Goal: Information Seeking & Learning: Understand process/instructions

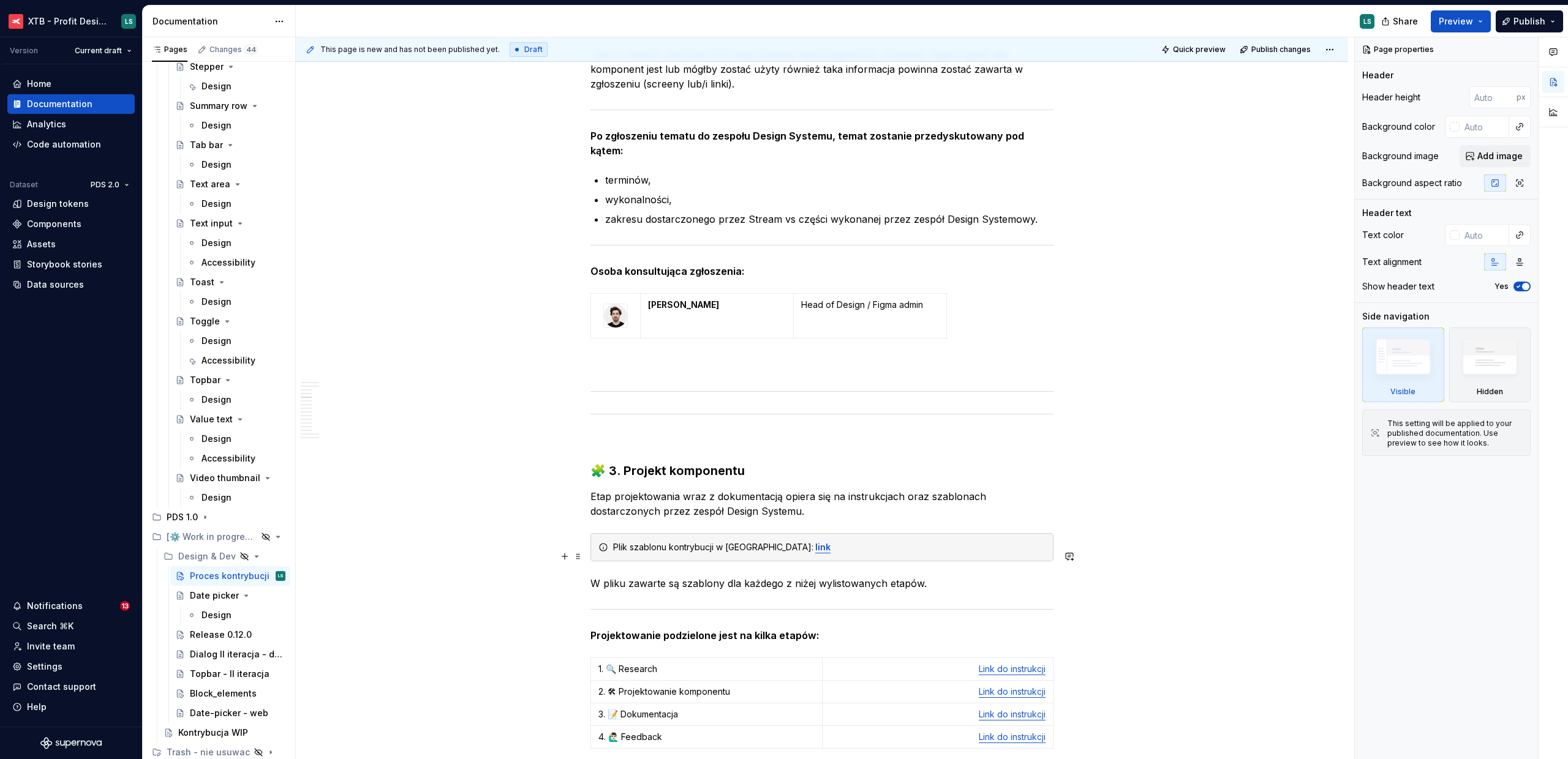
scroll to position [3073, 0]
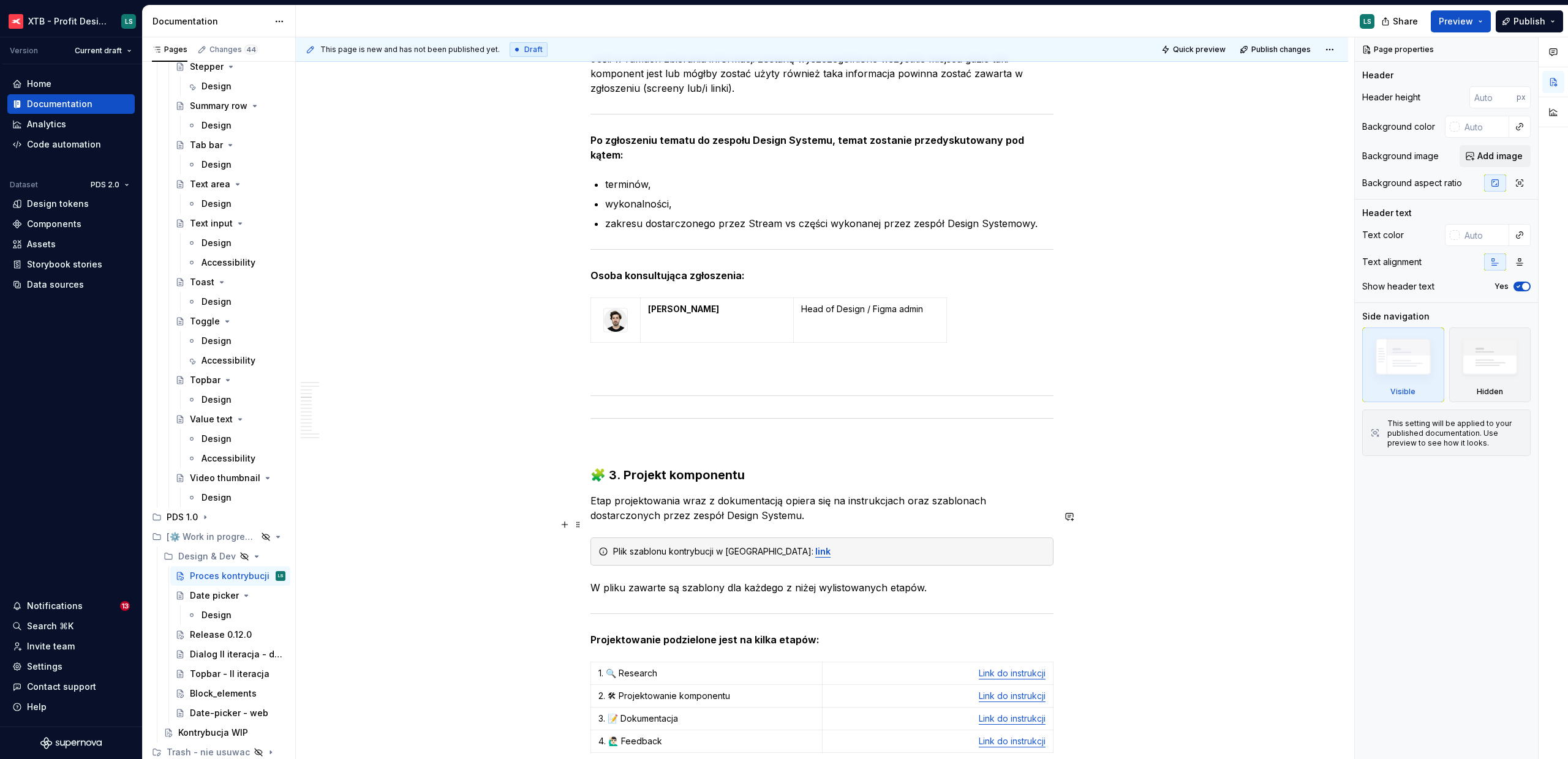
click at [983, 538] on div "Plik szablonu kontrybucji w Figmie: link" at bounding box center [822, 552] width 463 height 28
click at [569, 524] on button "button" at bounding box center [564, 524] width 17 height 17
type textarea "*"
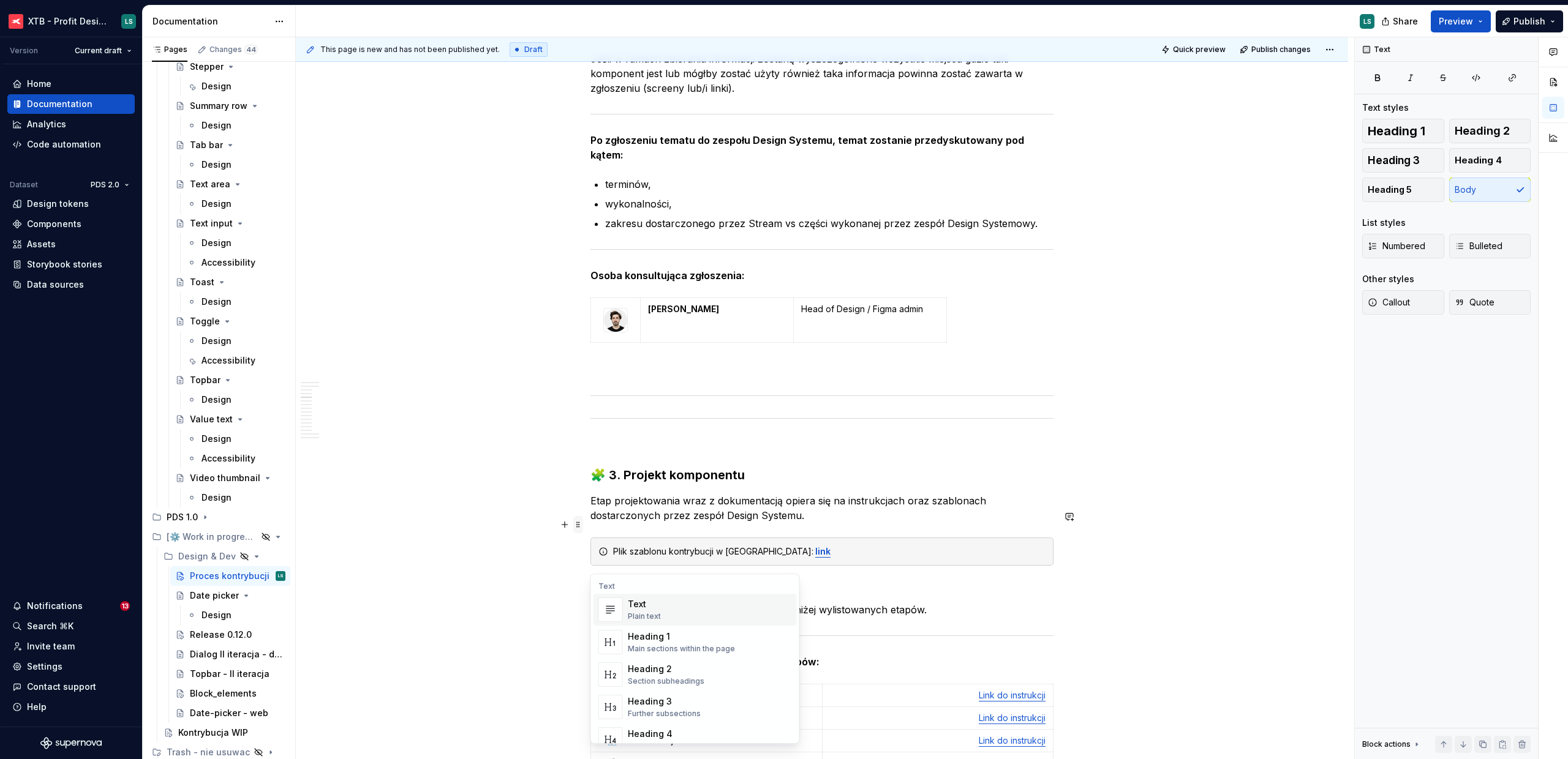
click at [579, 527] on span at bounding box center [578, 524] width 10 height 17
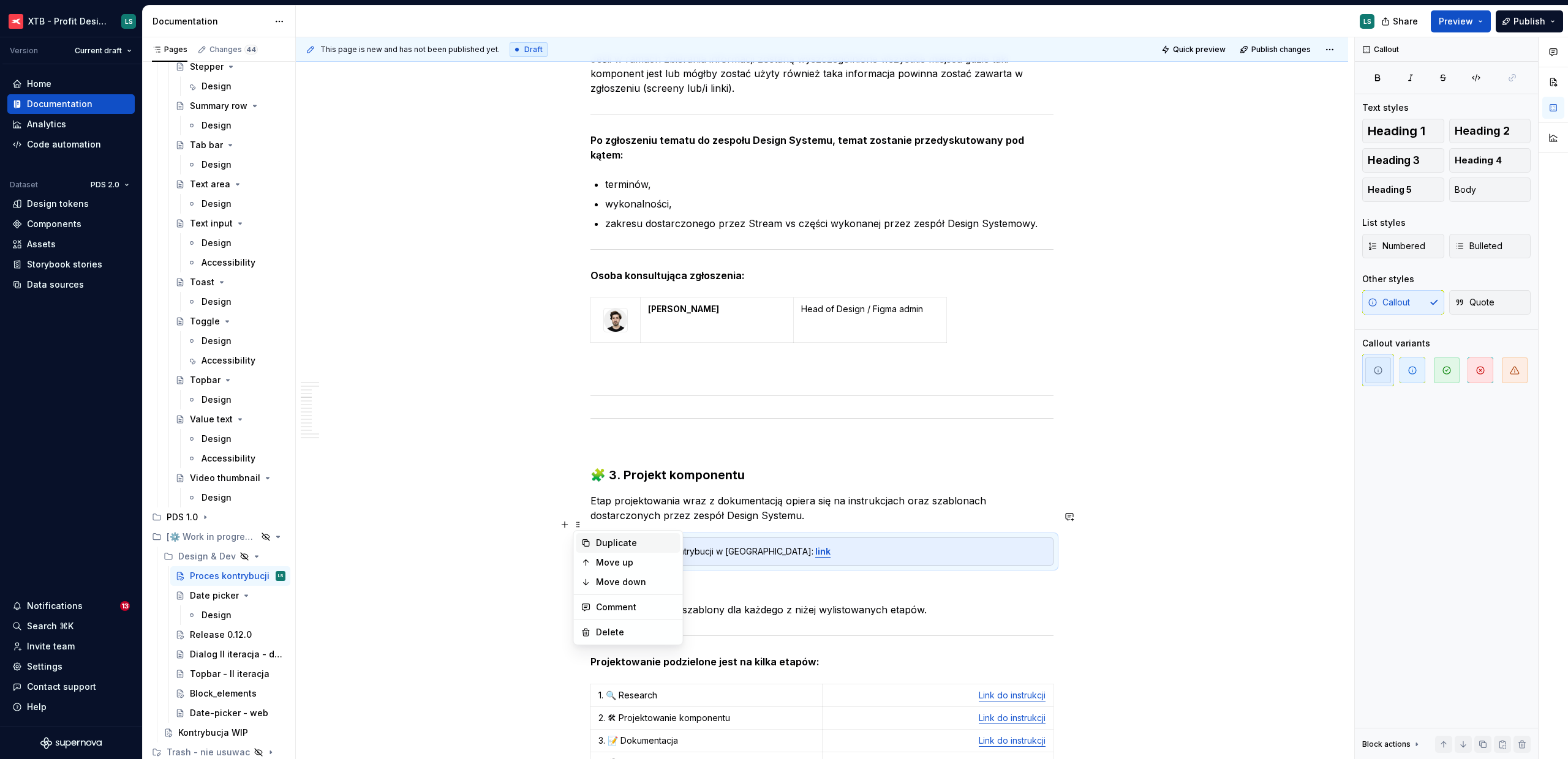
click at [625, 539] on div "Duplicate" at bounding box center [636, 543] width 79 height 12
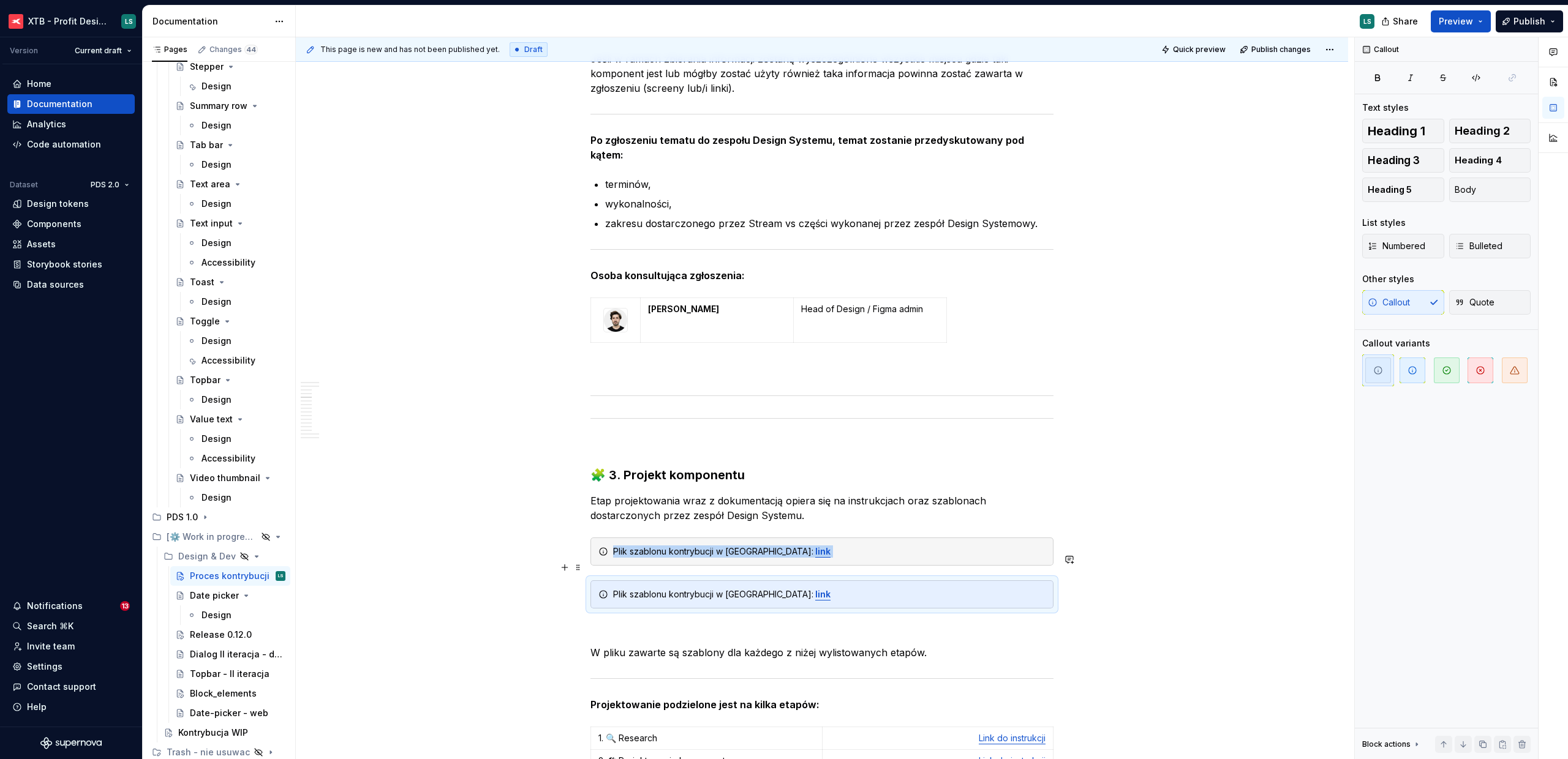
click at [644, 588] on div "Plik szablonu kontrybucji w Figmie: link" at bounding box center [829, 594] width 432 height 12
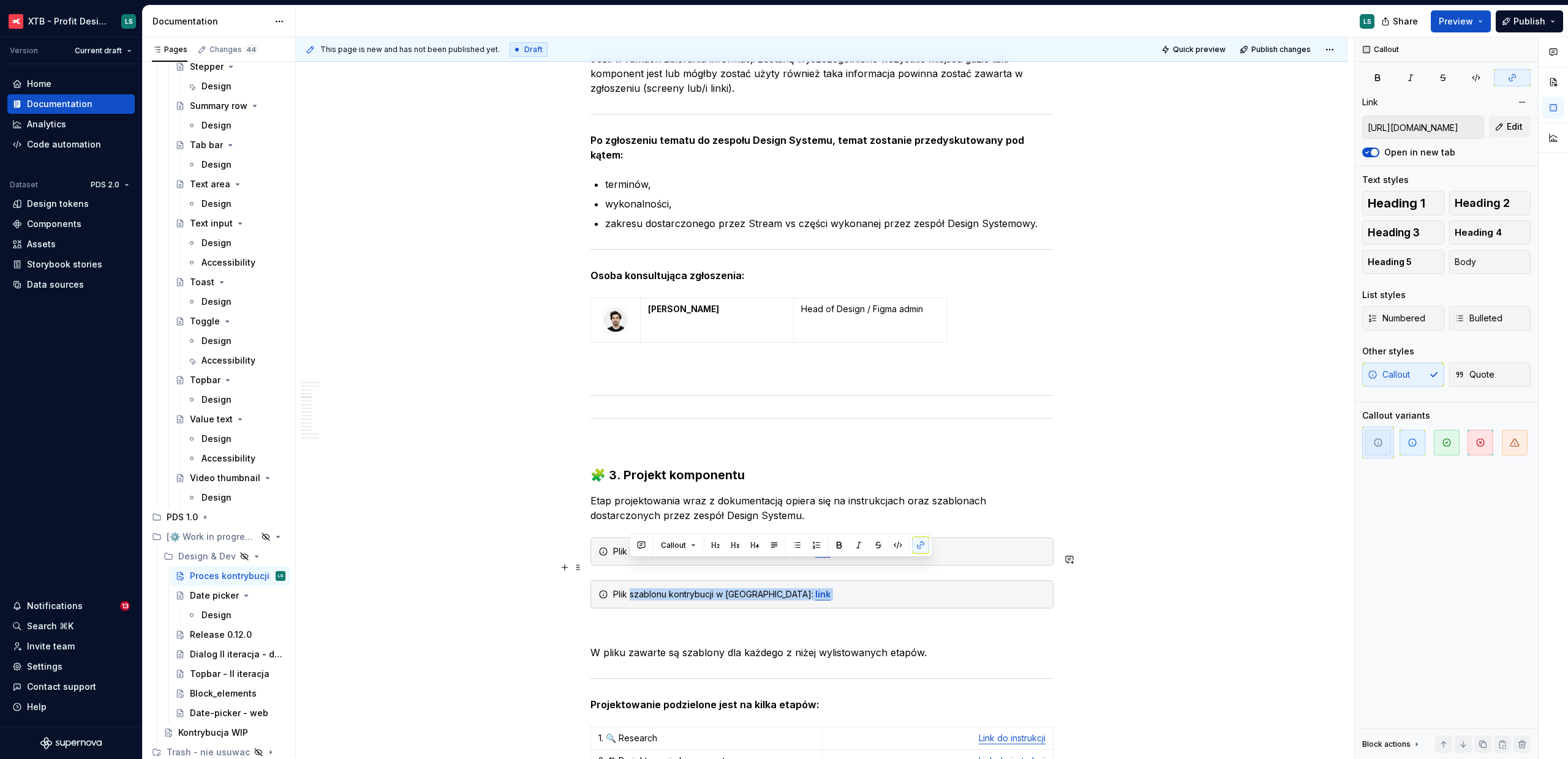
drag, startPoint x: 630, startPoint y: 566, endPoint x: 809, endPoint y: 562, distance: 179.0
click at [809, 588] on div "Plik szablonu kontrybucji w Figmie: link" at bounding box center [829, 594] width 432 height 12
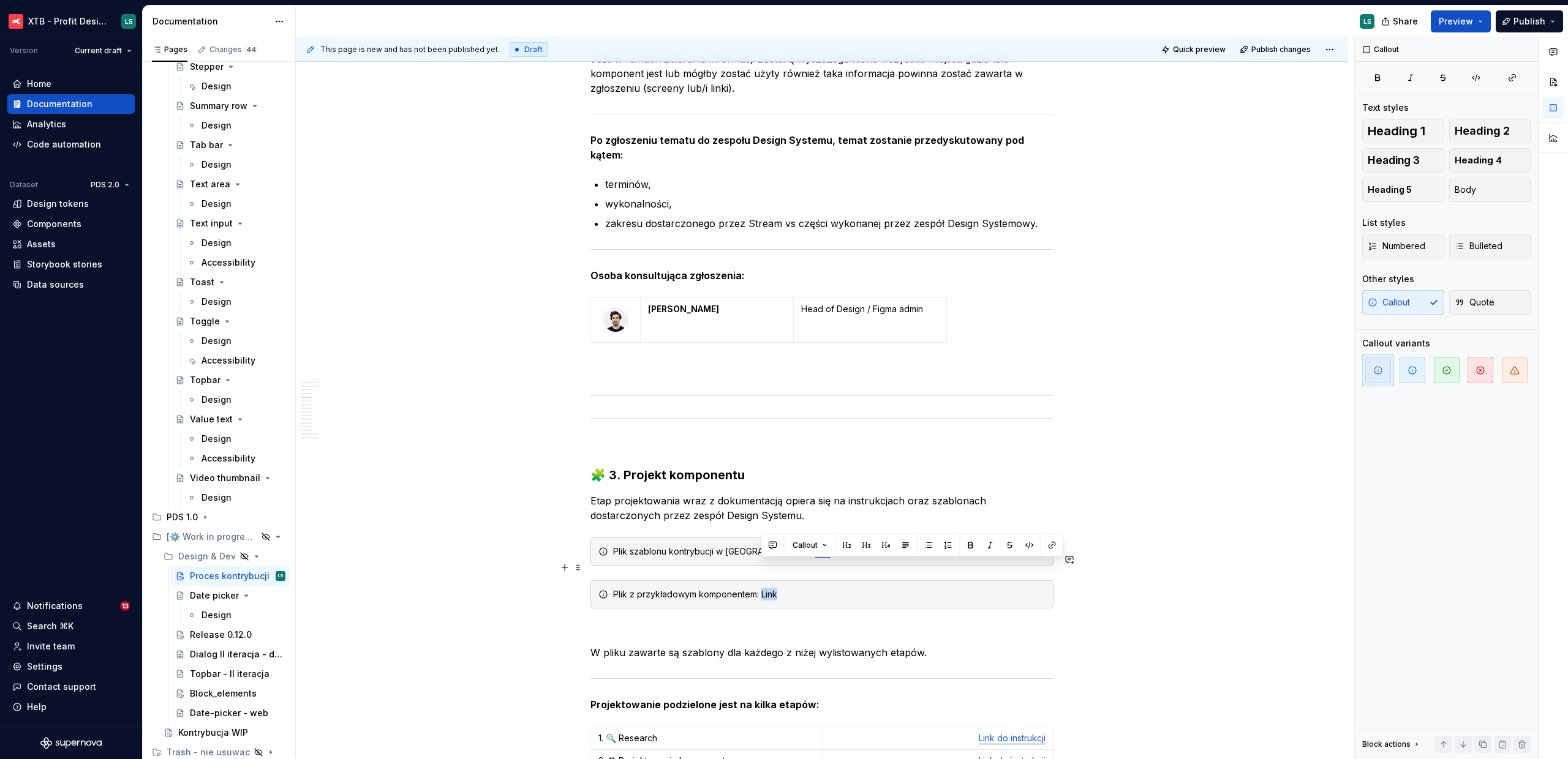
drag, startPoint x: 786, startPoint y: 565, endPoint x: 761, endPoint y: 566, distance: 25.0
click at [761, 588] on div "Plik z przykładowym komponentem: Link" at bounding box center [829, 594] width 432 height 12
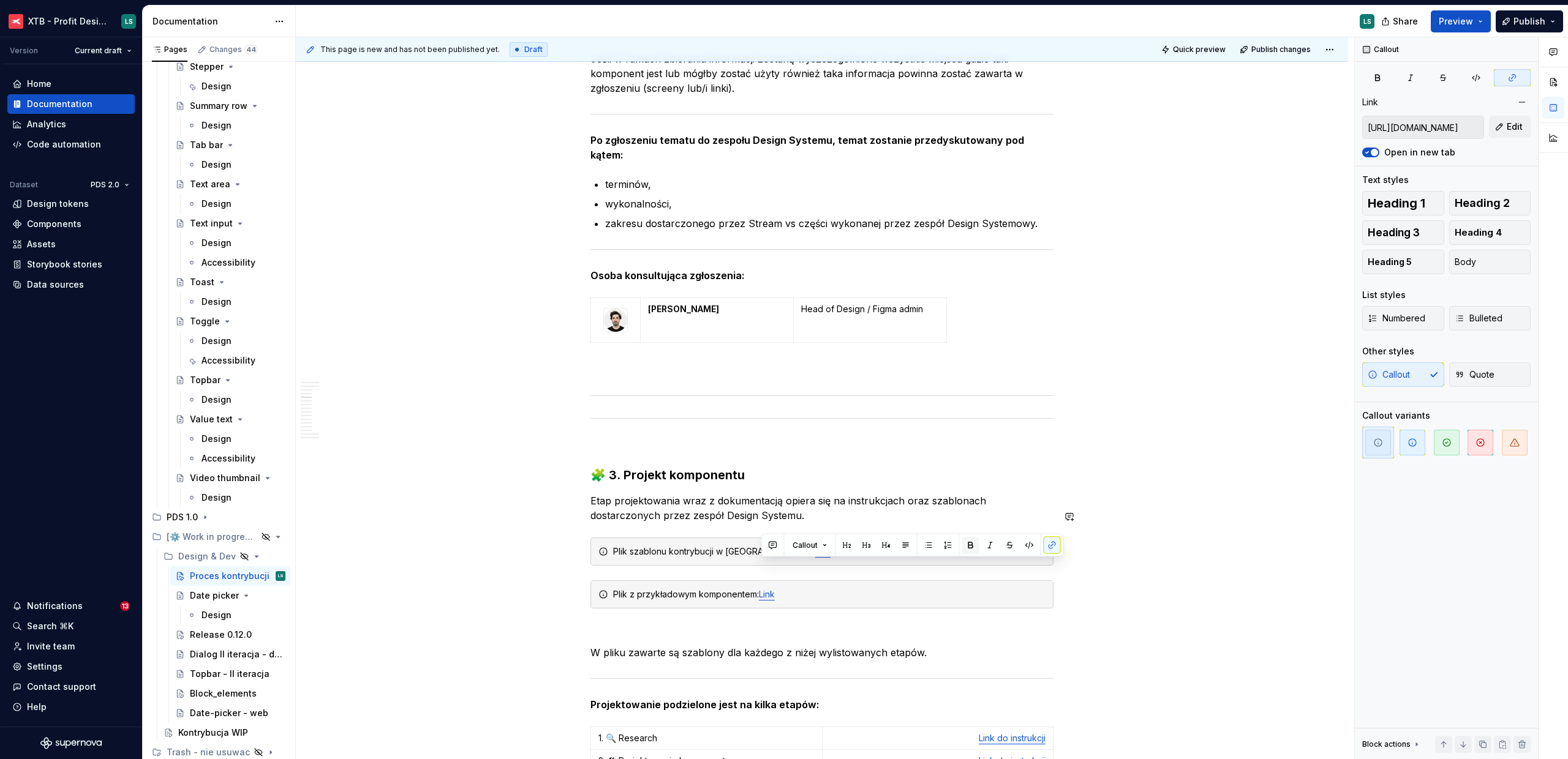
click at [969, 544] on button "button" at bounding box center [971, 545] width 17 height 17
type input "https://www.figma.com/design/a3iw6teddW3Jx091cYrIKm/%5B-%E2%9C%8F%EF%B8%8F-SZAB…"
click at [815, 546] on strong "link" at bounding box center [823, 551] width 15 height 10
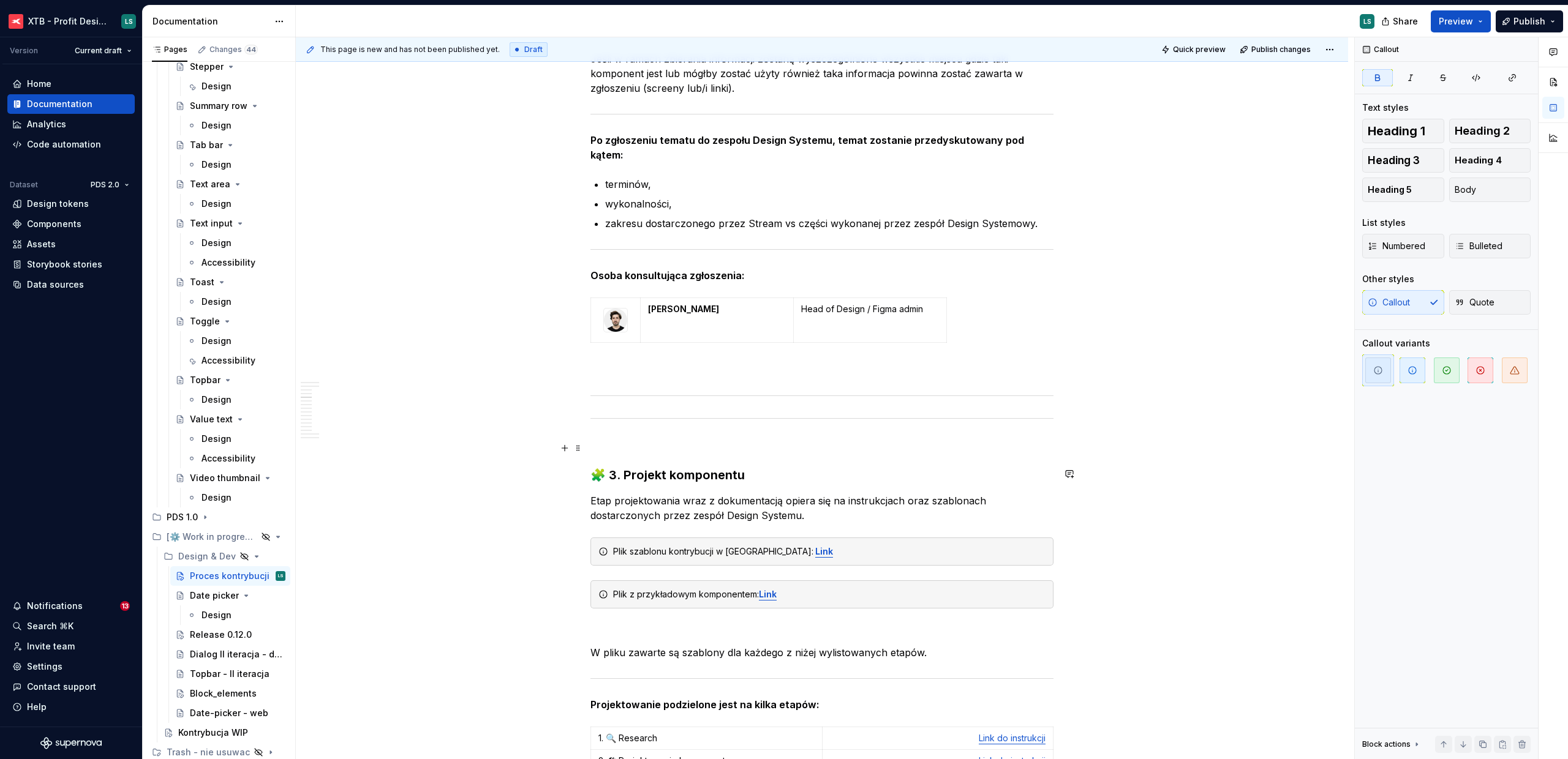
click at [1132, 448] on div "This page is new and has not been published yet. Draft Quick preview Publish ch…" at bounding box center [825, 399] width 1058 height 723
click at [486, 456] on div "This page is new and has not been published yet. Draft Quick preview Publish ch…" at bounding box center [825, 399] width 1058 height 723
click at [1321, 50] on html "XTB - Profit Design System LS Version Current draft Home Documentation Analytic…" at bounding box center [784, 380] width 1568 height 759
click at [1302, 70] on div "Open preview" at bounding box center [1290, 73] width 79 height 12
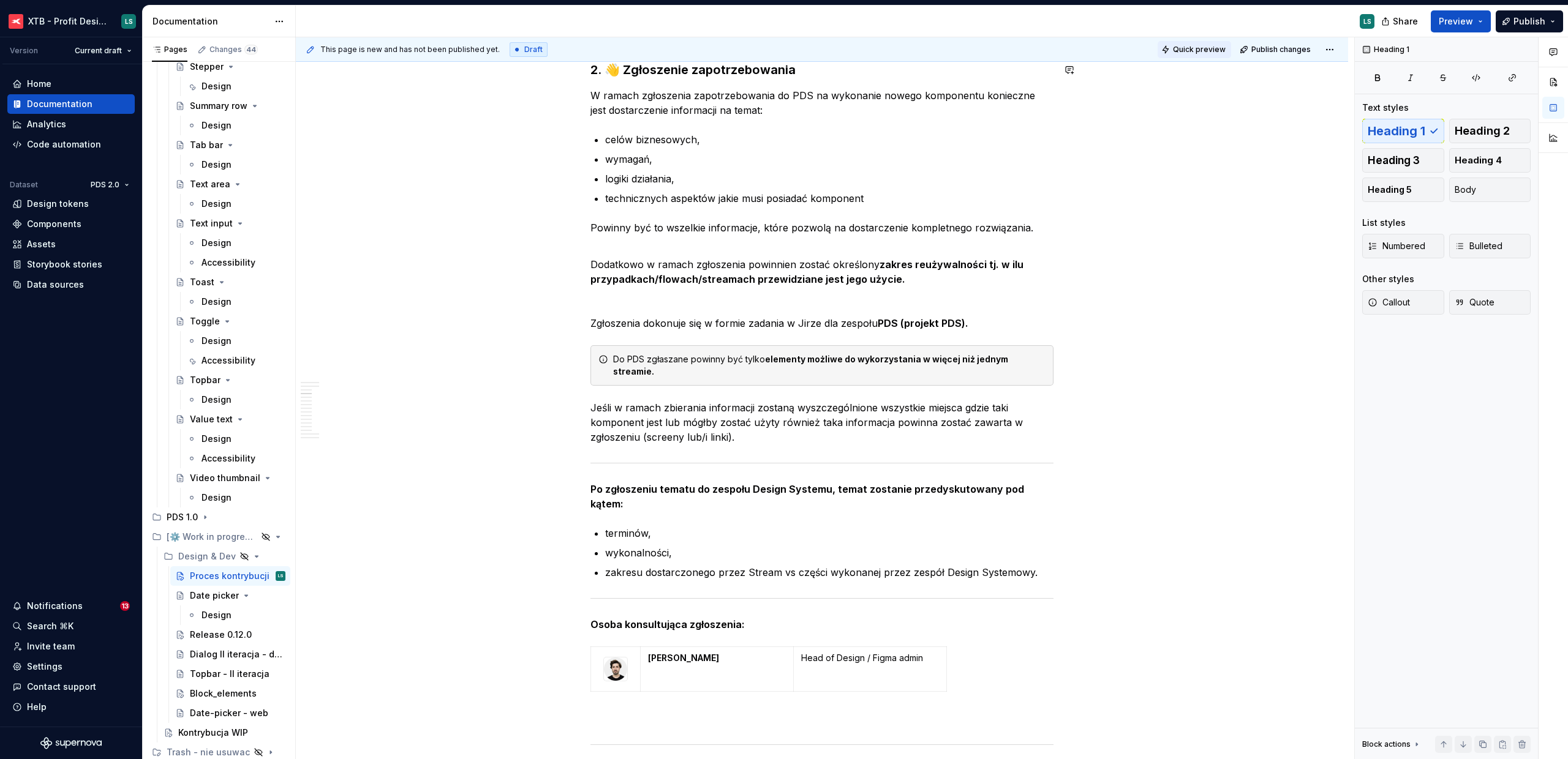
click at [1195, 51] on span "Quick preview" at bounding box center [1200, 49] width 53 height 10
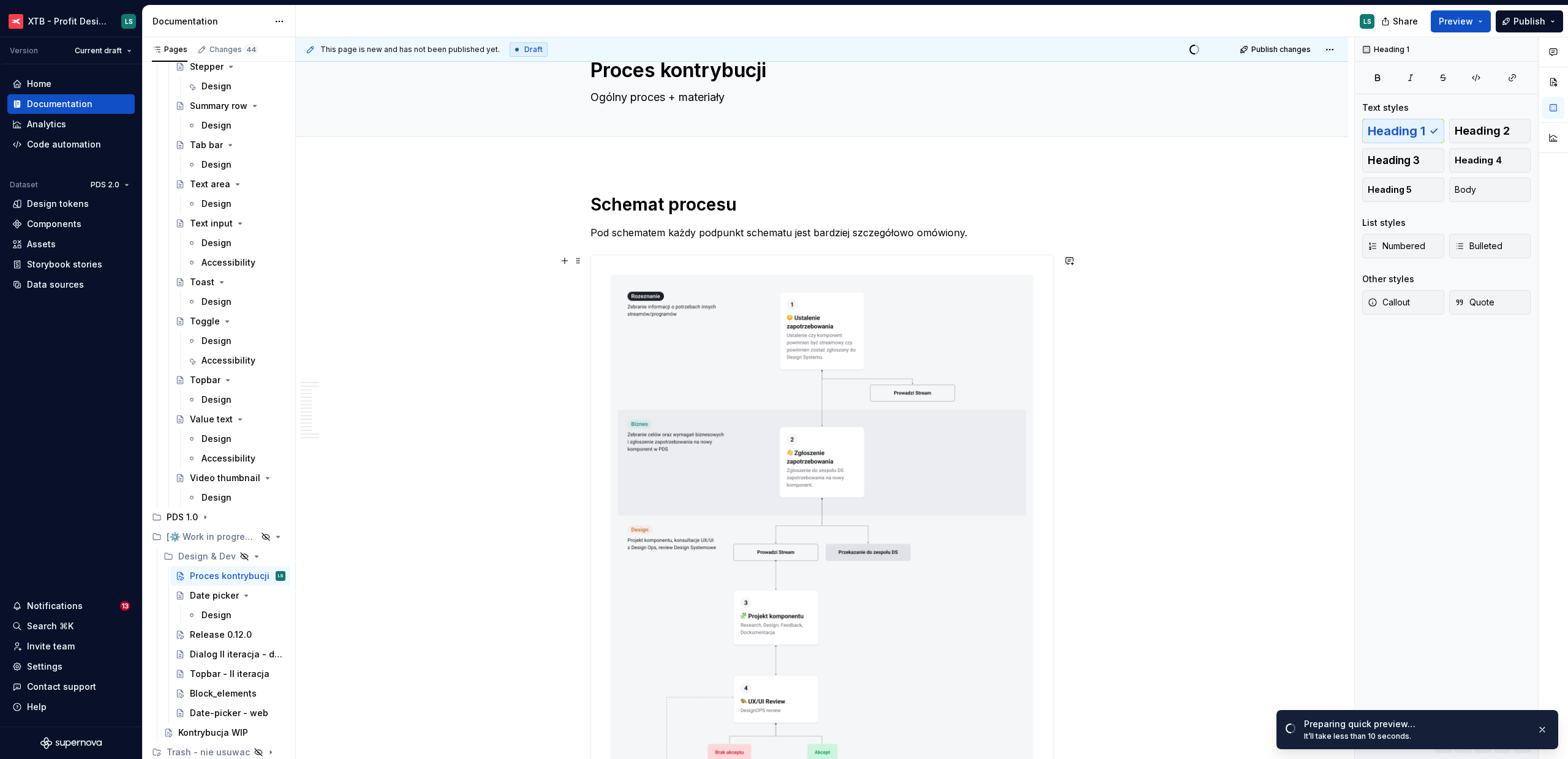
scroll to position [0, 0]
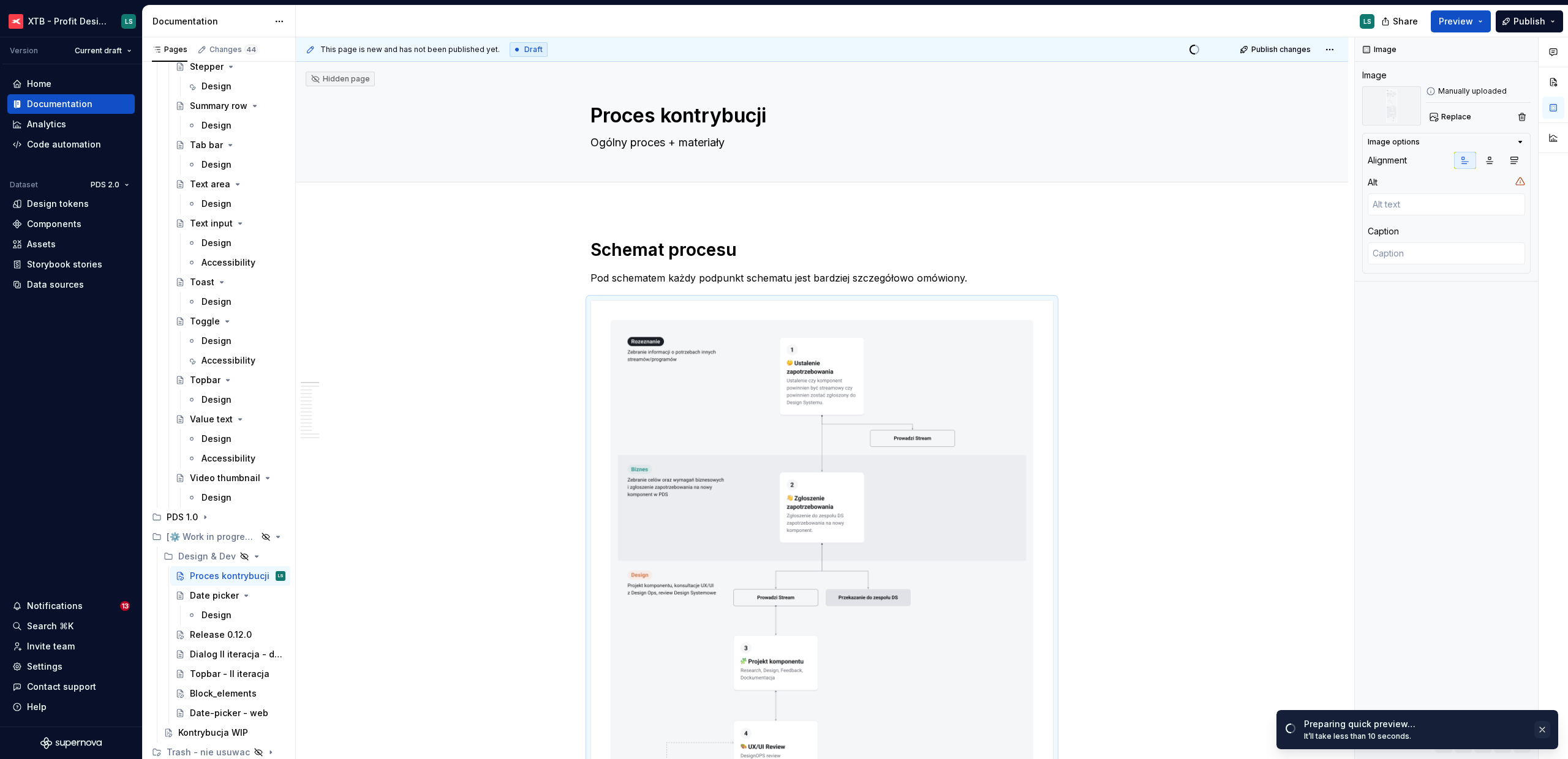
click at [1536, 725] on button "button" at bounding box center [1542, 729] width 16 height 17
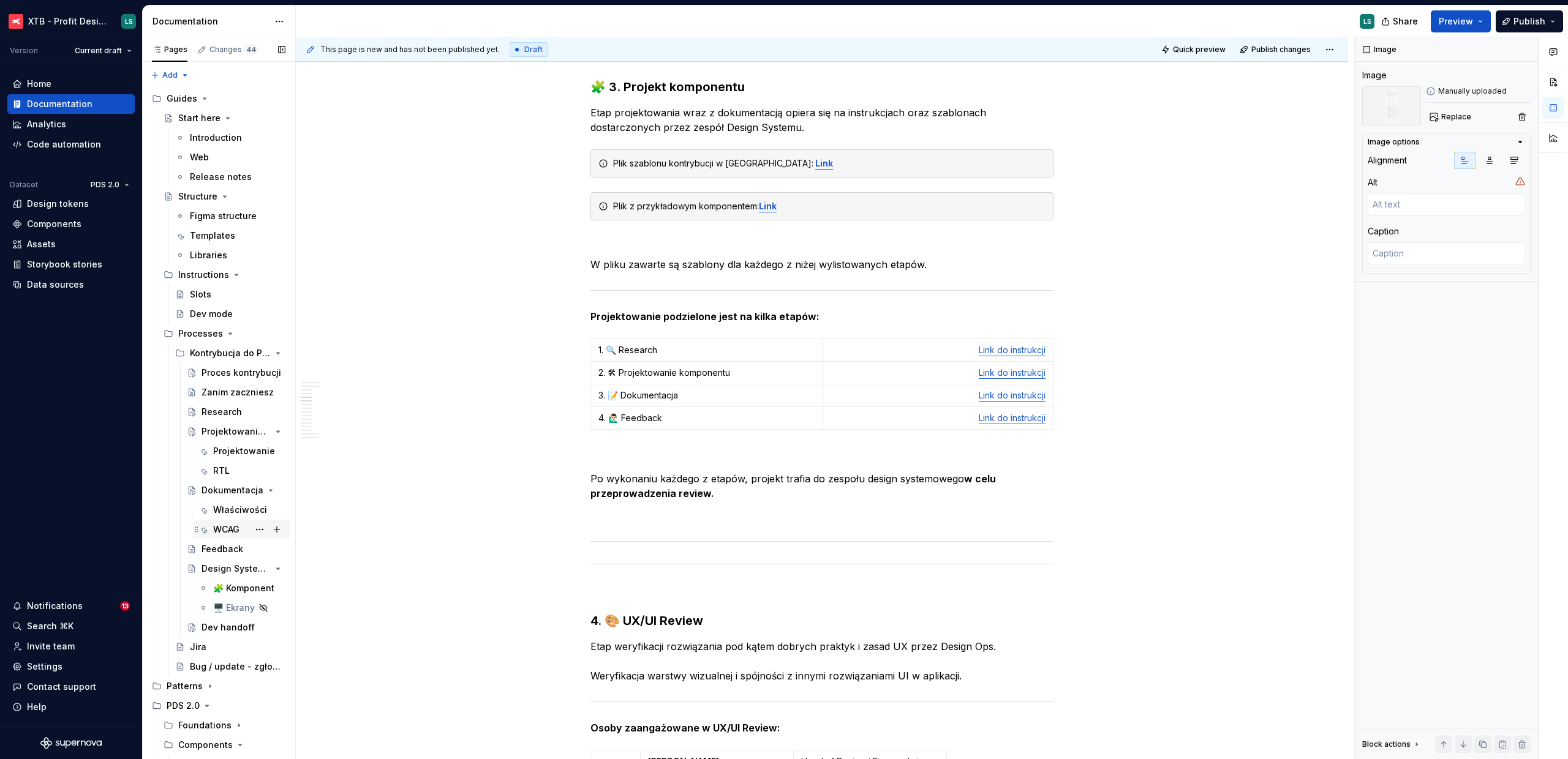
click at [233, 526] on div "WCAG" at bounding box center [226, 530] width 26 height 12
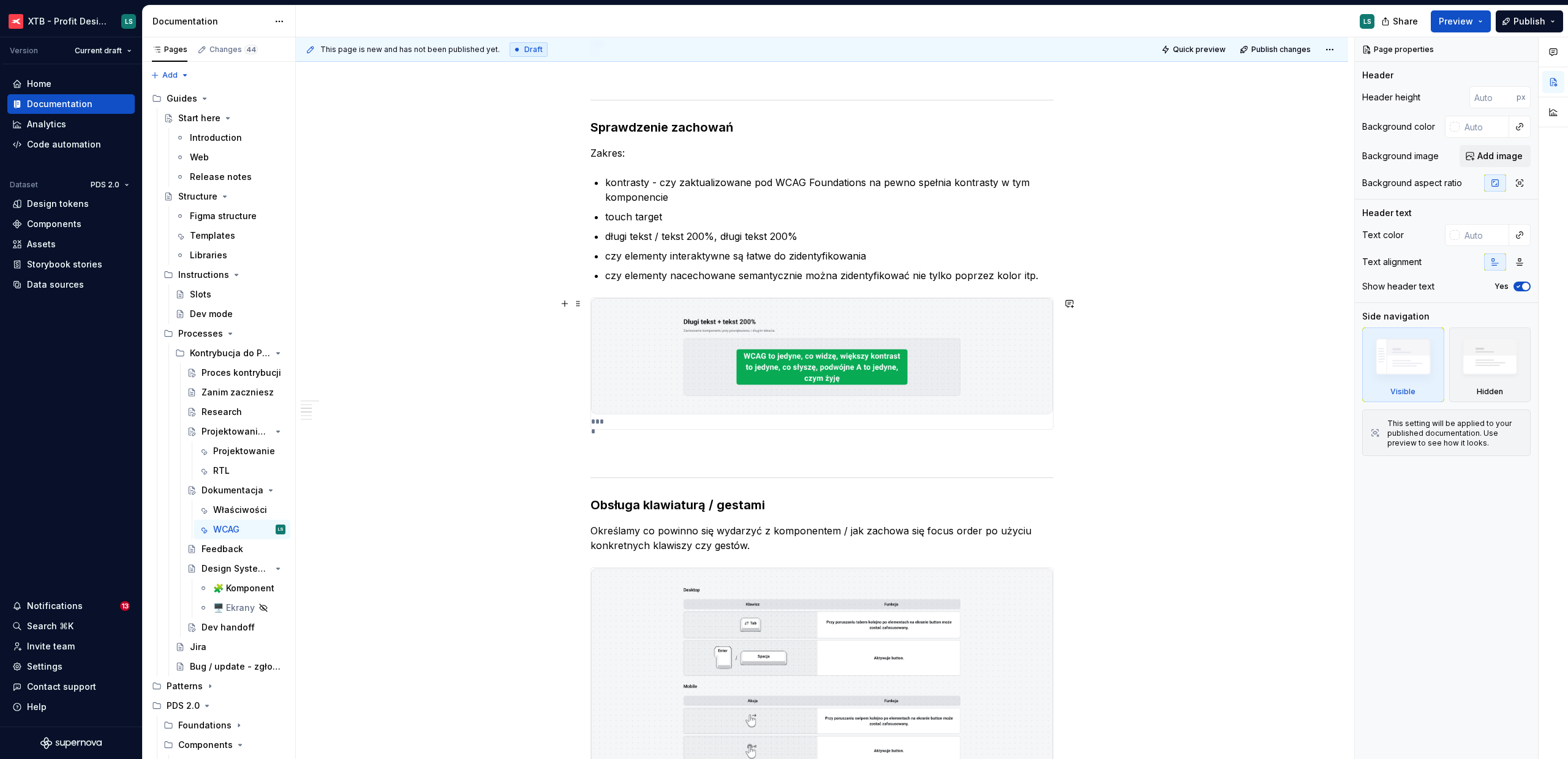
scroll to position [1397, 0]
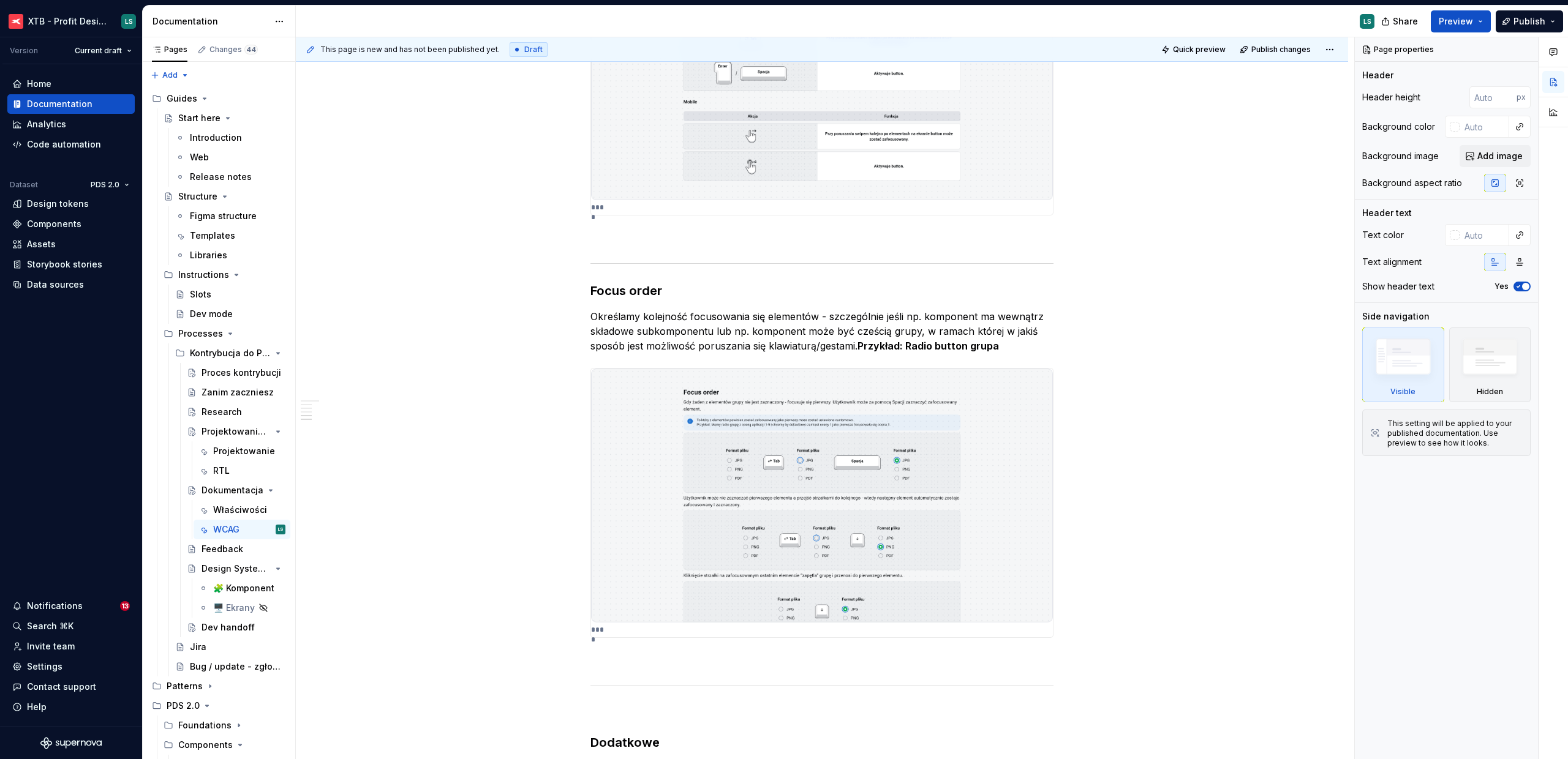
click at [1330, 51] on html "XTB - Profit Design System LS Version Current draft Home Documentation Analytic…" at bounding box center [784, 380] width 1568 height 759
click at [1306, 77] on div "Open preview" at bounding box center [1290, 73] width 79 height 12
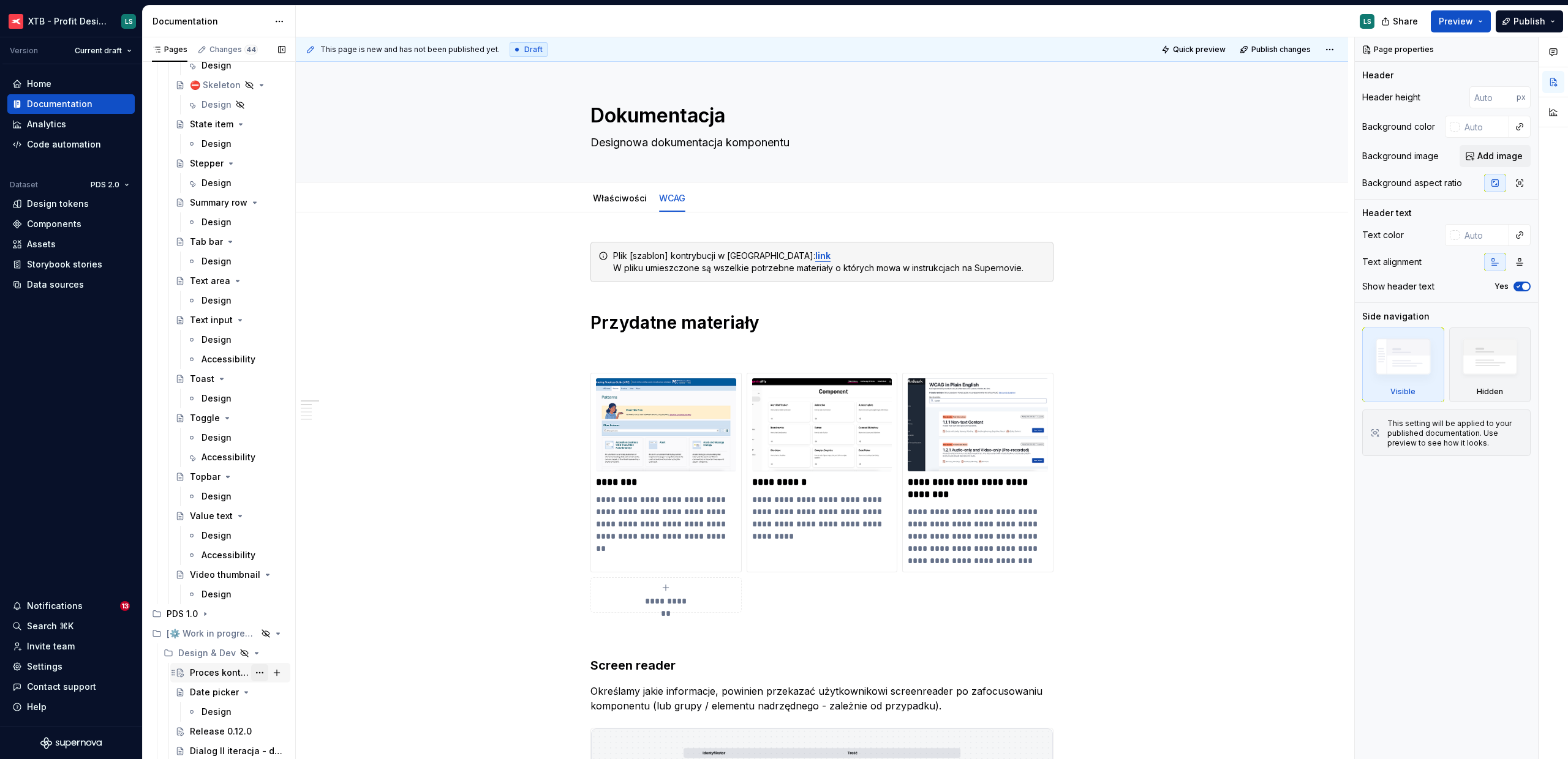
scroll to position [3091, 0]
click at [207, 676] on div "Proces kontrybucji" at bounding box center [219, 672] width 59 height 12
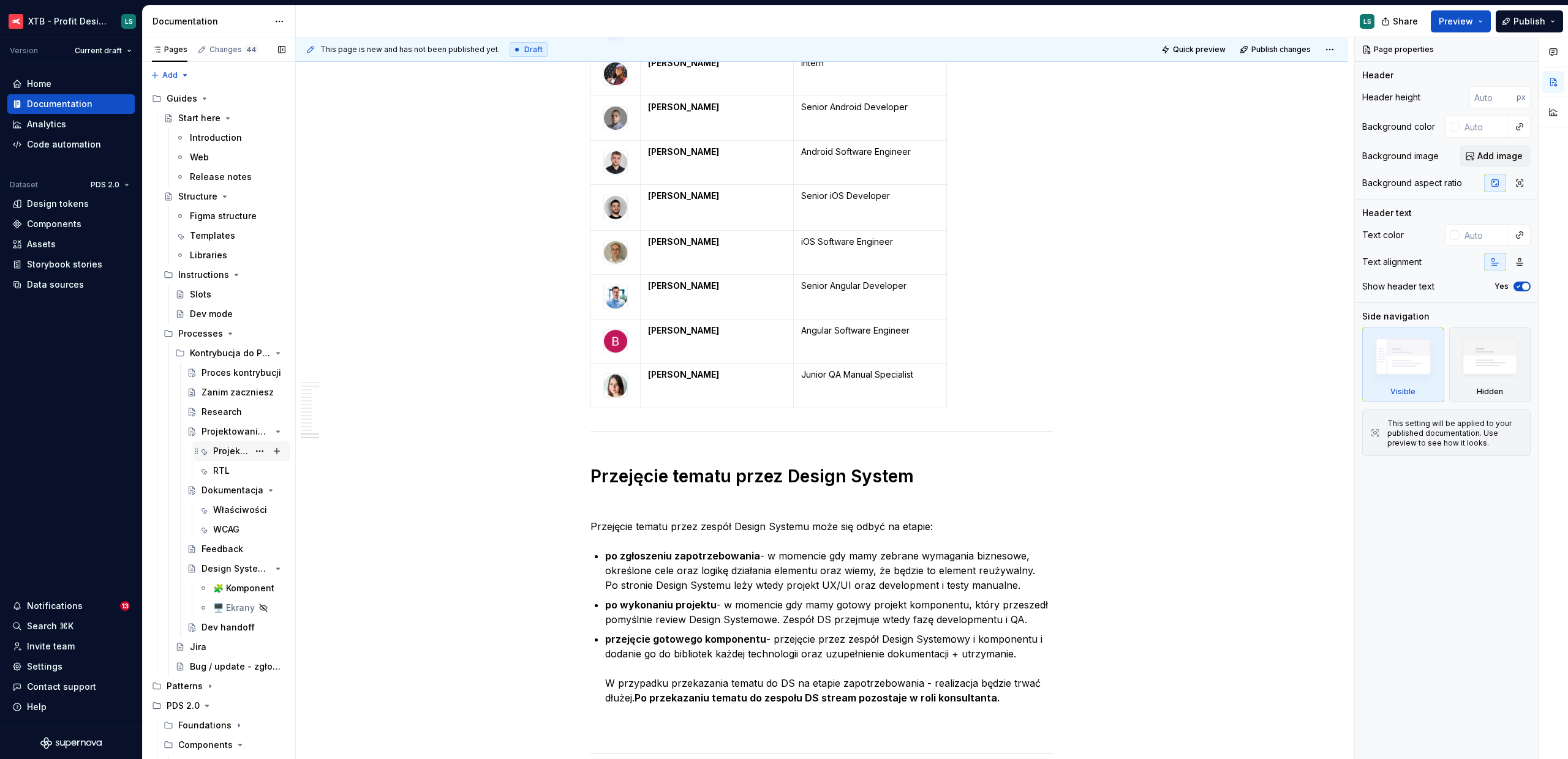
click at [222, 454] on div "Projektowanie" at bounding box center [231, 451] width 36 height 12
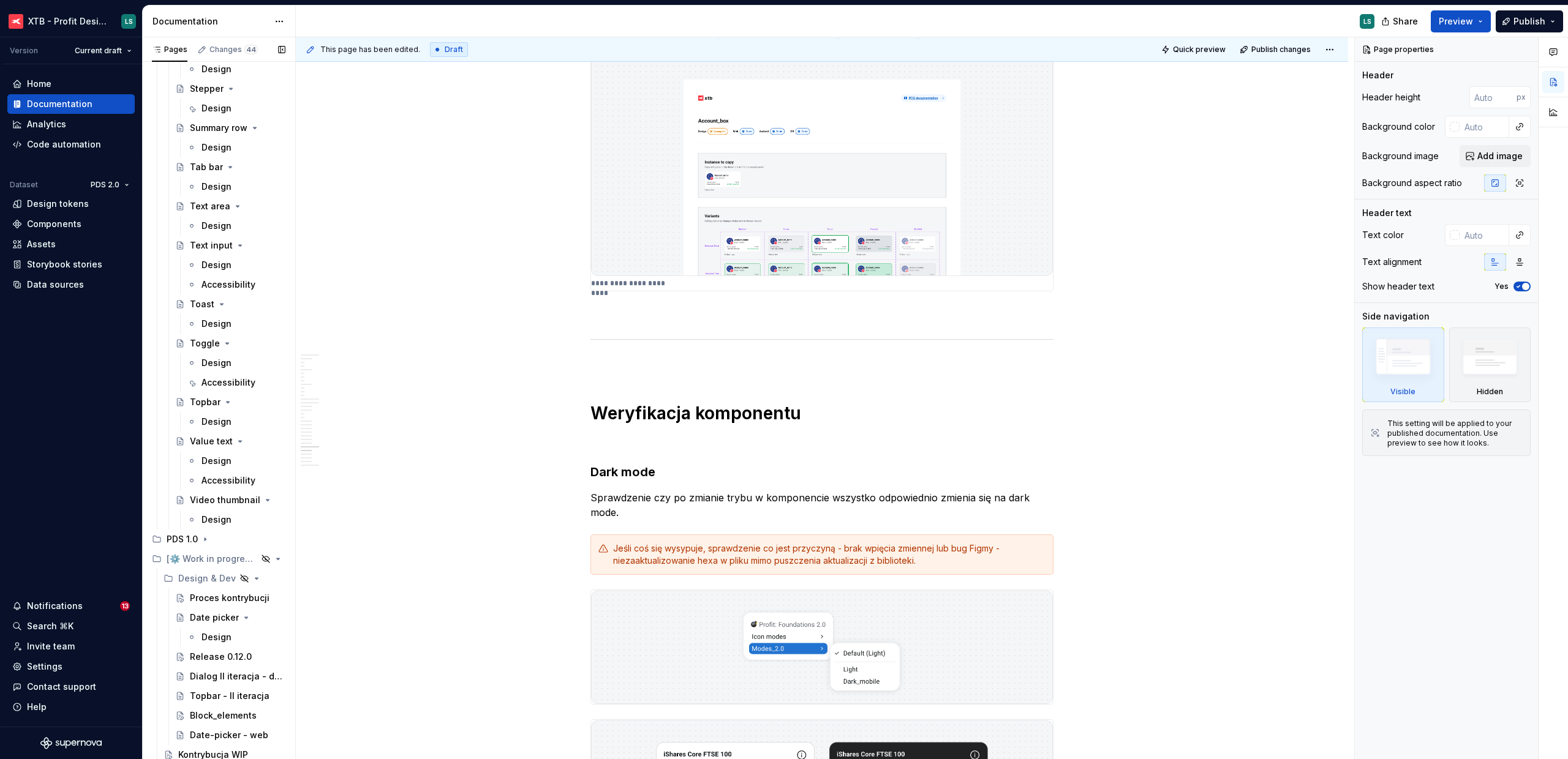
scroll to position [3186, 0]
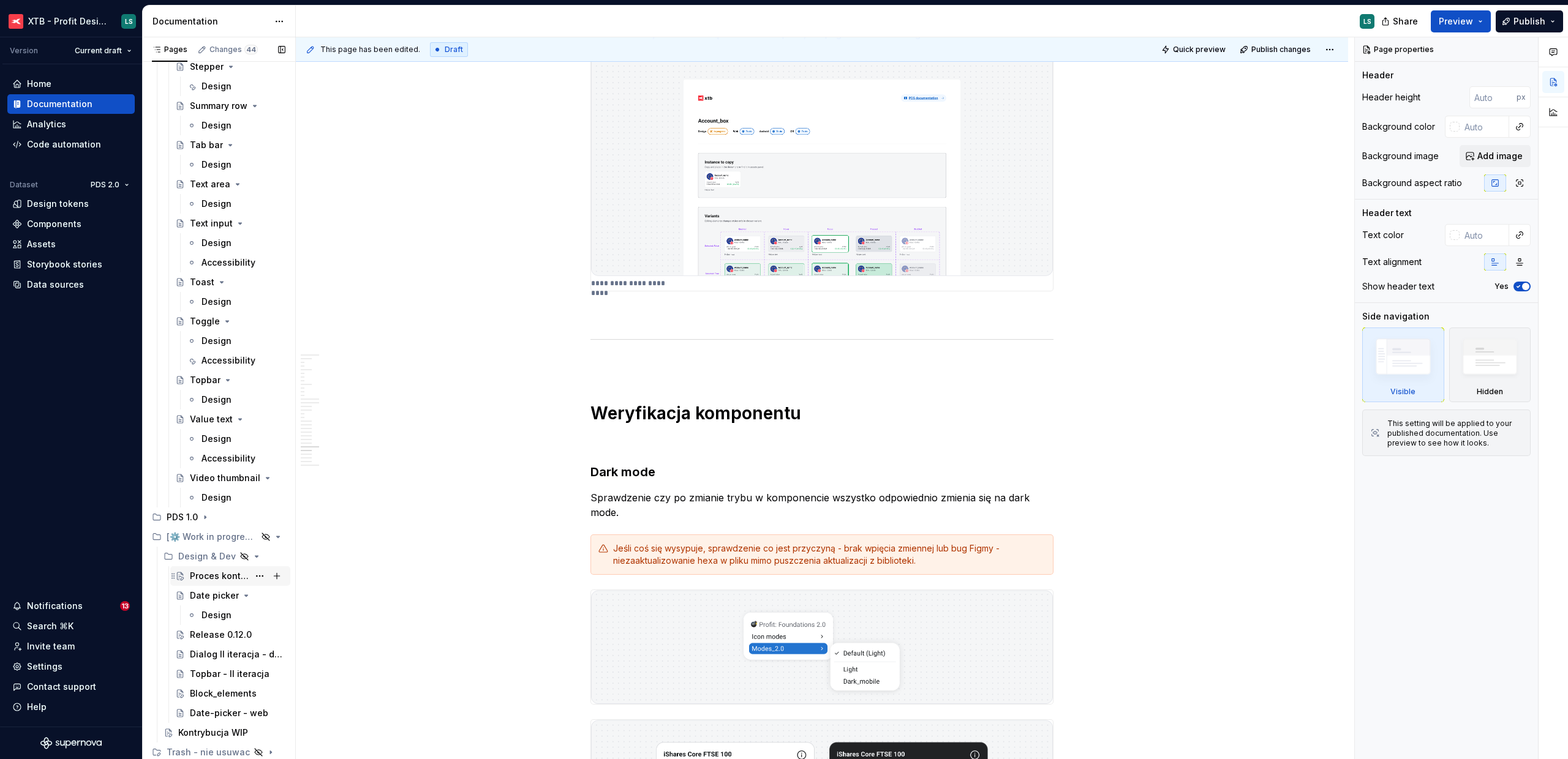
drag, startPoint x: 209, startPoint y: 575, endPoint x: 248, endPoint y: 567, distance: 39.8
click at [209, 575] on div "Proces kontrybucji" at bounding box center [219, 576] width 59 height 12
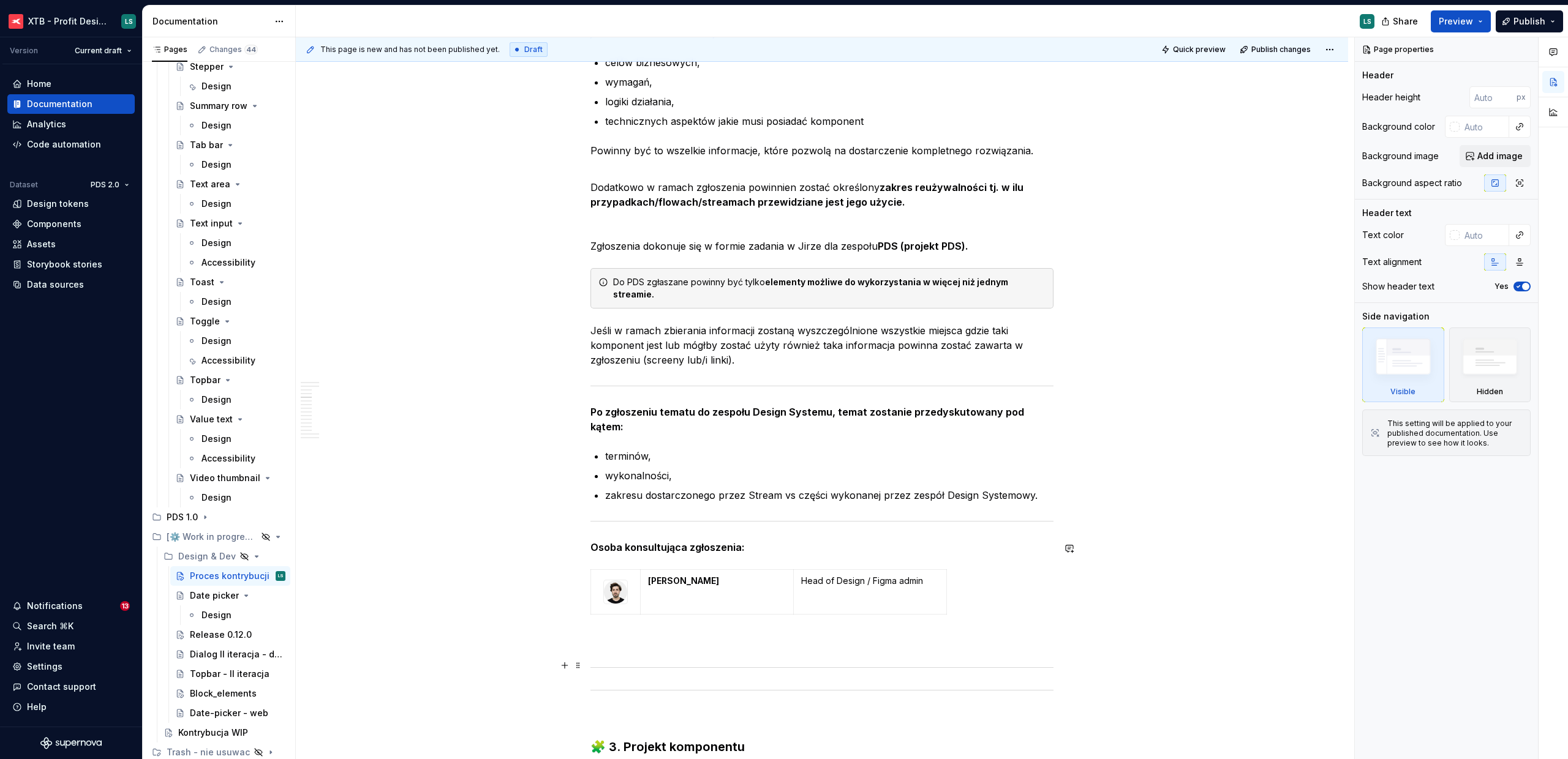
scroll to position [3307, 0]
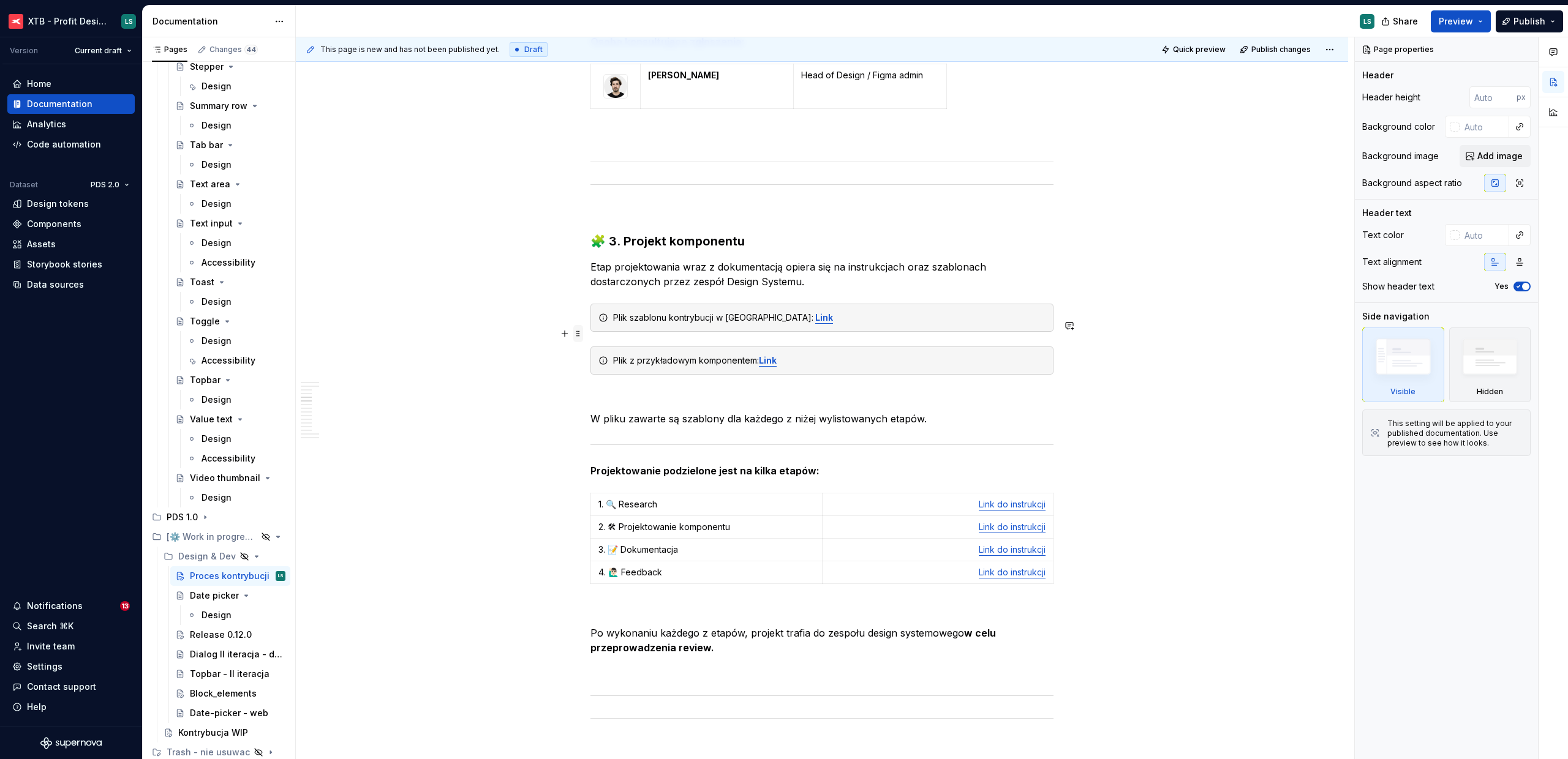
click at [578, 336] on span at bounding box center [578, 333] width 10 height 17
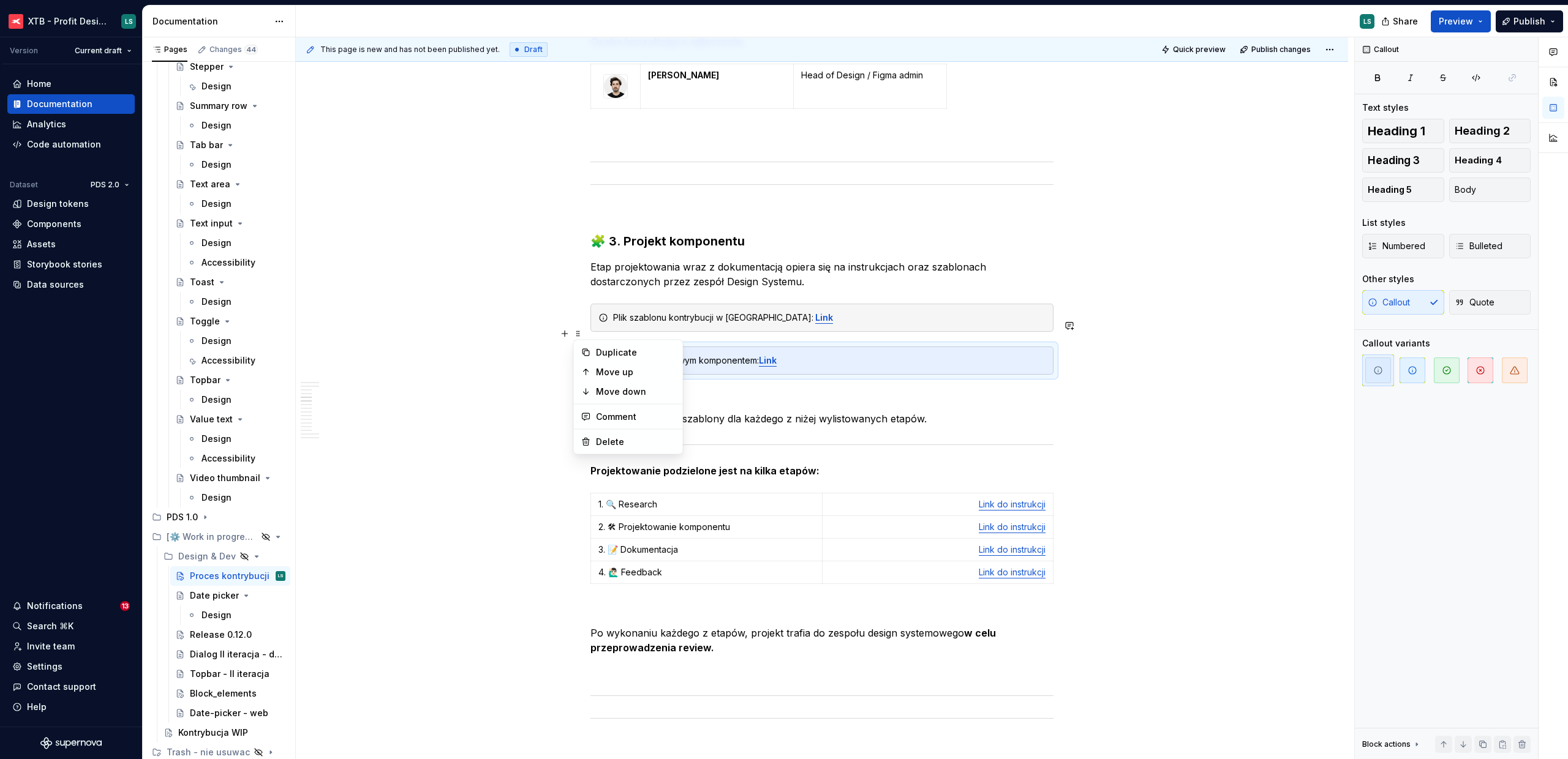
click at [826, 347] on div "Plik z przykładowym komponentem: Link" at bounding box center [822, 361] width 463 height 28
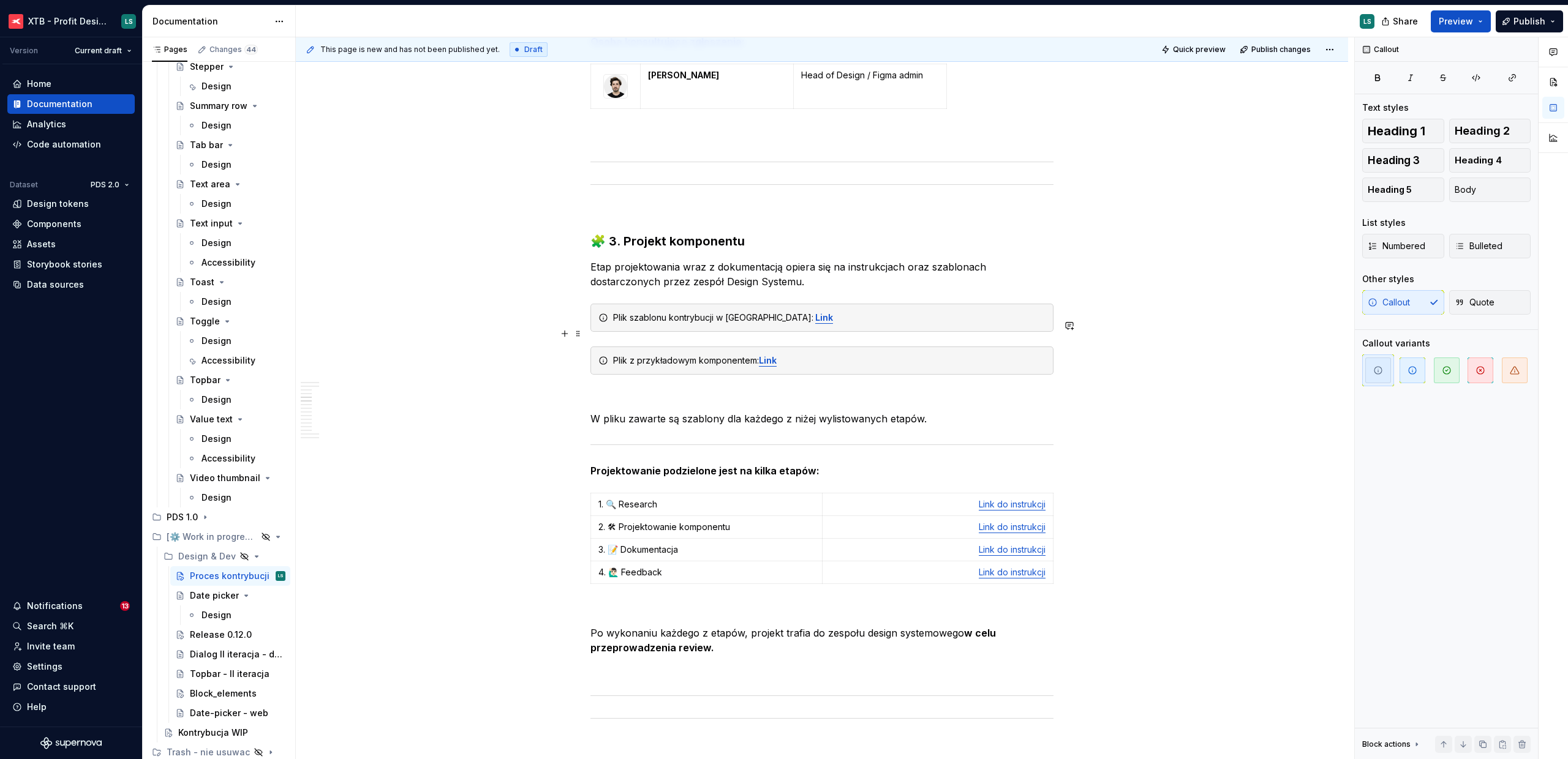
click at [834, 355] on div "Plik z przykładowym komponentem: Link" at bounding box center [829, 361] width 432 height 12
click at [574, 334] on span at bounding box center [578, 333] width 10 height 17
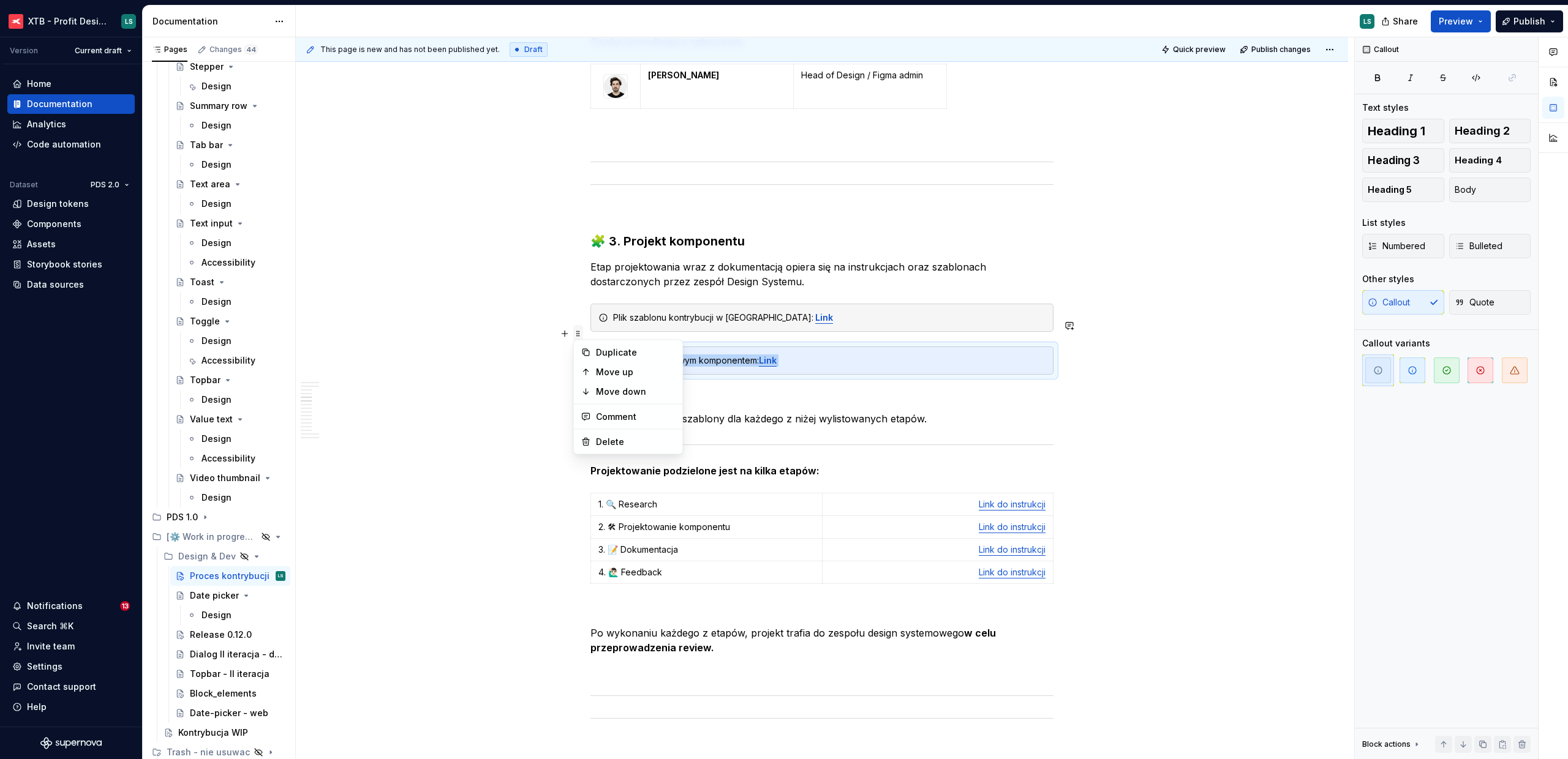
copy div "Plik z przykładowym komponentem: Link"
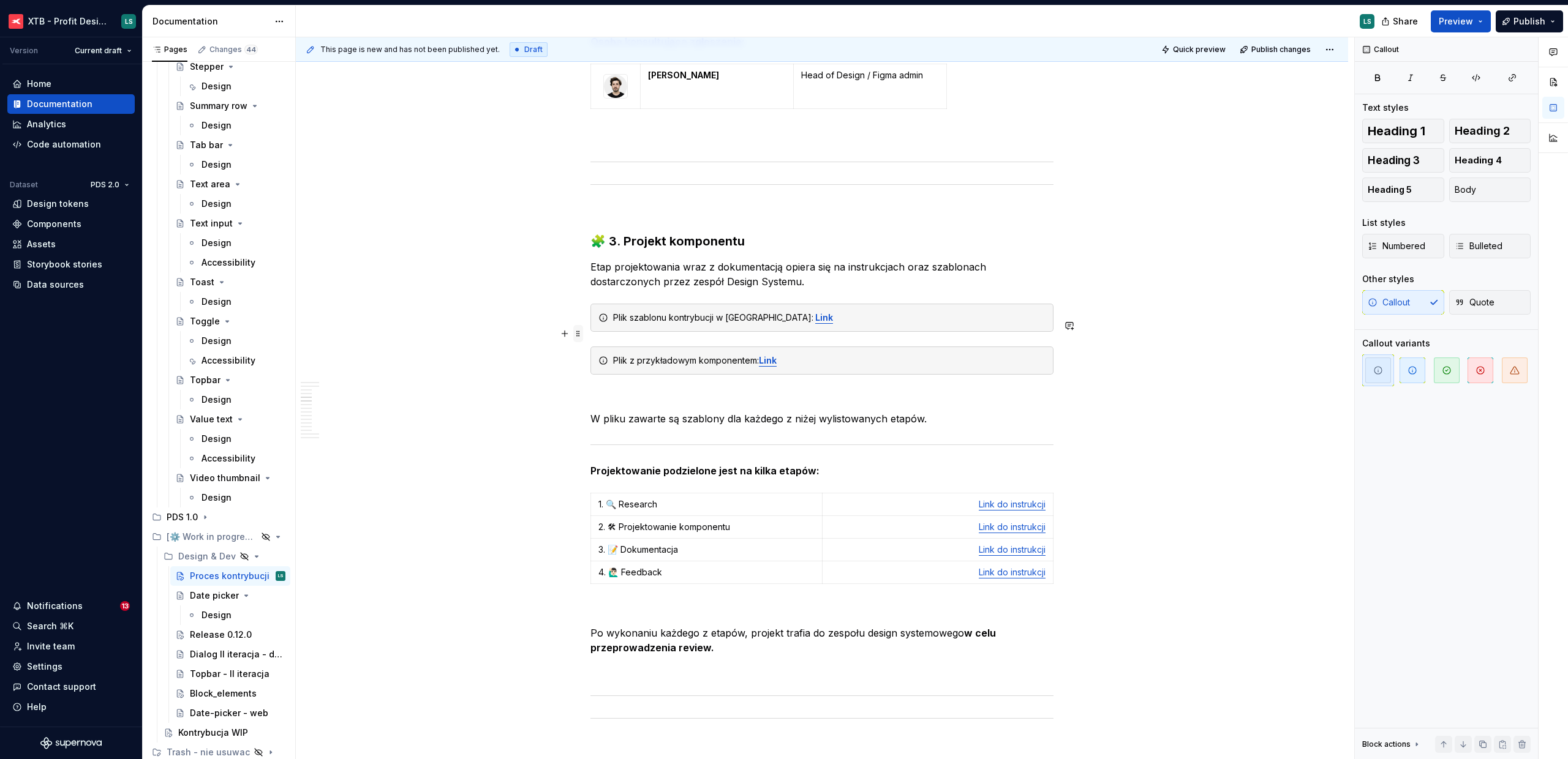
click at [575, 333] on span at bounding box center [578, 333] width 10 height 17
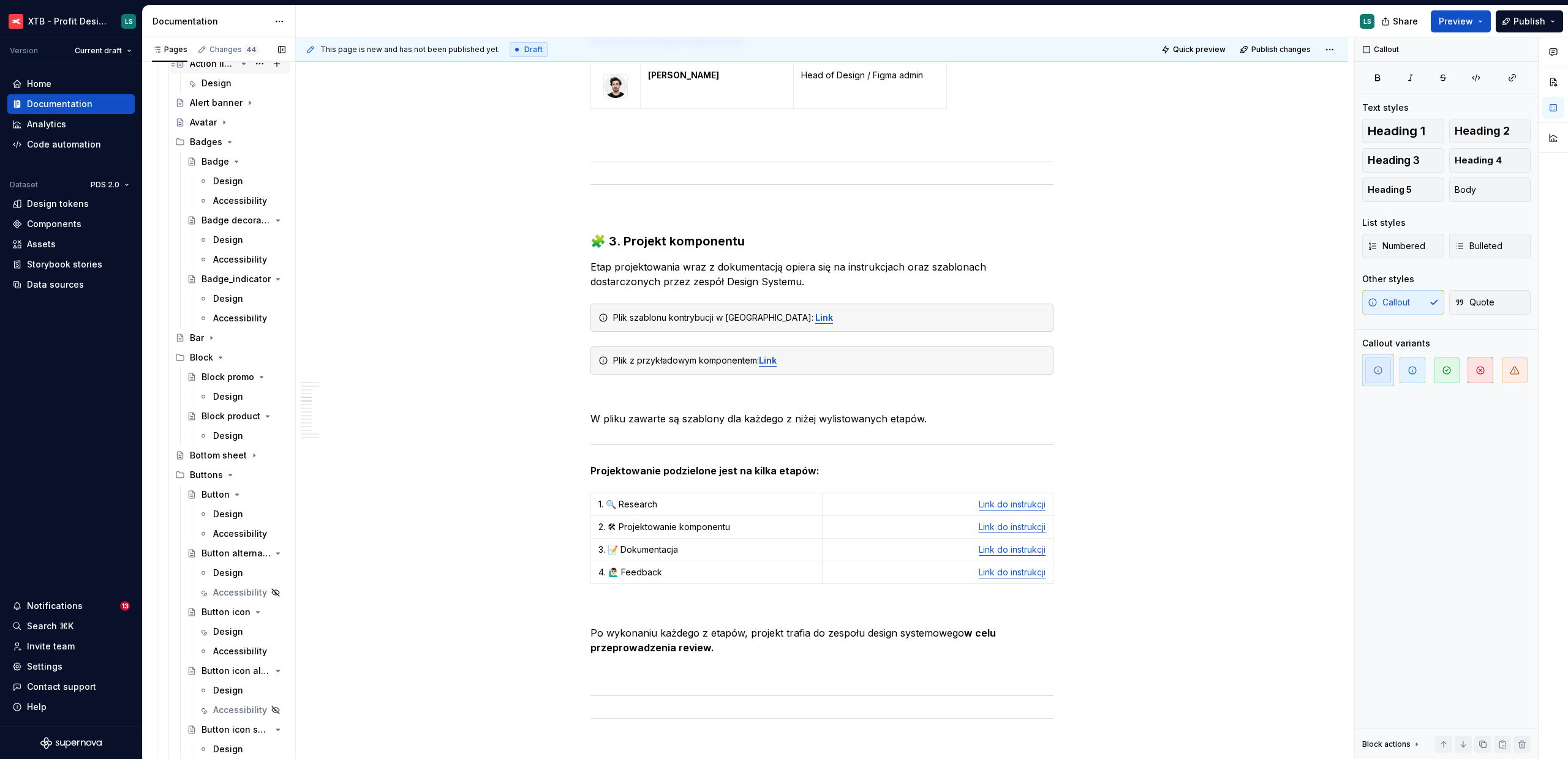
scroll to position [0, 0]
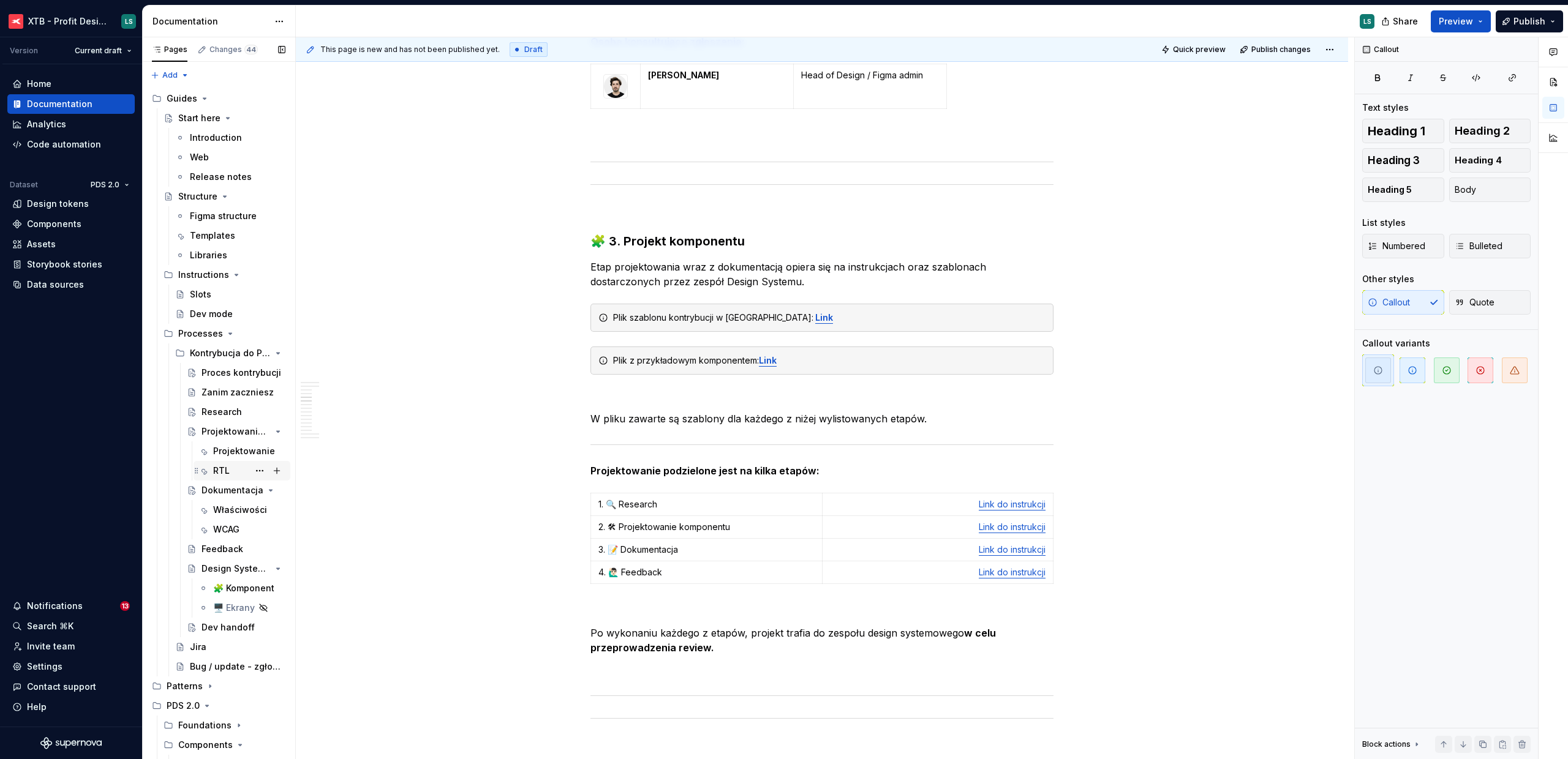
click at [228, 468] on div "RTL" at bounding box center [221, 471] width 17 height 12
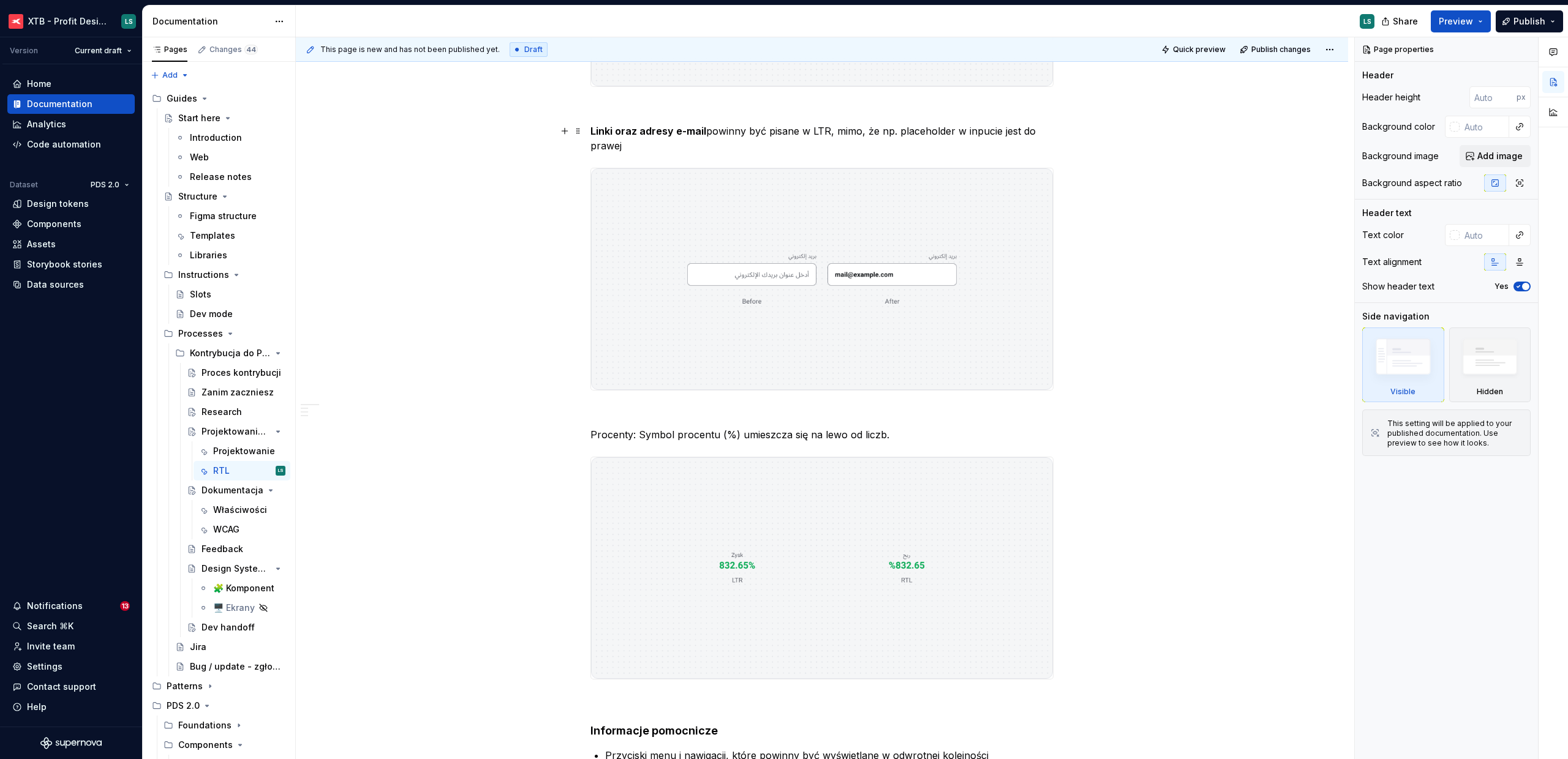
scroll to position [1497, 0]
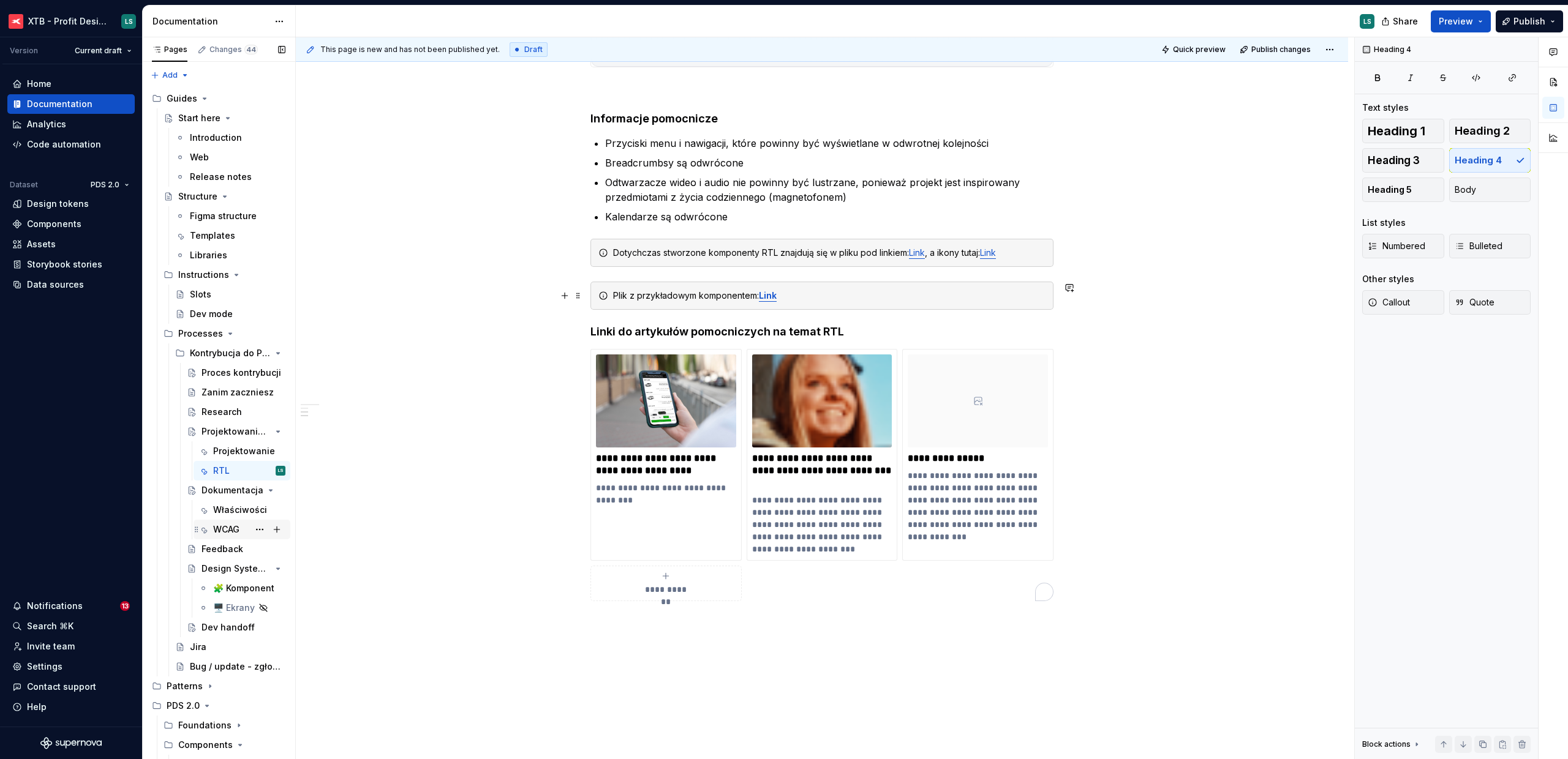
click at [235, 532] on div "WCAG" at bounding box center [226, 530] width 26 height 12
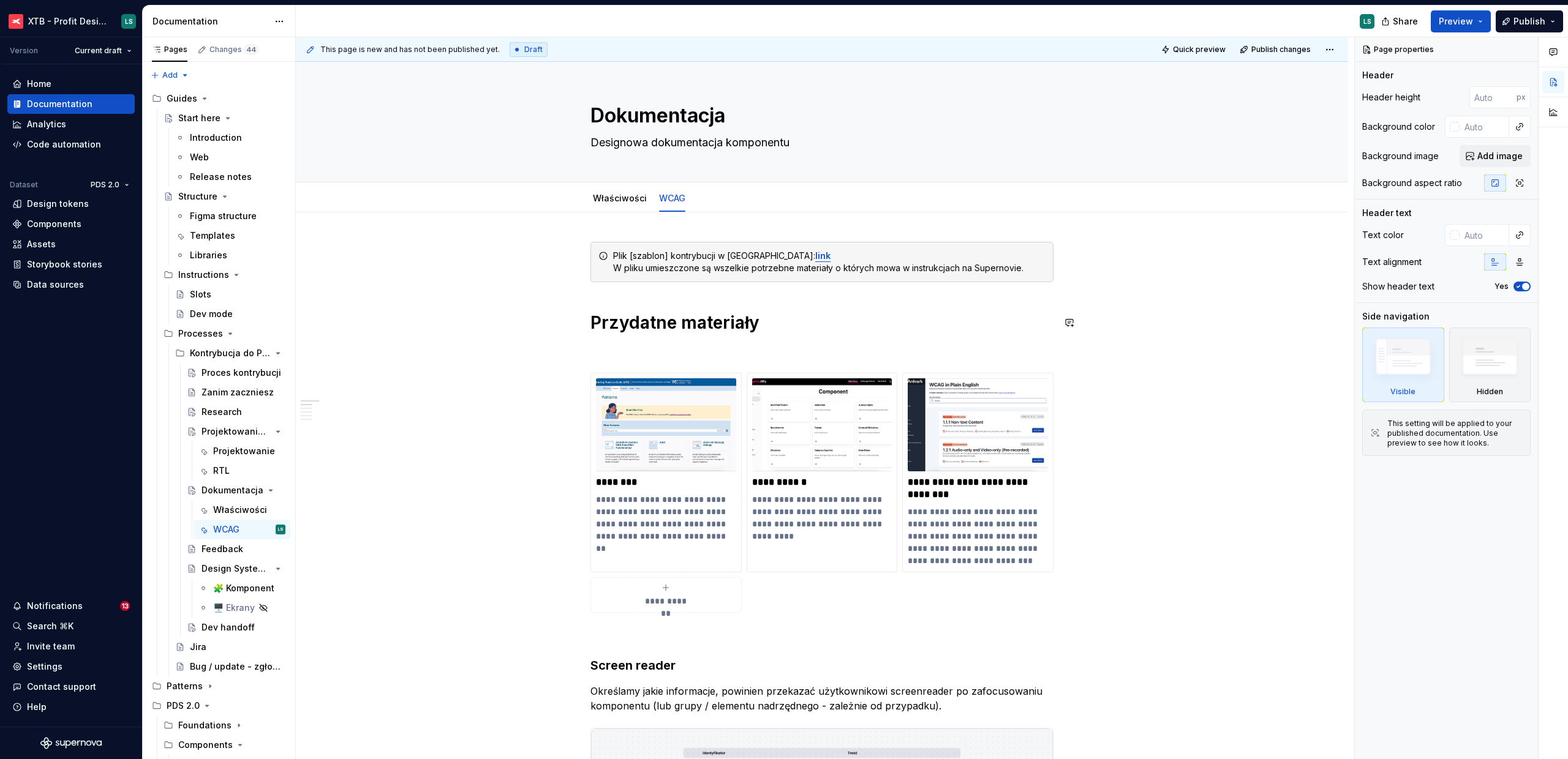
click at [594, 320] on h1 "Przydatne materiały" at bounding box center [822, 322] width 463 height 22
click at [592, 324] on h1 "Przydatne materiały" at bounding box center [822, 322] width 463 height 22
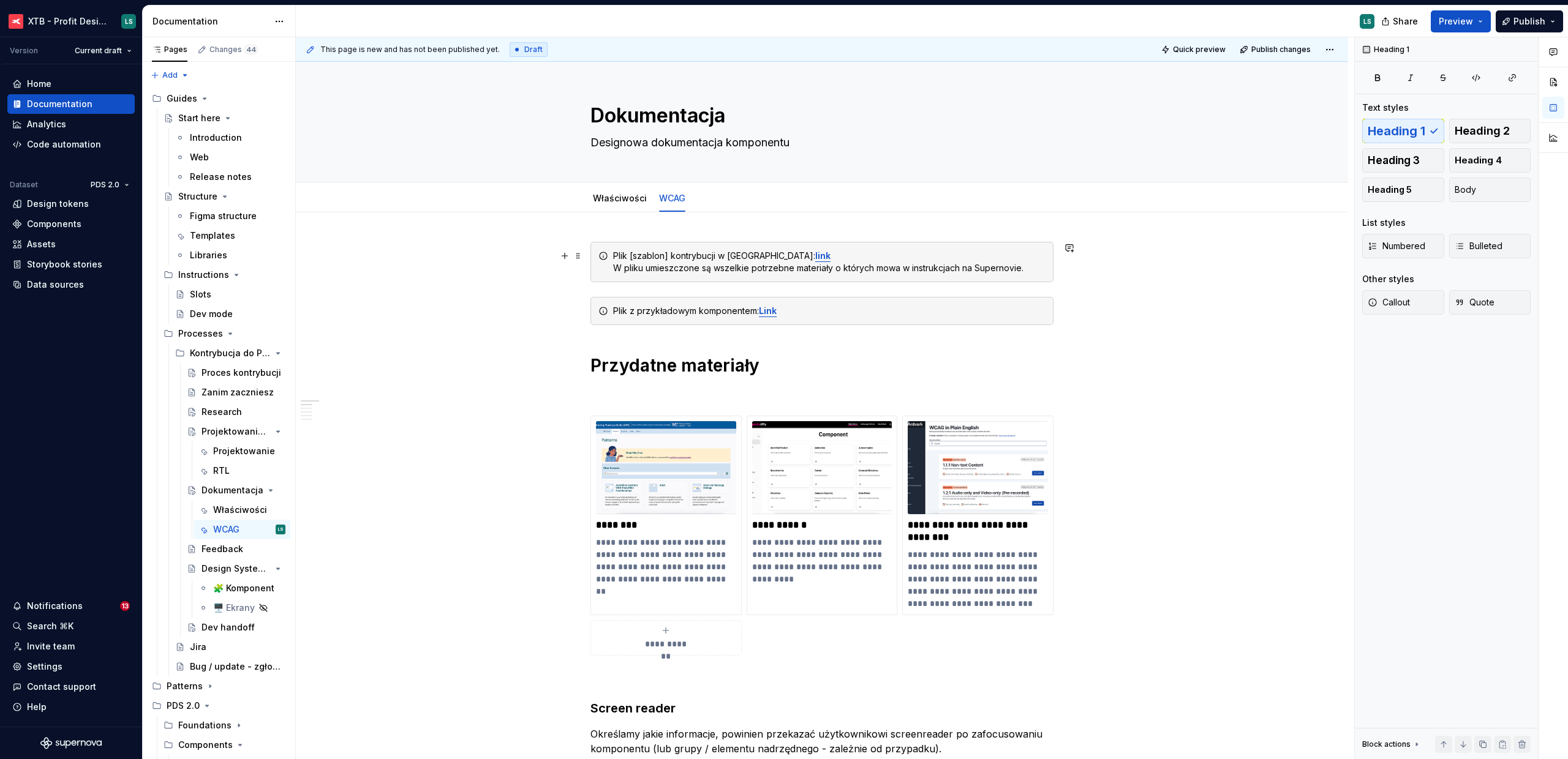
click at [693, 266] on div "Plik [szablon] kontrybucji w Figmie: link   W pliku umieszczone są wszelkie pot…" at bounding box center [829, 262] width 432 height 24
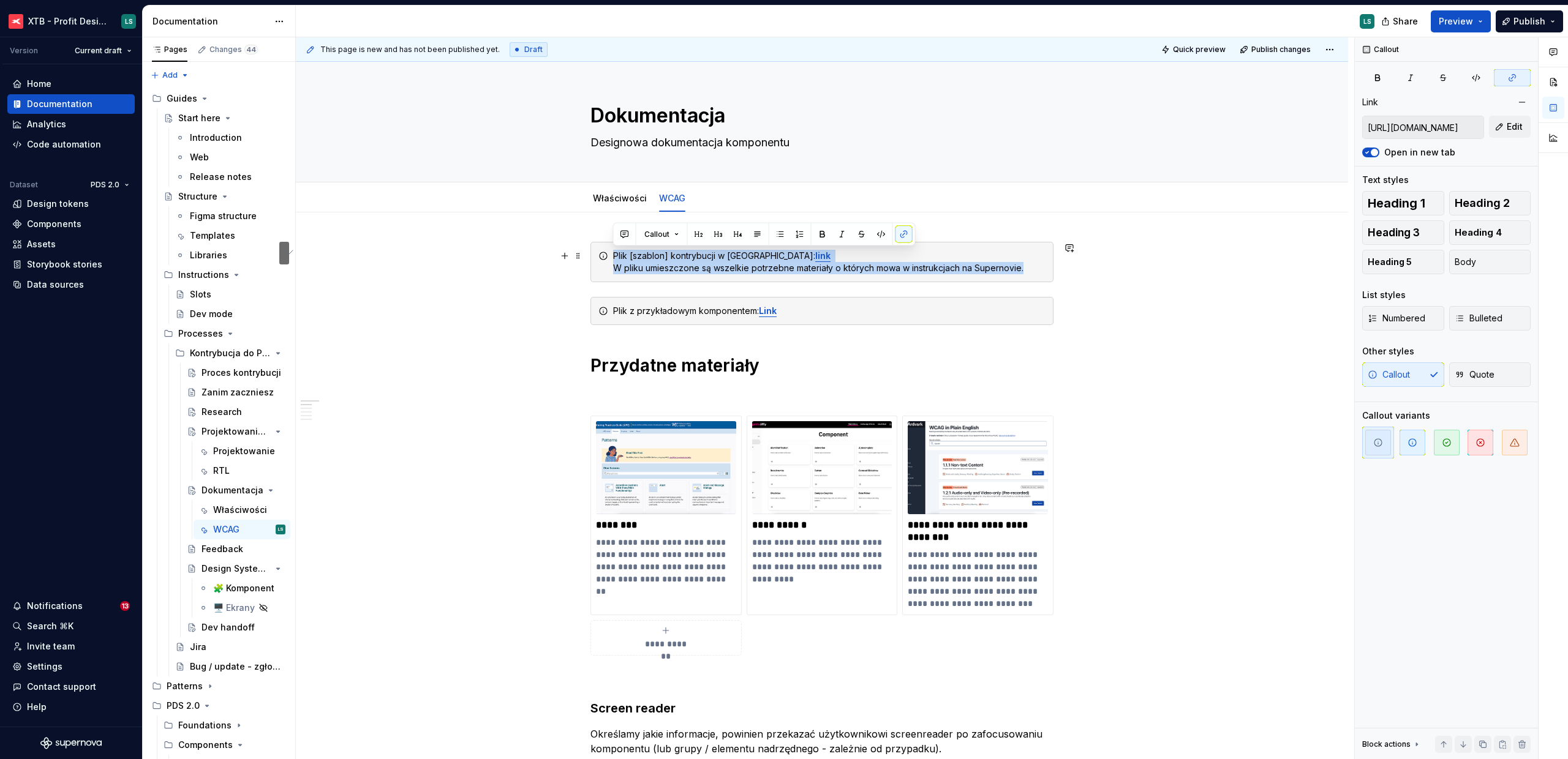
click at [894, 266] on div "Plik [szablon] kontrybucji w Figmie: link   W pliku umieszczone są wszelkie pot…" at bounding box center [829, 262] width 432 height 24
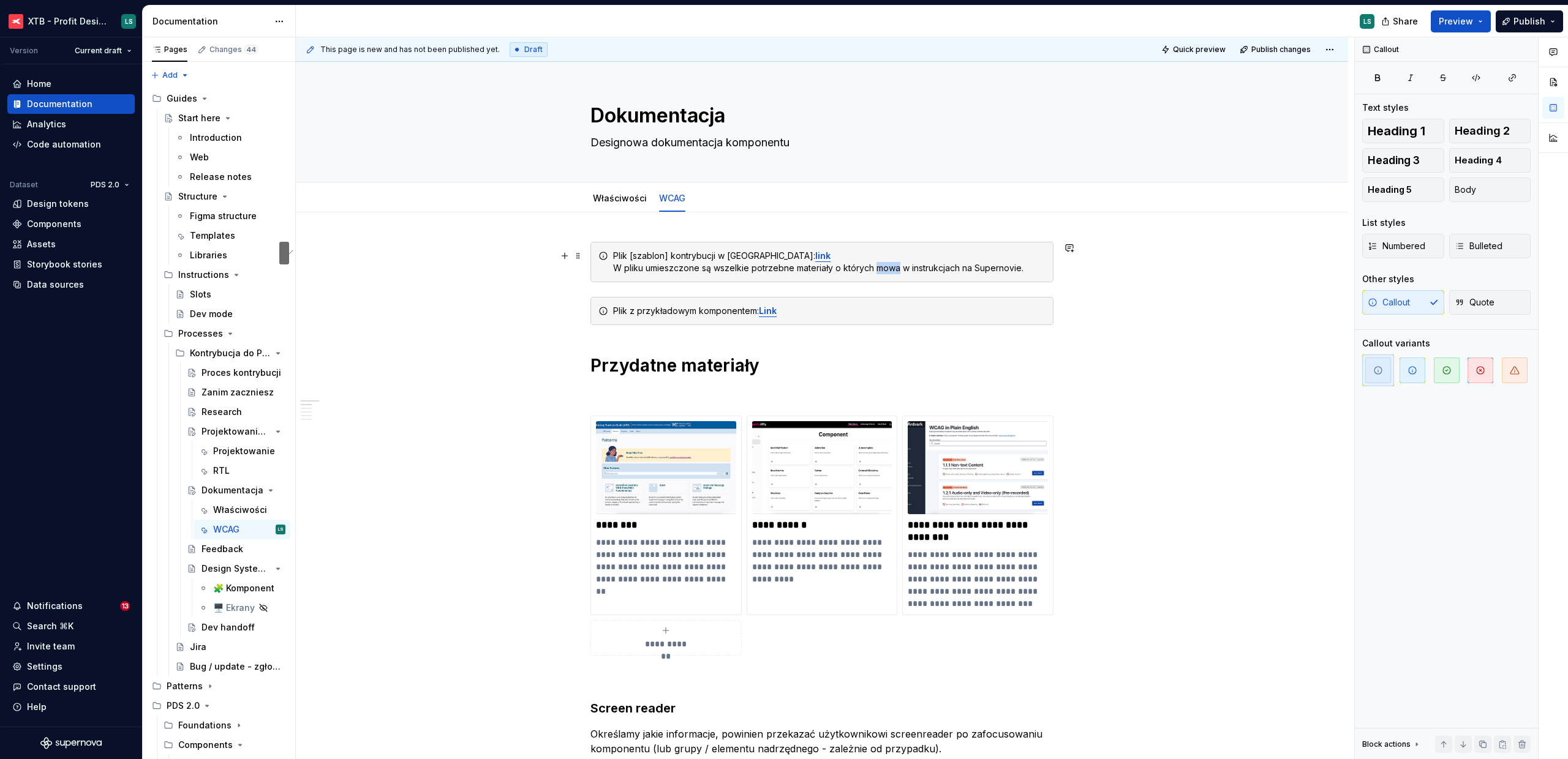
click at [894, 266] on div "Plik [szablon] kontrybucji w Figmie: link   W pliku umieszczone są wszelkie pot…" at bounding box center [829, 262] width 432 height 24
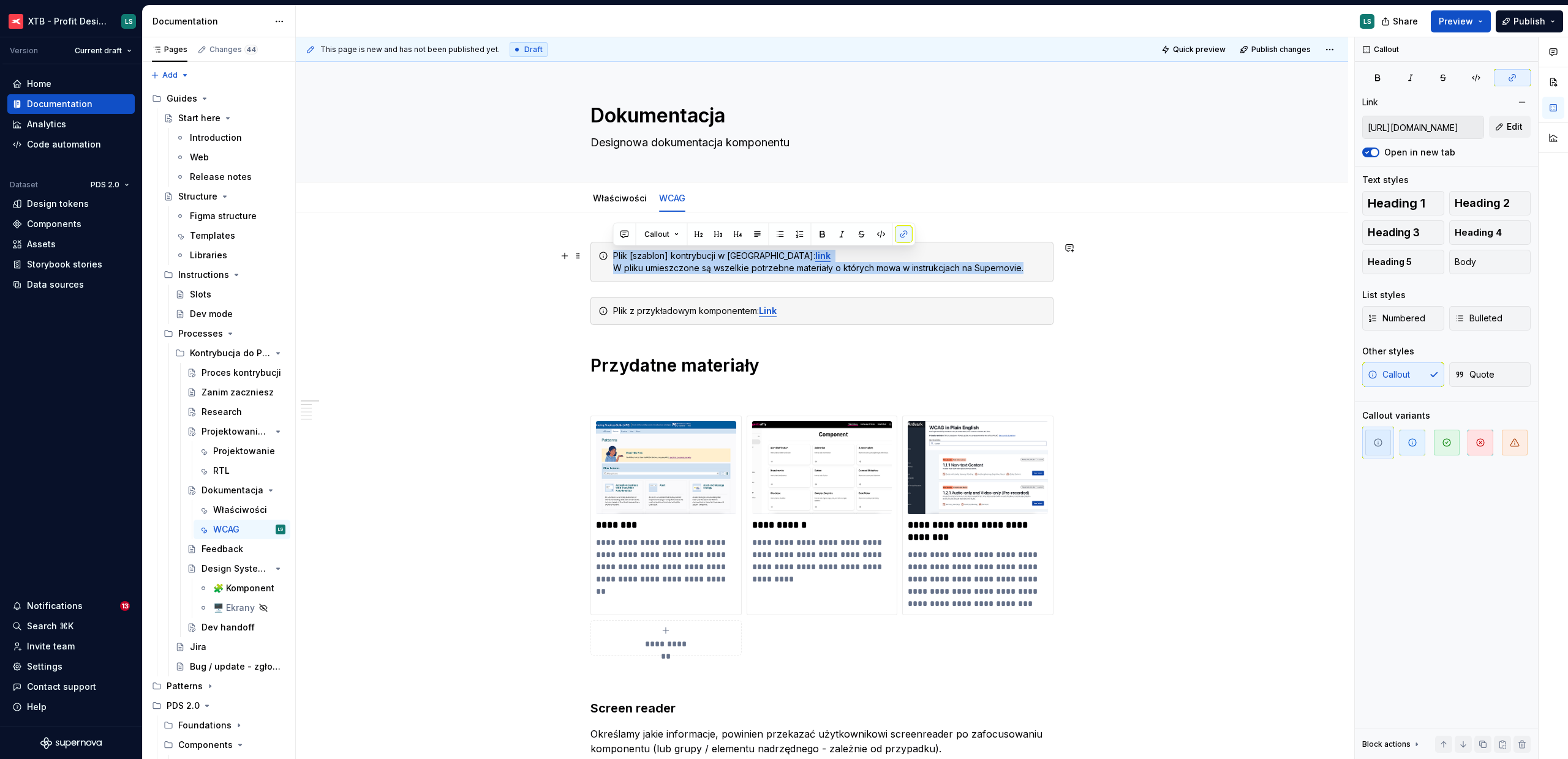
click at [894, 266] on div "Plik [szablon] kontrybucji w Figmie: link   W pliku umieszczone są wszelkie pot…" at bounding box center [829, 262] width 432 height 24
click at [1013, 269] on div "Plik [szablon] kontrybucji w Figmie: link   W pliku umieszczone są wszelkie pot…" at bounding box center [829, 262] width 432 height 24
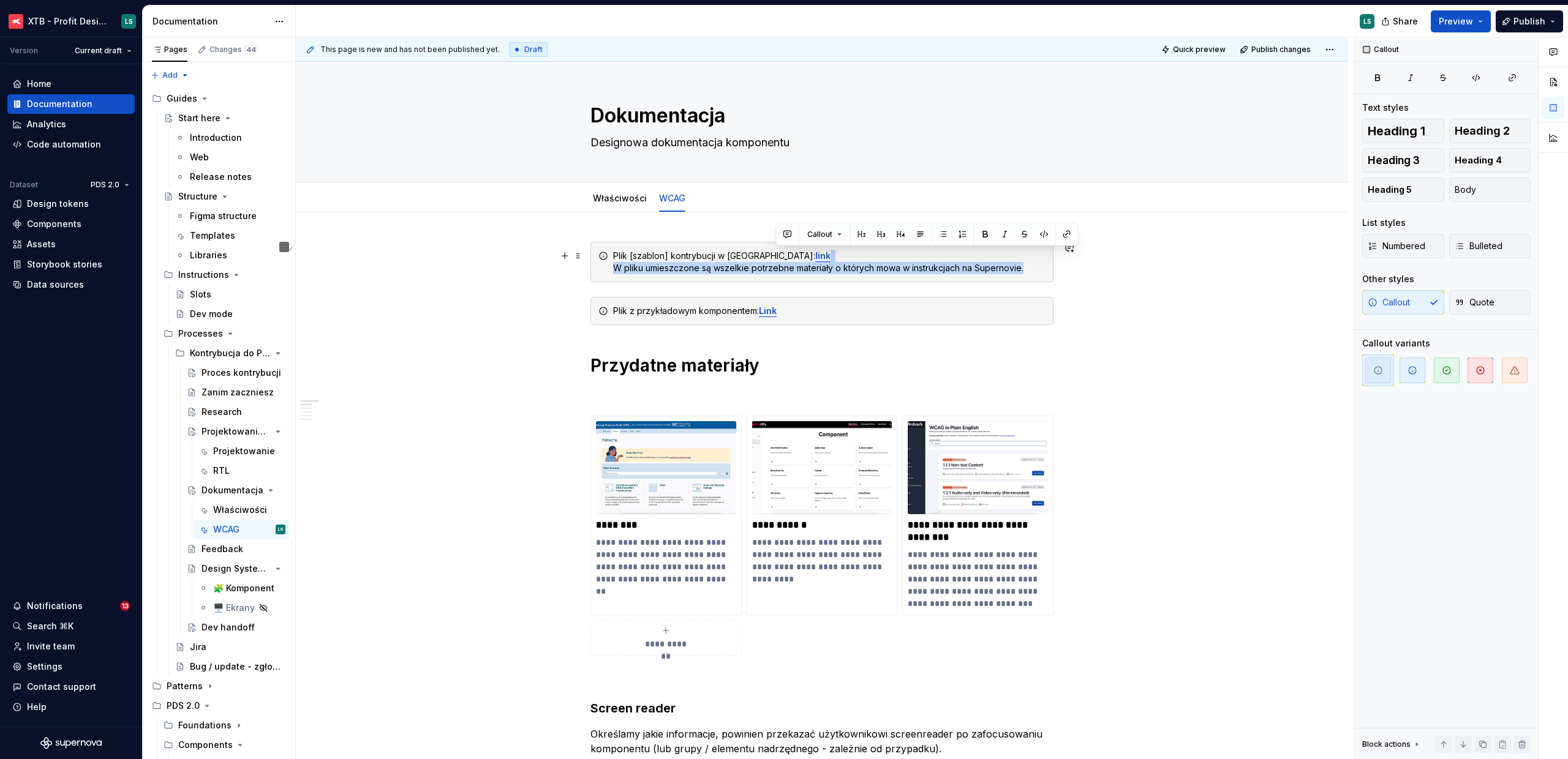
drag, startPoint x: 1026, startPoint y: 269, endPoint x: 1025, endPoint y: 254, distance: 15.0
click at [1025, 254] on div "Plik [szablon] kontrybucji w Figmie: link   W pliku umieszczone są wszelkie pot…" at bounding box center [829, 262] width 432 height 24
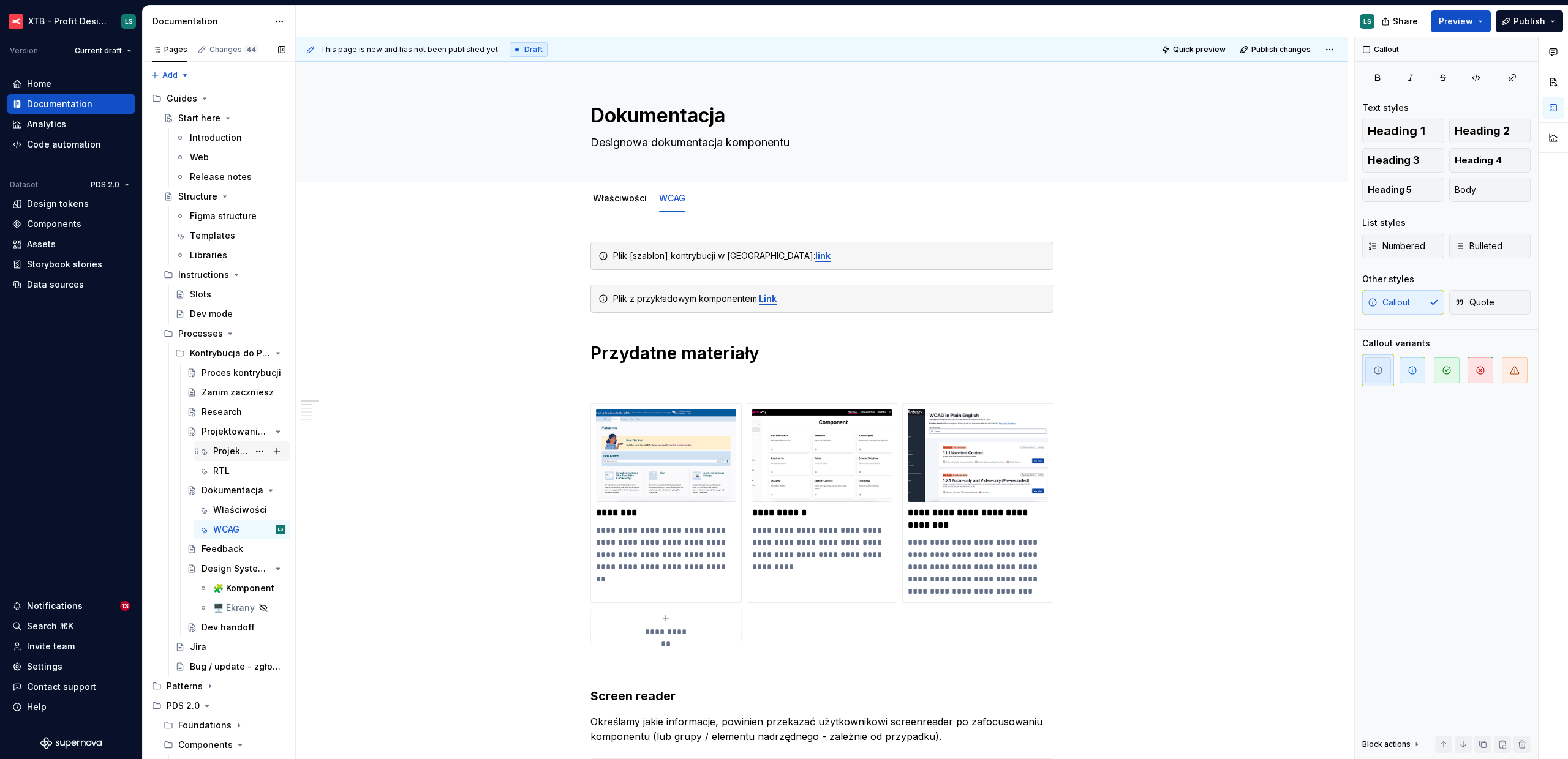
click at [215, 456] on div "Projektowanie" at bounding box center [231, 451] width 36 height 12
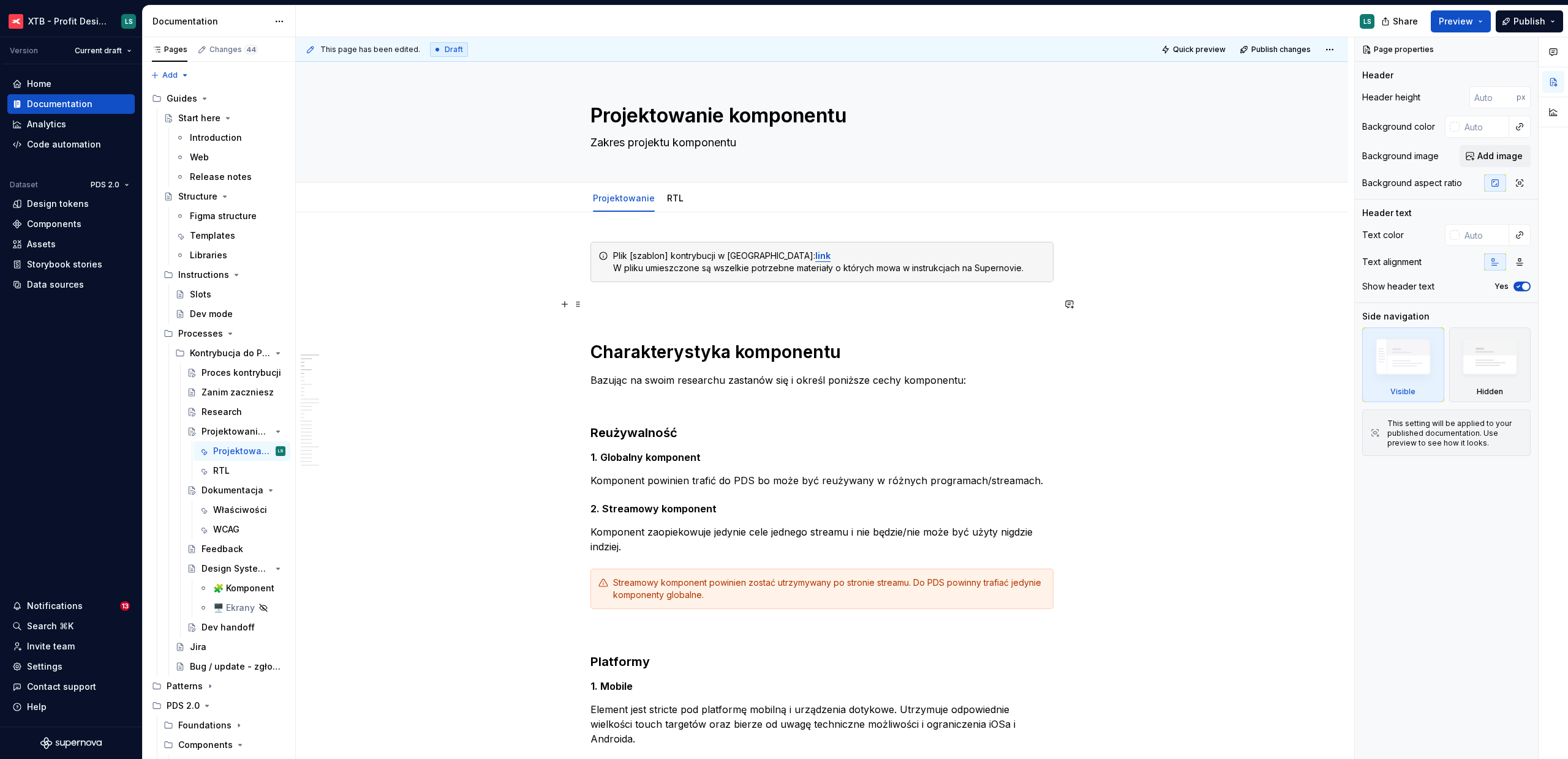
click at [606, 307] on p at bounding box center [822, 304] width 463 height 15
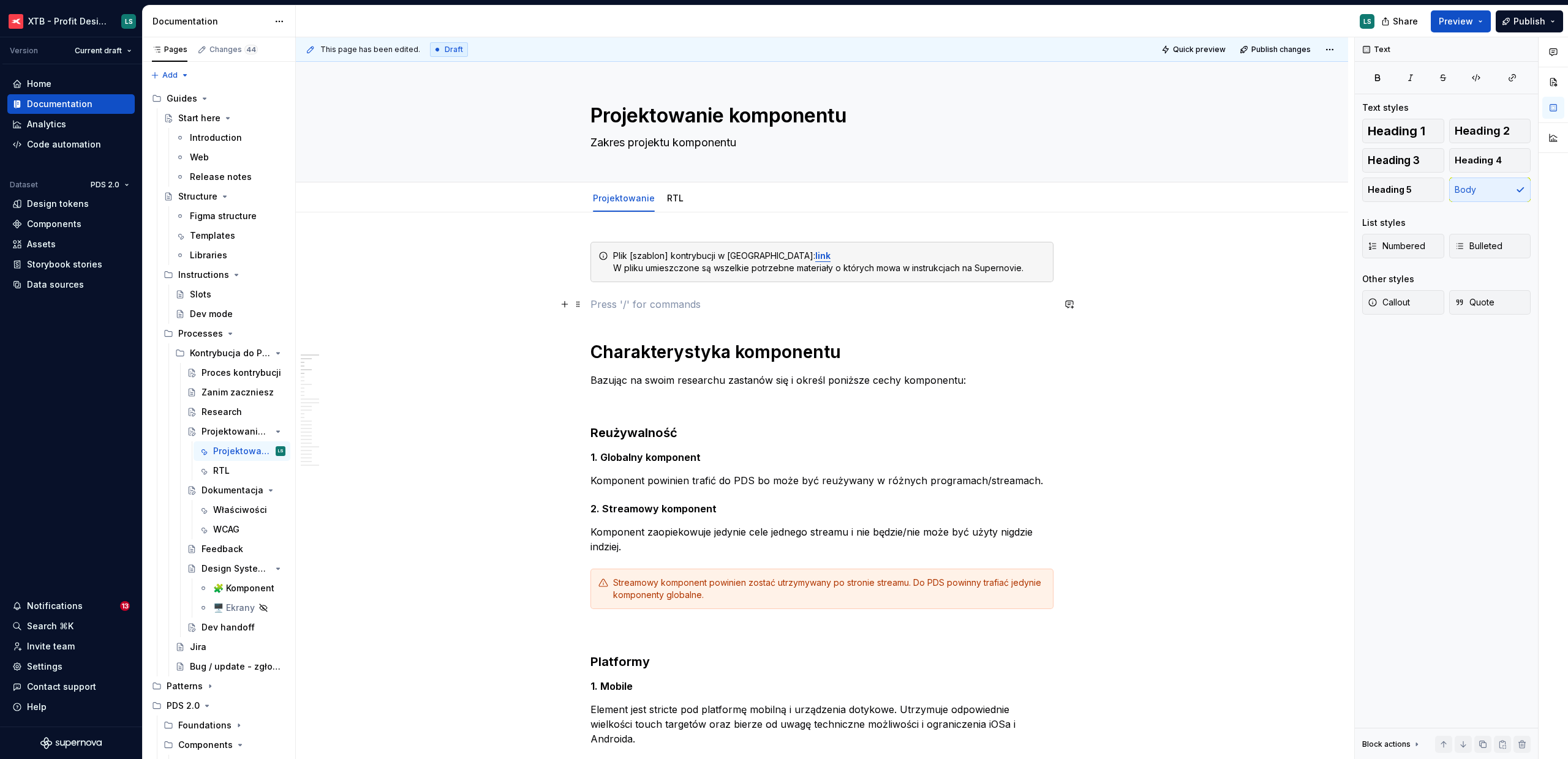
type textarea "*"
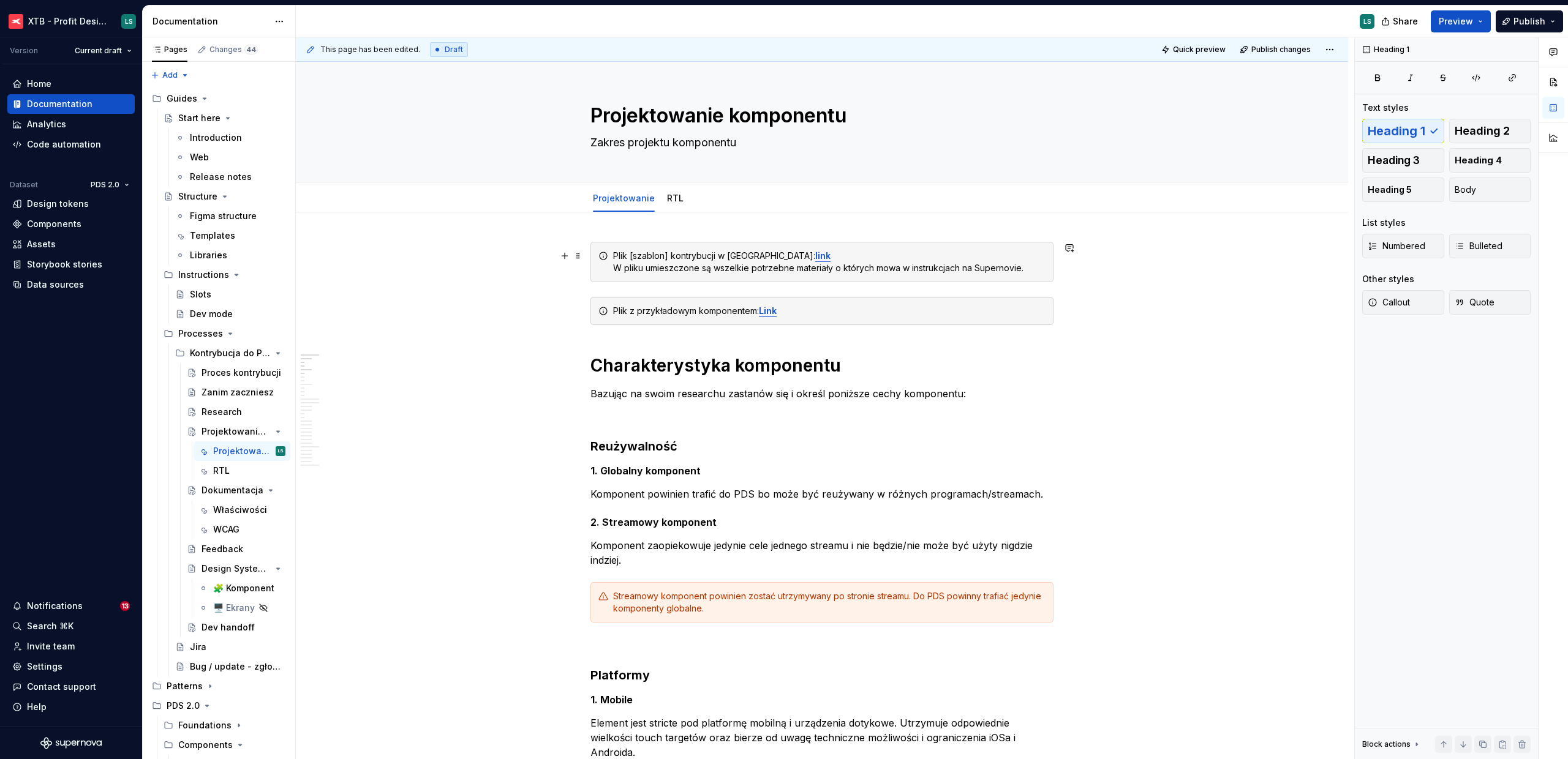
click at [712, 275] on div "Plik [szablon] kontrybucji w Figmie: link   W pliku umieszczone są wszelkie pot…" at bounding box center [822, 262] width 463 height 40
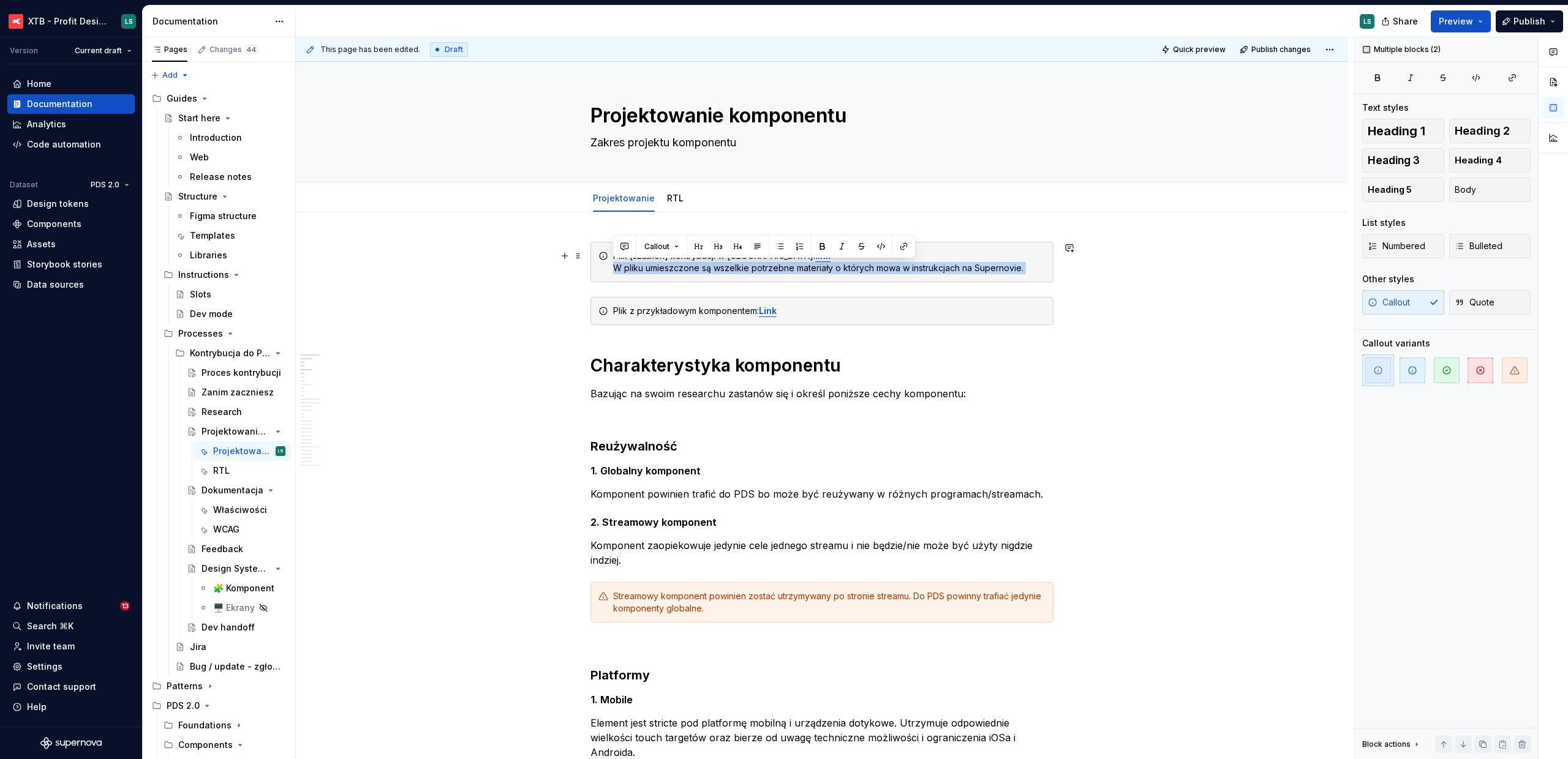
click at [712, 275] on div "Plik [szablon] kontrybucji w Figmie: link   W pliku umieszczone są wszelkie pot…" at bounding box center [822, 262] width 463 height 40
drag, startPoint x: 1024, startPoint y: 268, endPoint x: 1021, endPoint y: 258, distance: 10.4
click at [1021, 258] on div "Plik [szablon] kontrybucji w Figmie: link   W pliku umieszczone są wszelkie pot…" at bounding box center [829, 262] width 432 height 24
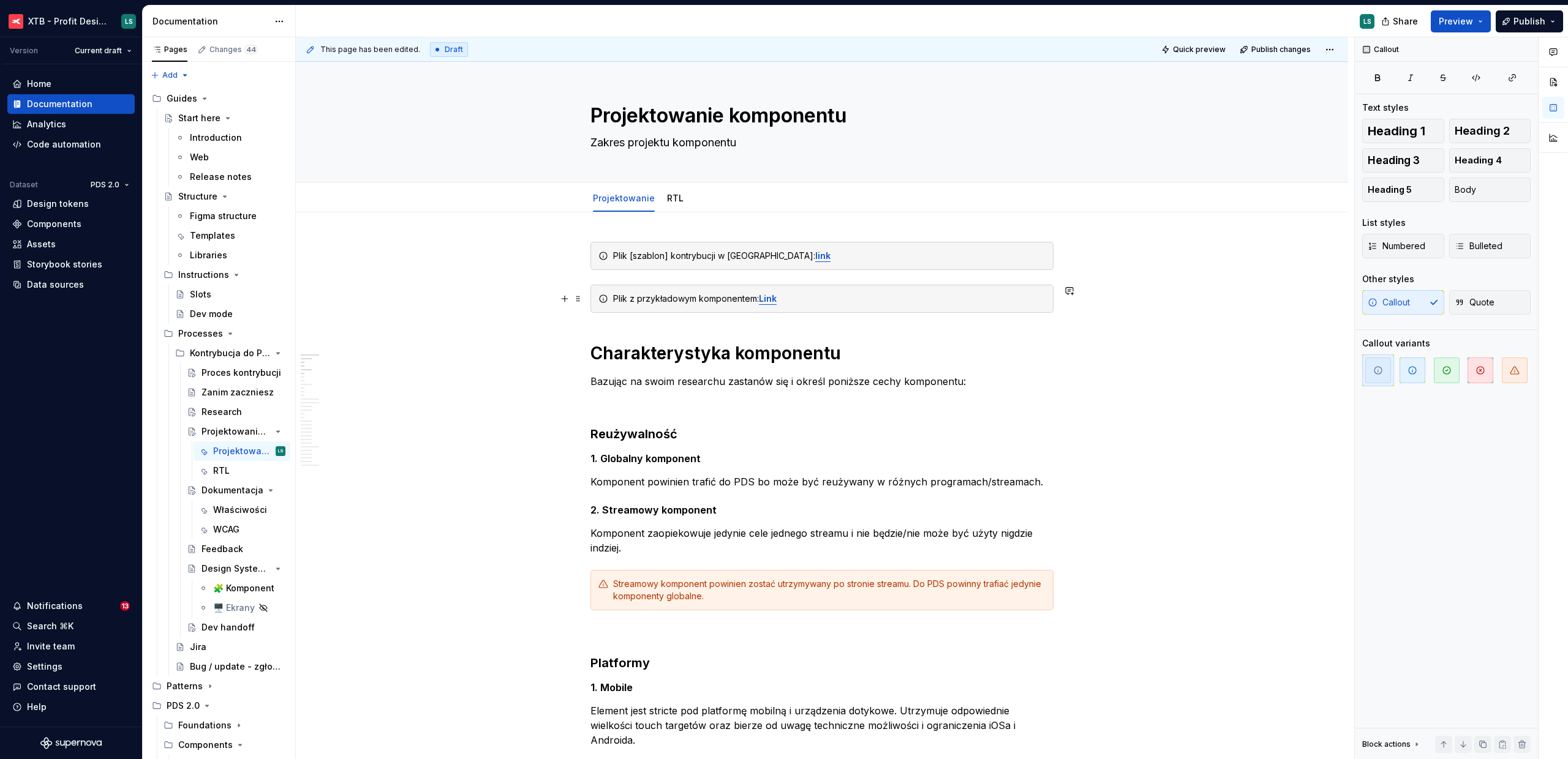
click at [514, 334] on div "This page has been edited. Draft Quick preview Publish changes Projektowanie ko…" at bounding box center [825, 399] width 1058 height 723
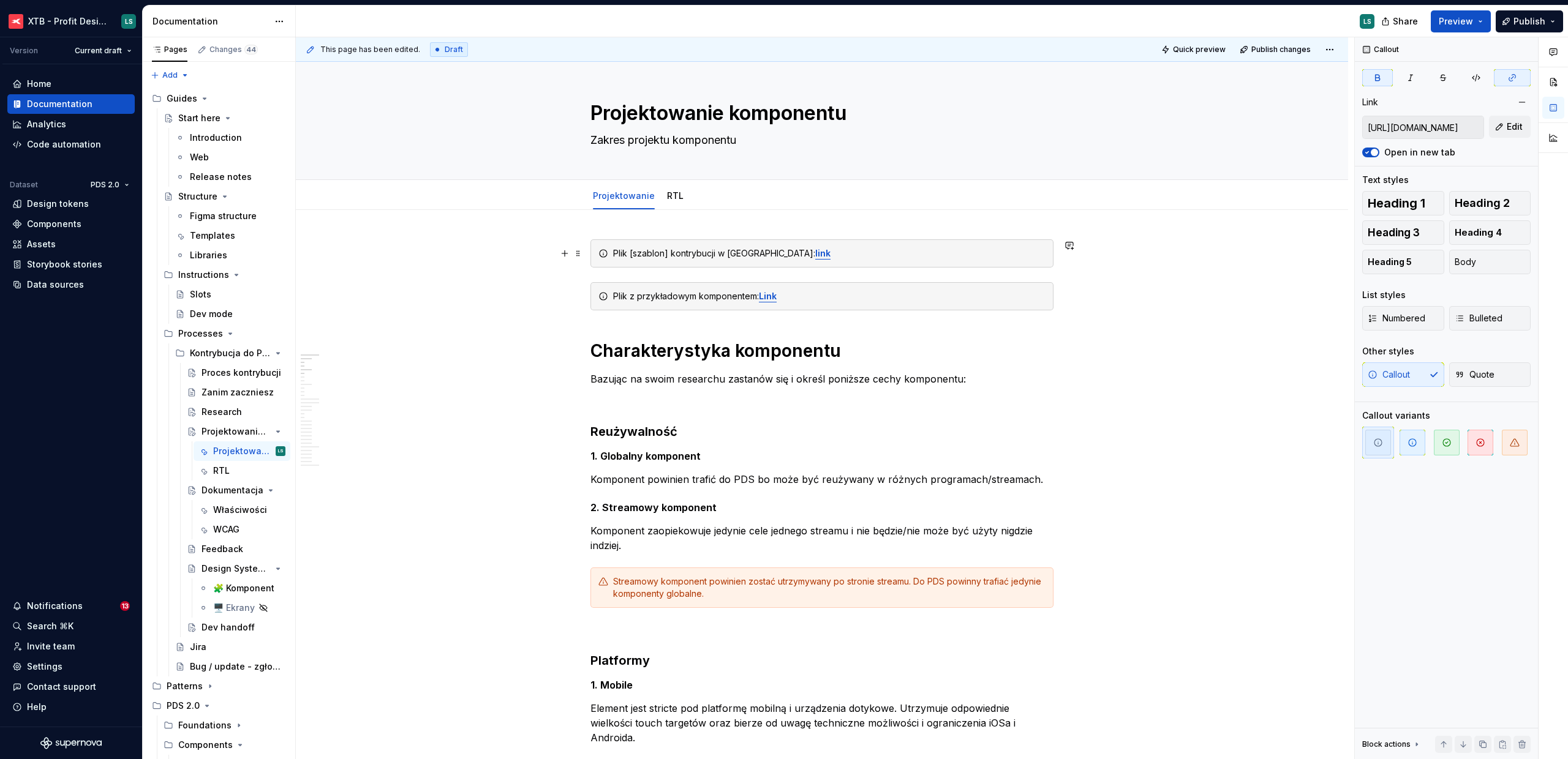
click at [815, 254] on strong "link" at bounding box center [823, 253] width 15 height 10
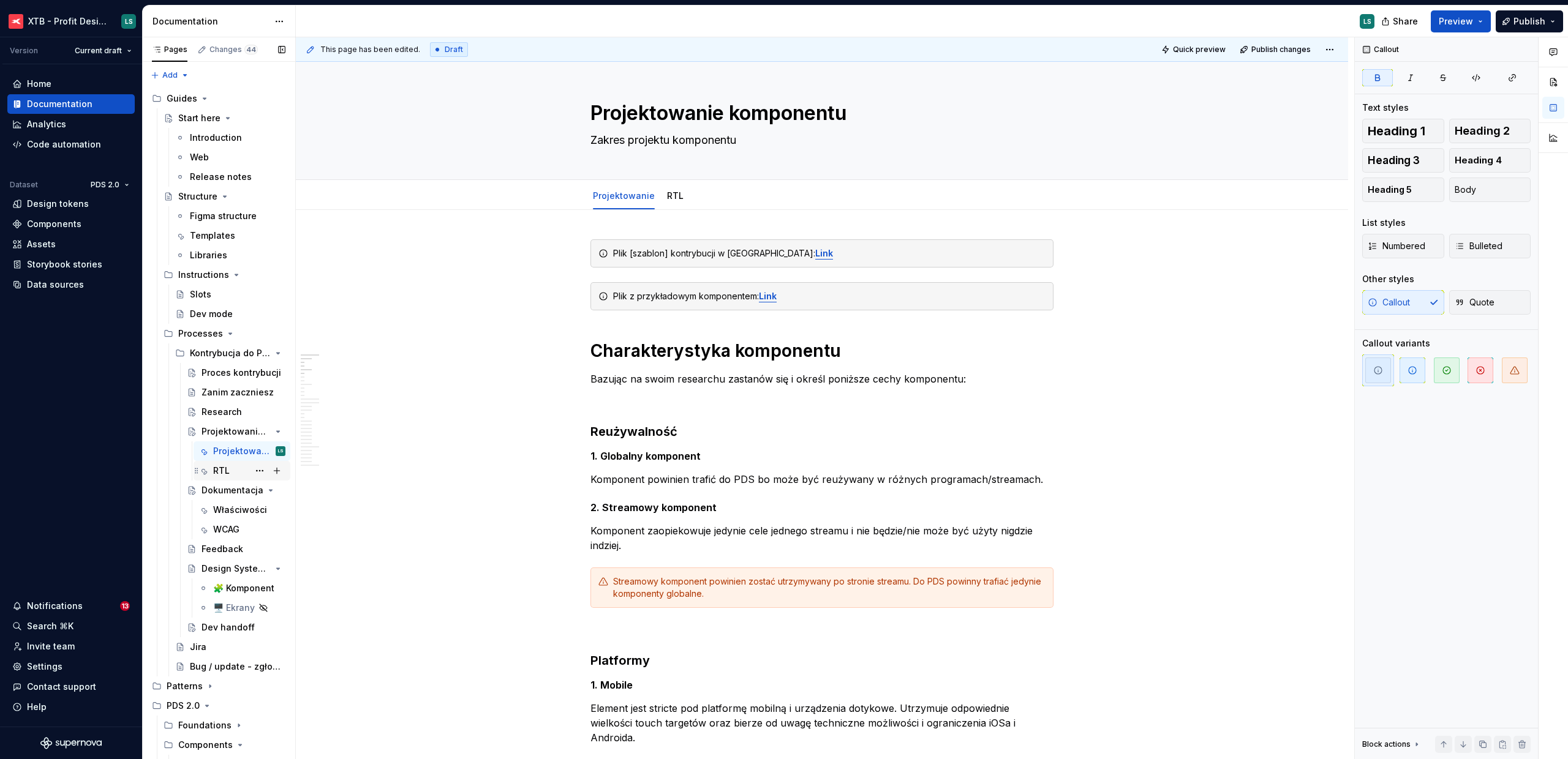
click at [223, 468] on div "RTL" at bounding box center [221, 471] width 17 height 12
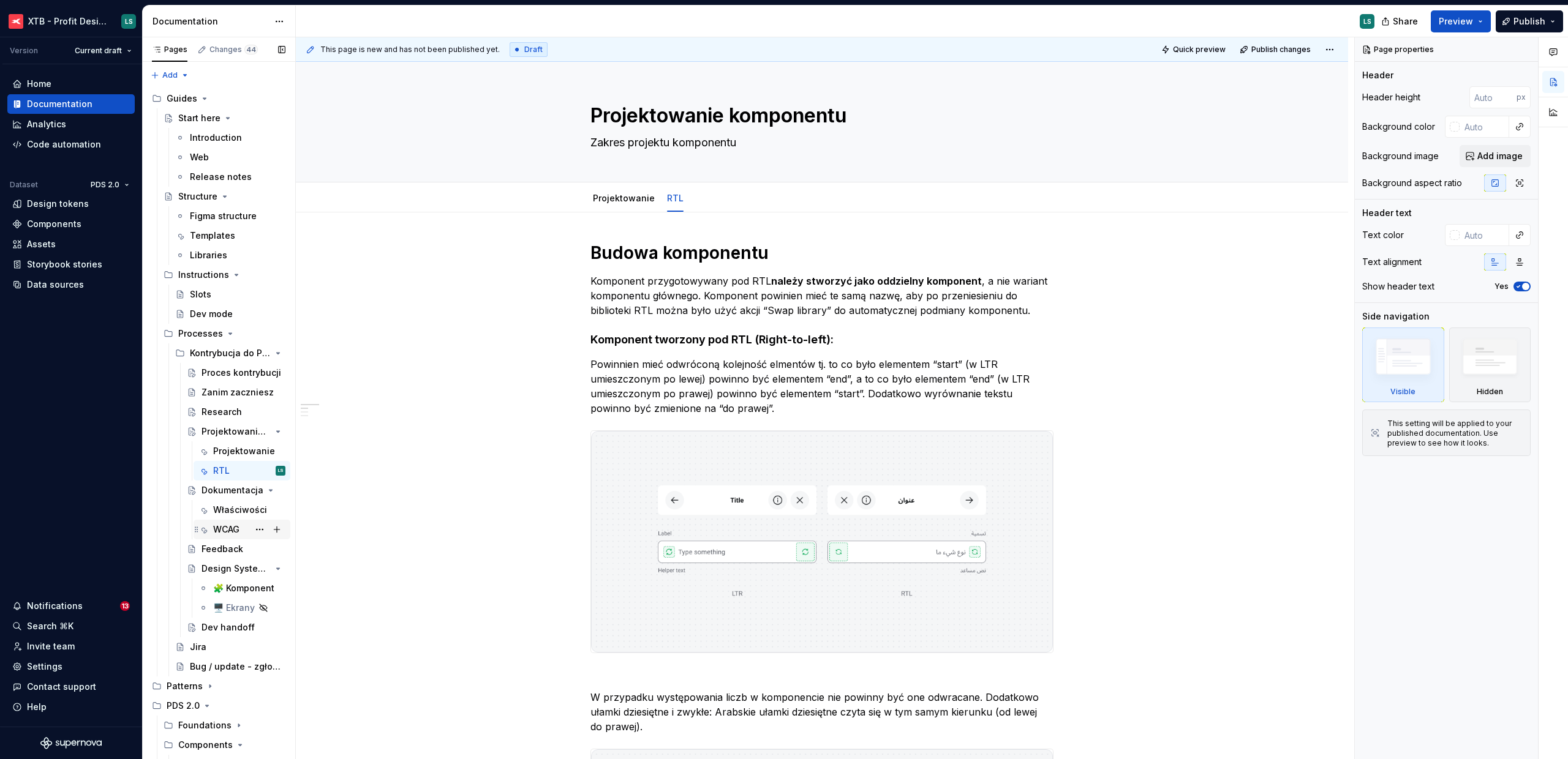
click at [213, 528] on div "WCAG" at bounding box center [242, 529] width 87 height 17
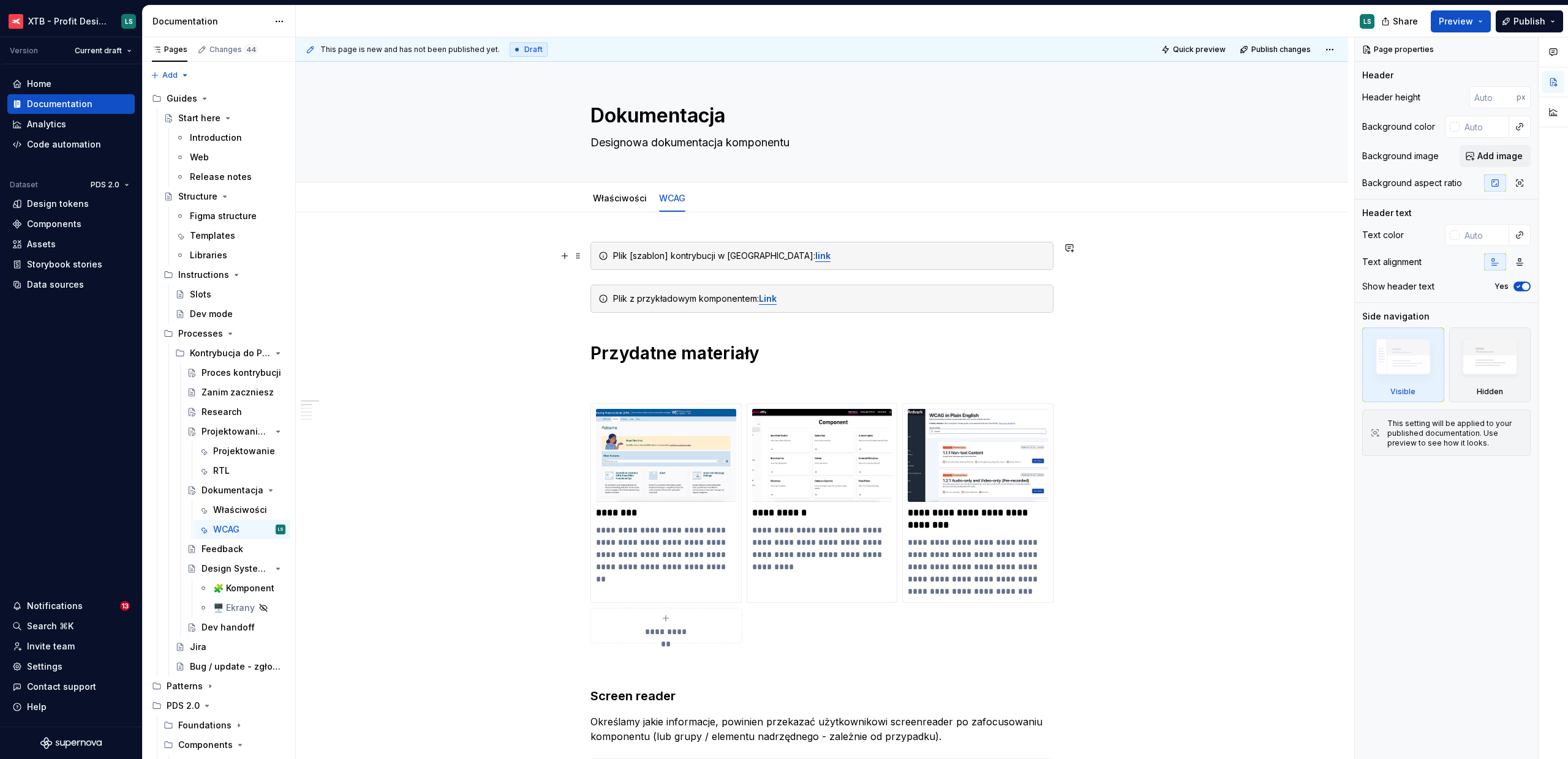
click at [815, 256] on strong "link" at bounding box center [823, 255] width 15 height 10
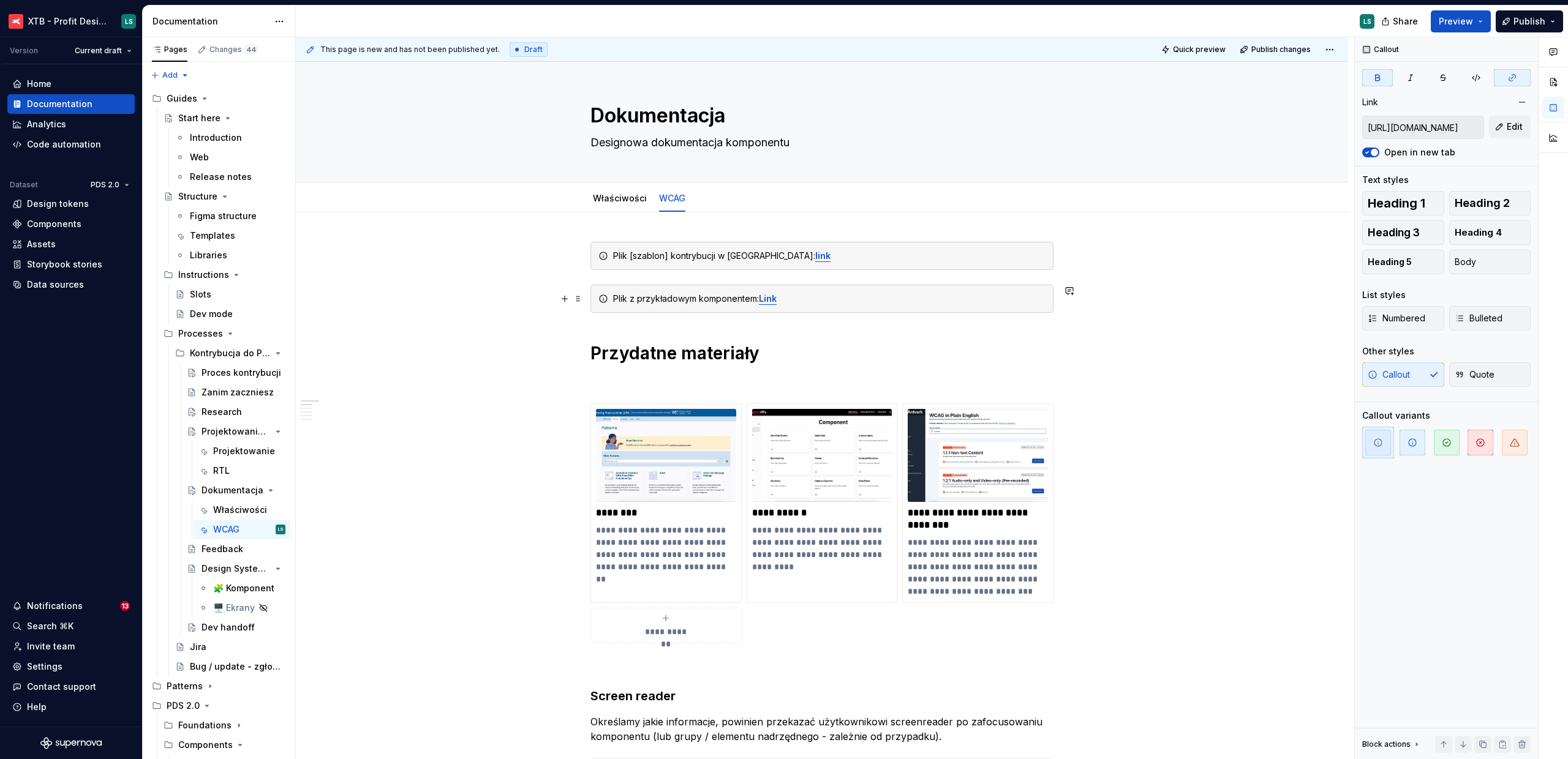
type textarea "*"
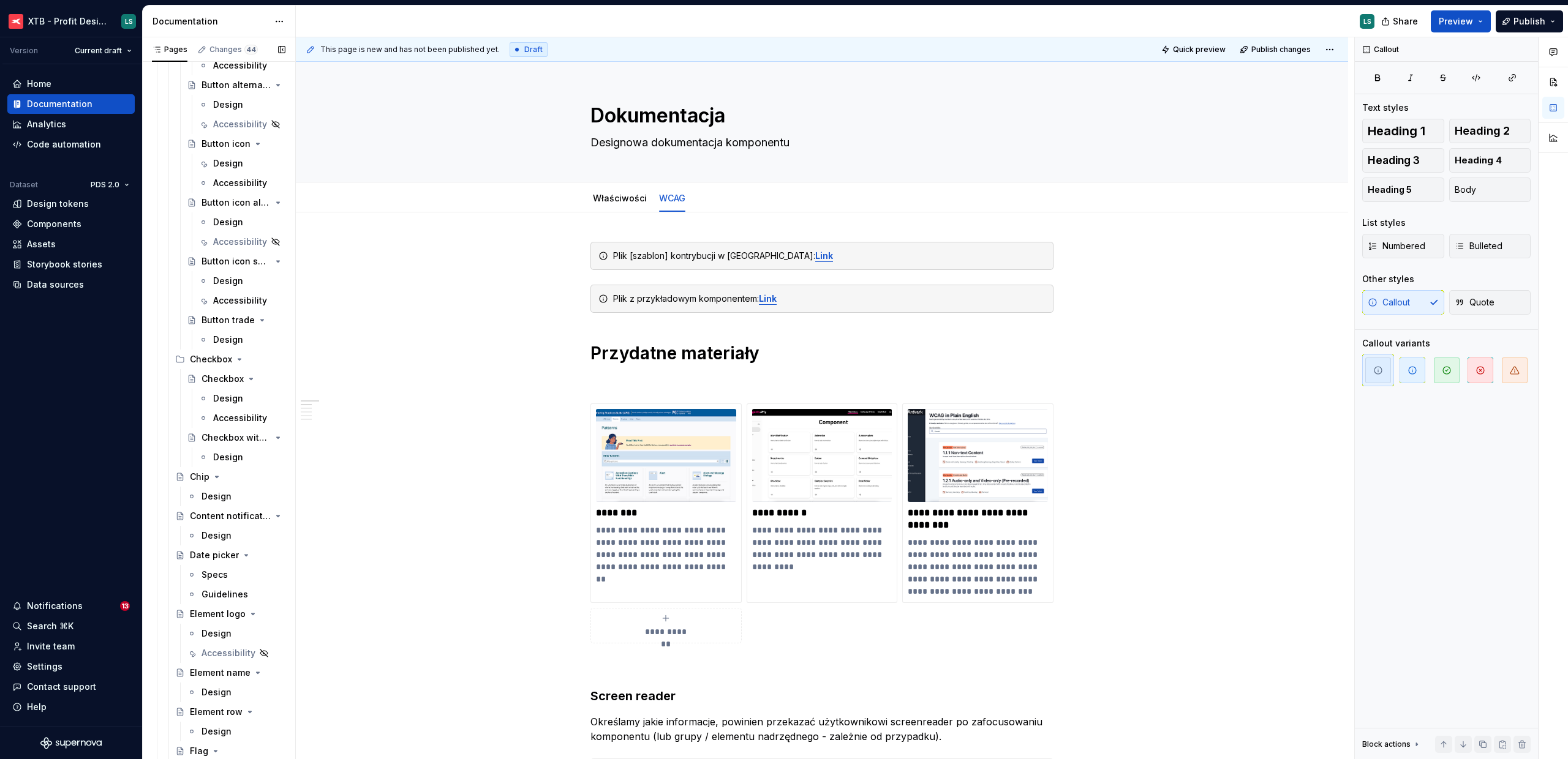
scroll to position [3186, 0]
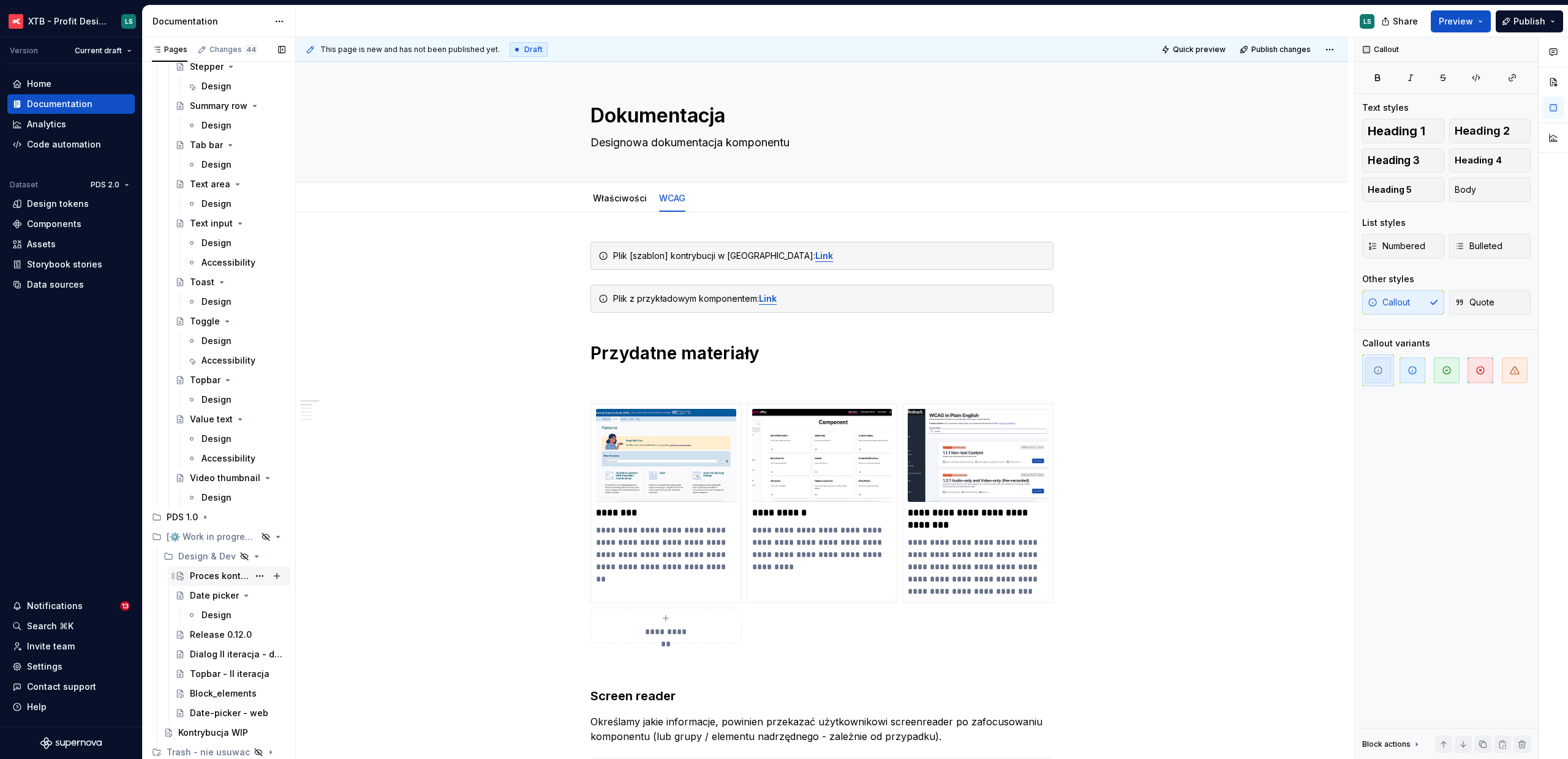
click at [204, 578] on div "Proces kontrybucji" at bounding box center [219, 576] width 59 height 12
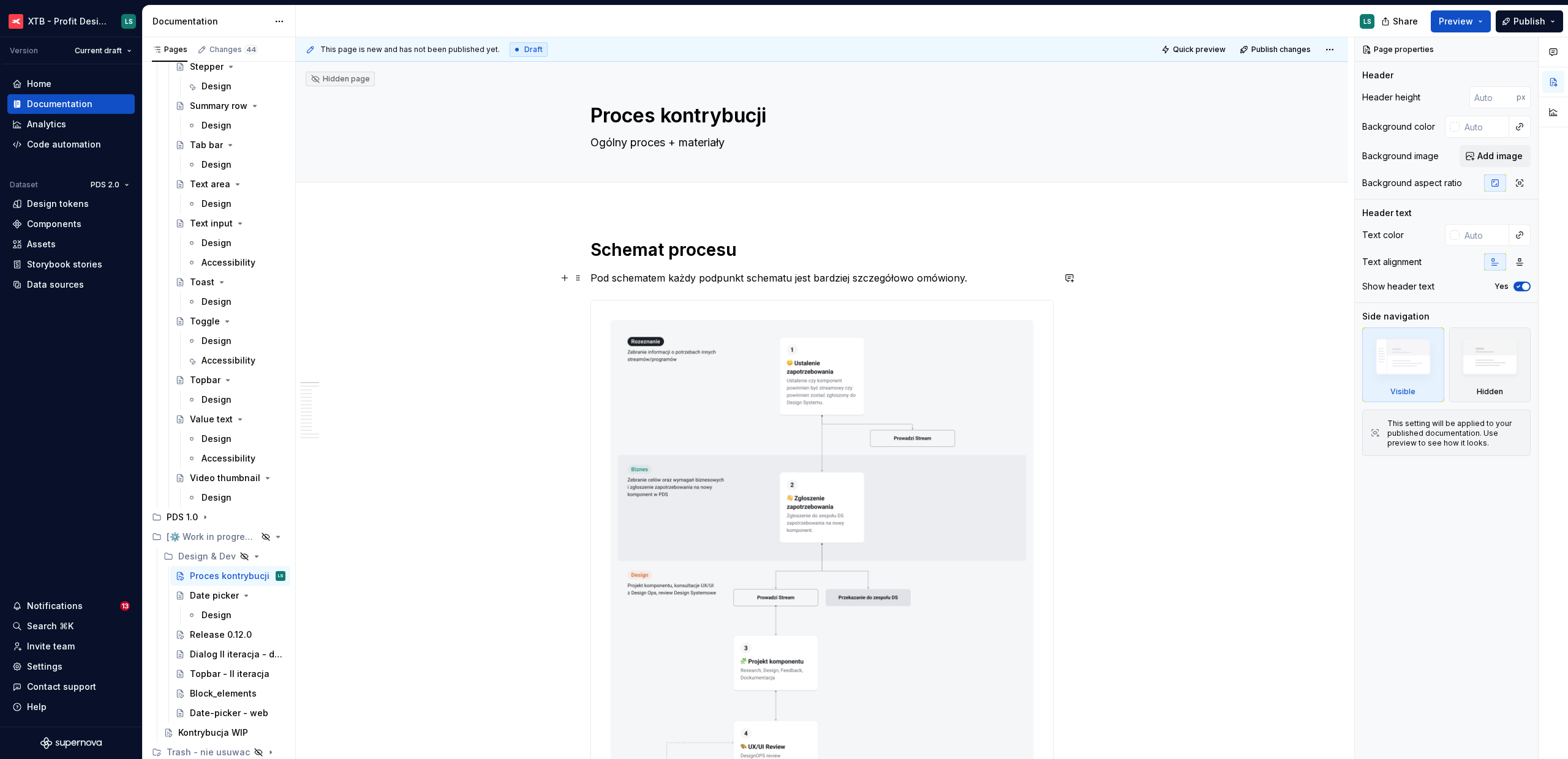
drag, startPoint x: 961, startPoint y: 282, endPoint x: 982, endPoint y: 279, distance: 21.2
click at [961, 282] on p "Pod schematem każdy podpunkt schematu jest bardziej szczegółowo omówiony." at bounding box center [822, 278] width 463 height 15
click at [976, 281] on p "Pod schematem każdy podpunkt schematu jest bardziej szczegółowo omówiony." at bounding box center [822, 278] width 463 height 15
click at [982, 279] on p "Pod schematem każdy podpunkt schematu jest bardziej szczegółowo omówiony." at bounding box center [822, 278] width 463 height 15
click at [982, 279] on p "Pod schematem każdy podpunkt schematu jest bardziej szczegółowo omówiony." at bounding box center [822, 278] width 463 height 15
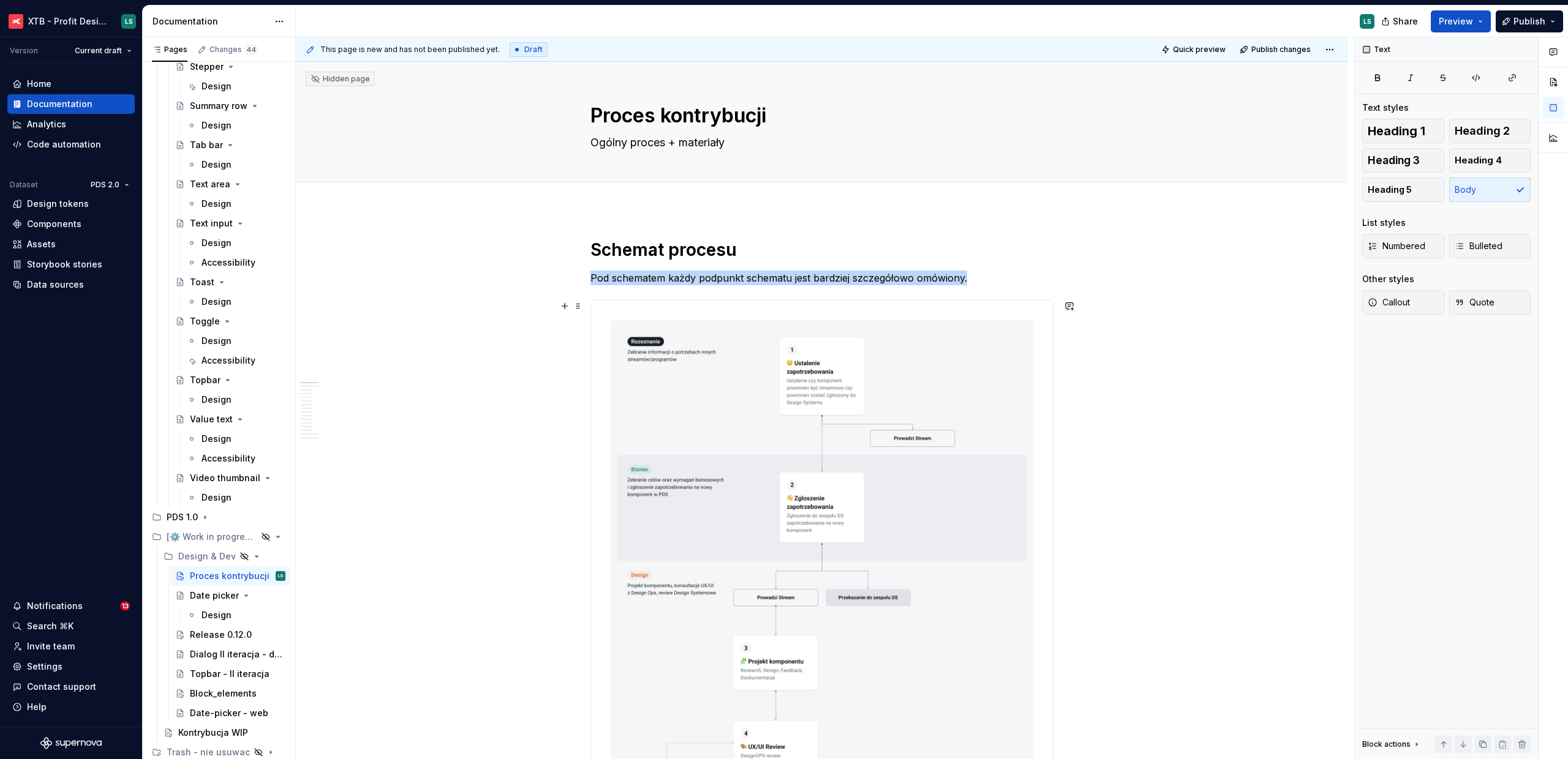
type textarea "*"
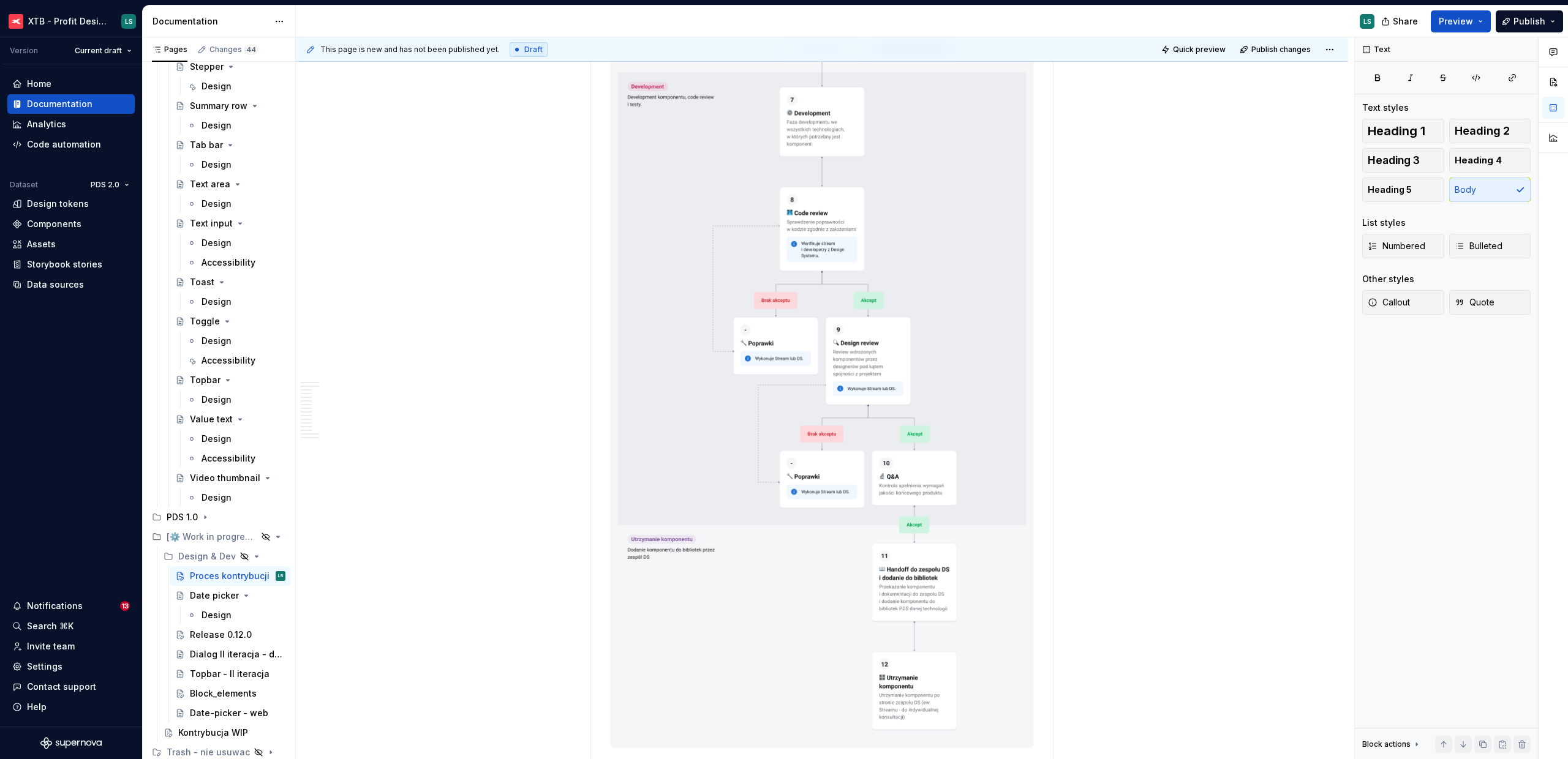
scroll to position [534, 0]
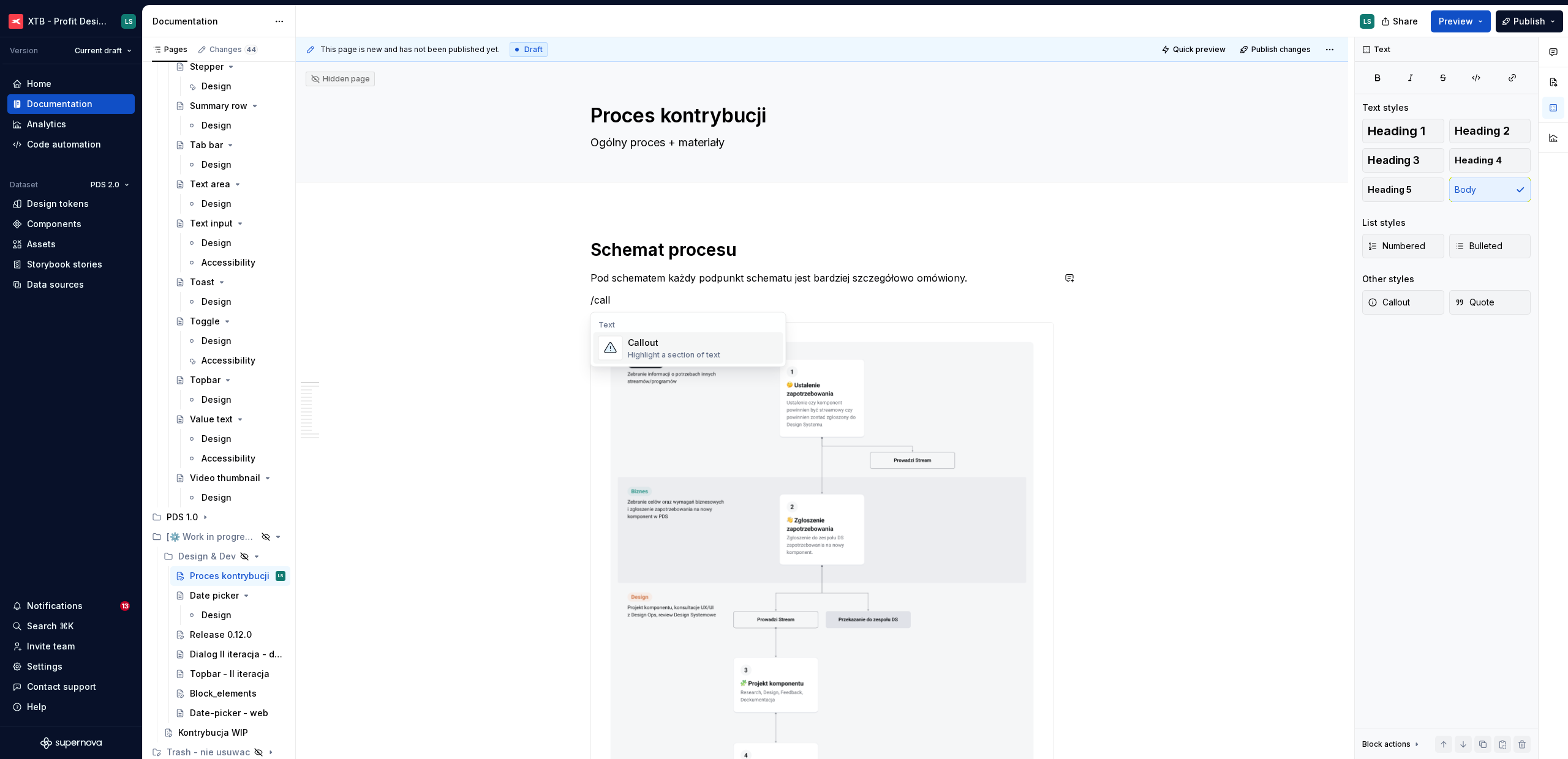
click at [654, 361] on span "Callout Highlight a section of text" at bounding box center [689, 348] width 190 height 32
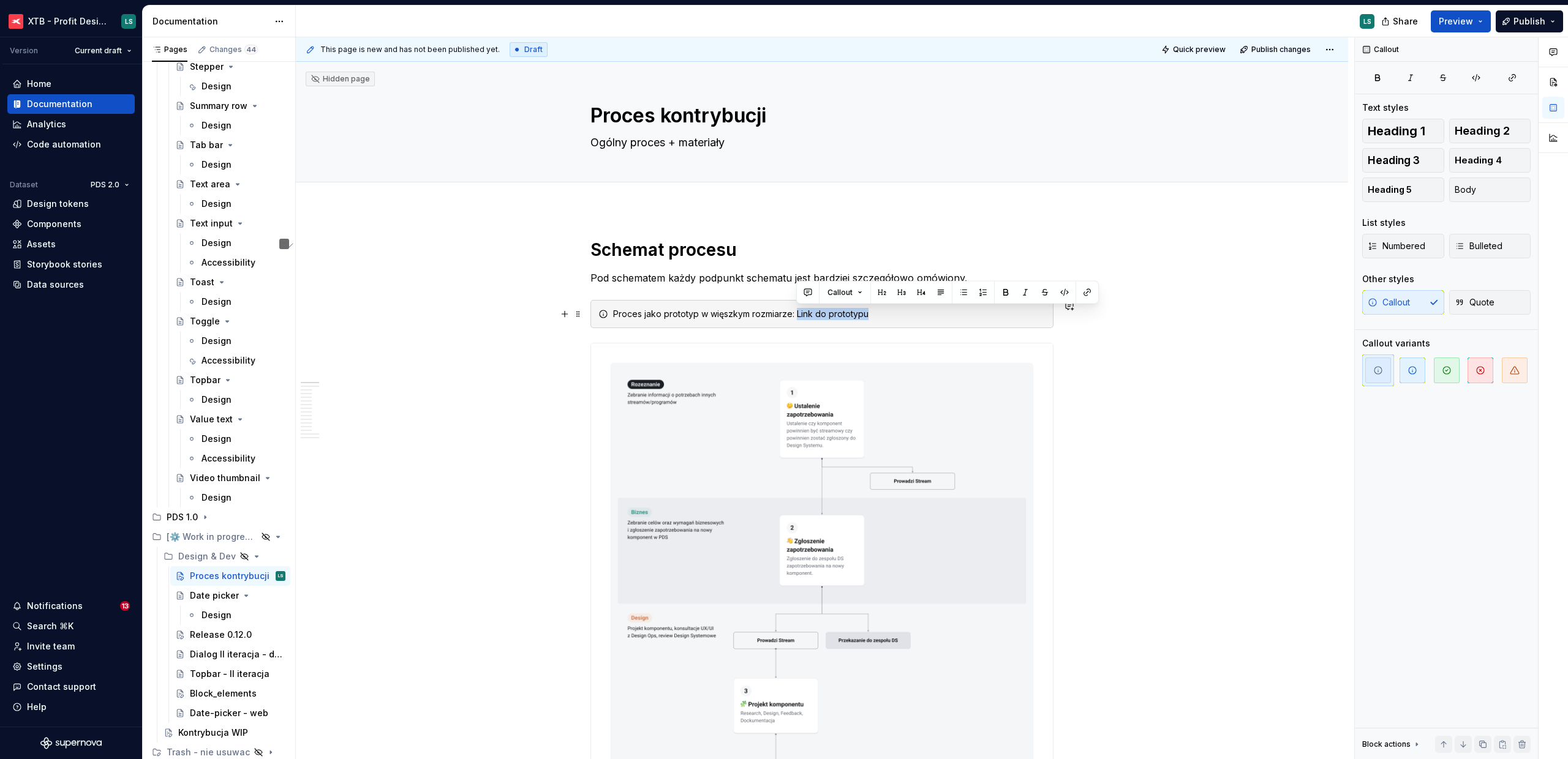
drag, startPoint x: 881, startPoint y: 314, endPoint x: 796, endPoint y: 317, distance: 85.1
click at [796, 317] on div "Proces jako prototyp w więszkym rozmiarze: Link do prototypu" at bounding box center [829, 314] width 432 height 12
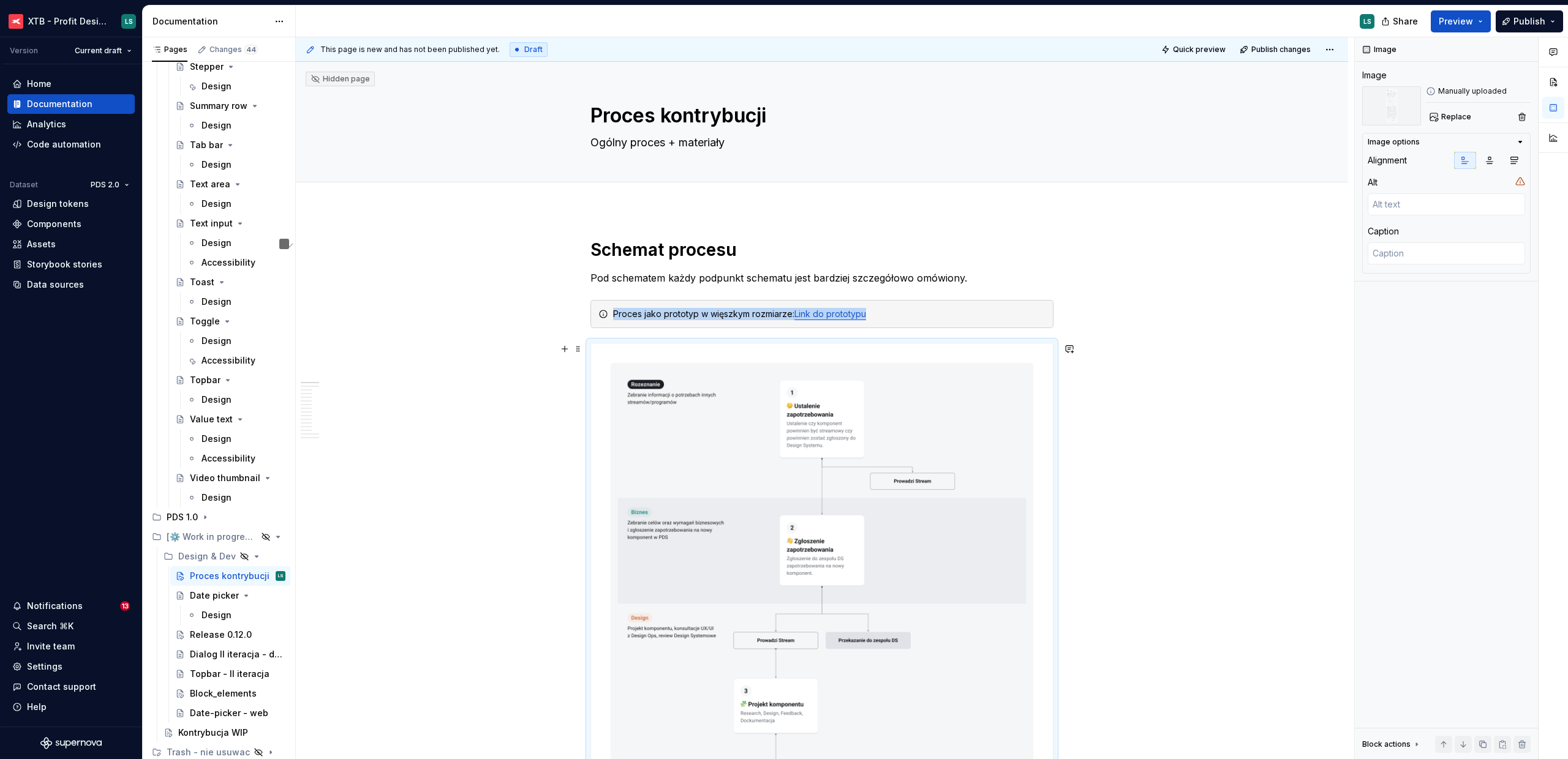
scroll to position [305, 0]
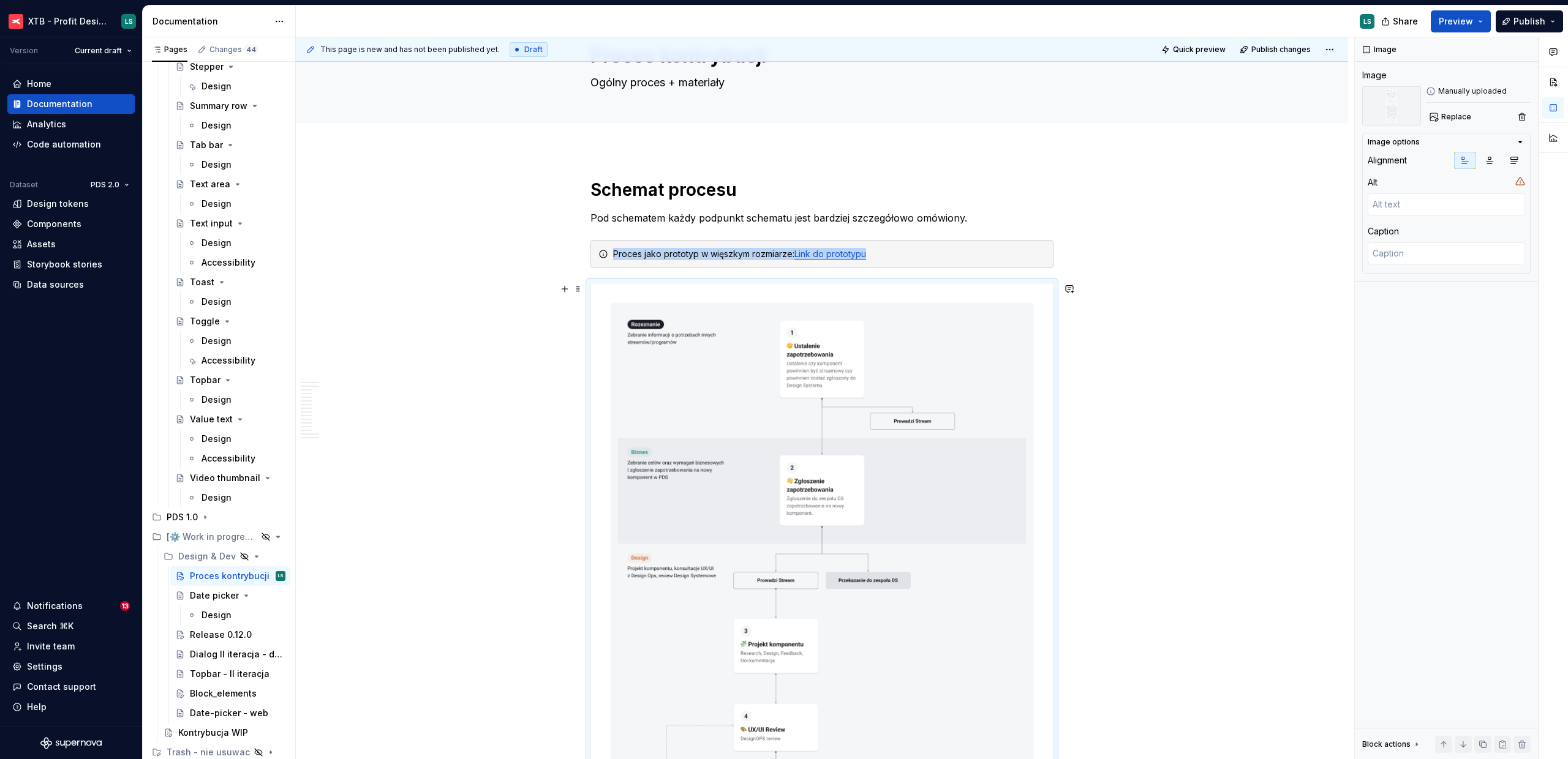
scroll to position [0, 0]
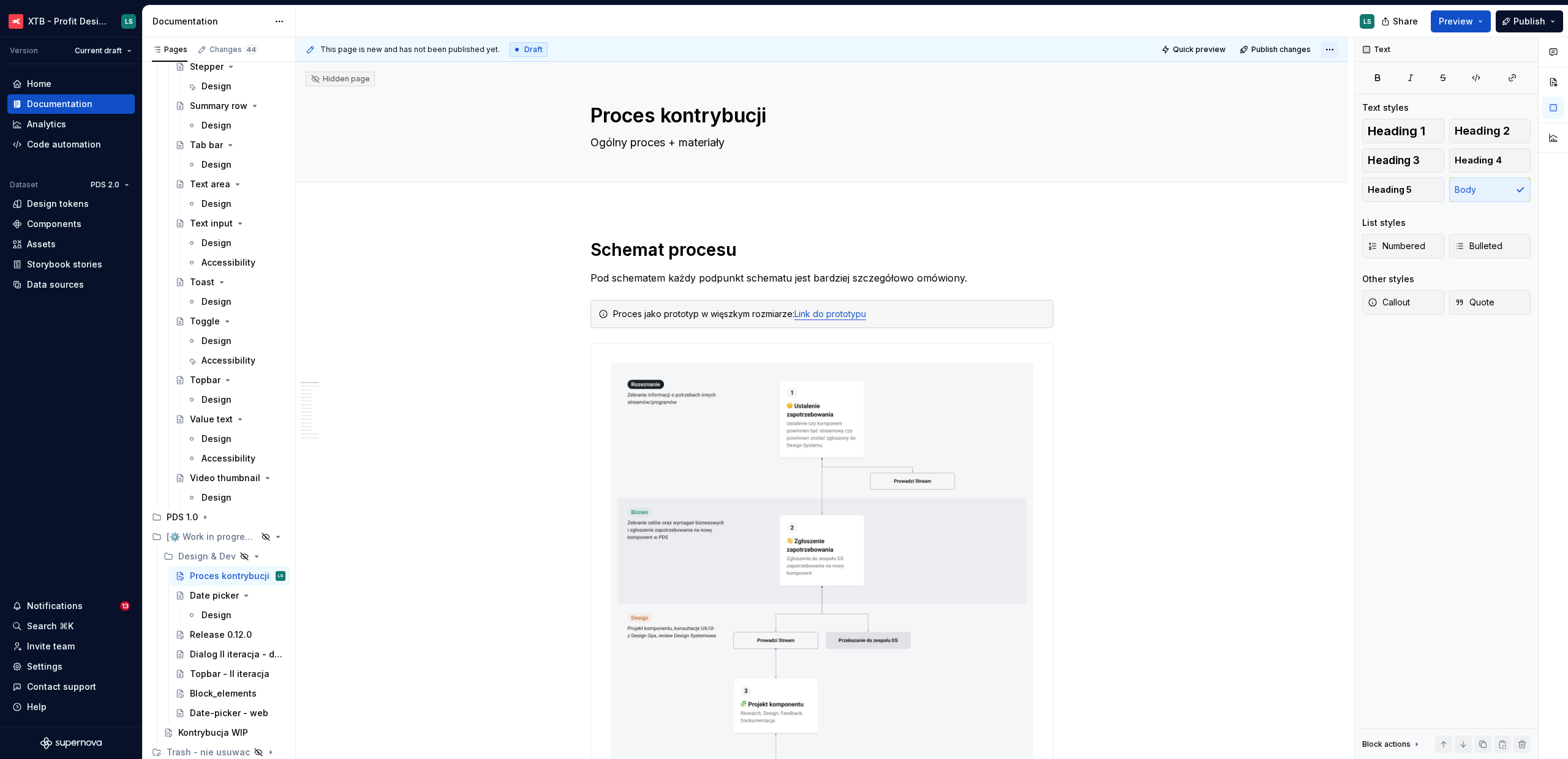
click at [1335, 45] on html "XTB - Profit Design System LS Version Current draft Home Documentation Analytic…" at bounding box center [784, 380] width 1568 height 759
click at [1312, 69] on div "Open preview" at bounding box center [1290, 73] width 79 height 12
type textarea "*"
click at [1189, 48] on span "Quick preview" at bounding box center [1200, 49] width 53 height 10
click at [1333, 50] on html "XTB - Profit Design System LS Version Current draft Home Documentation Analytic…" at bounding box center [784, 380] width 1568 height 759
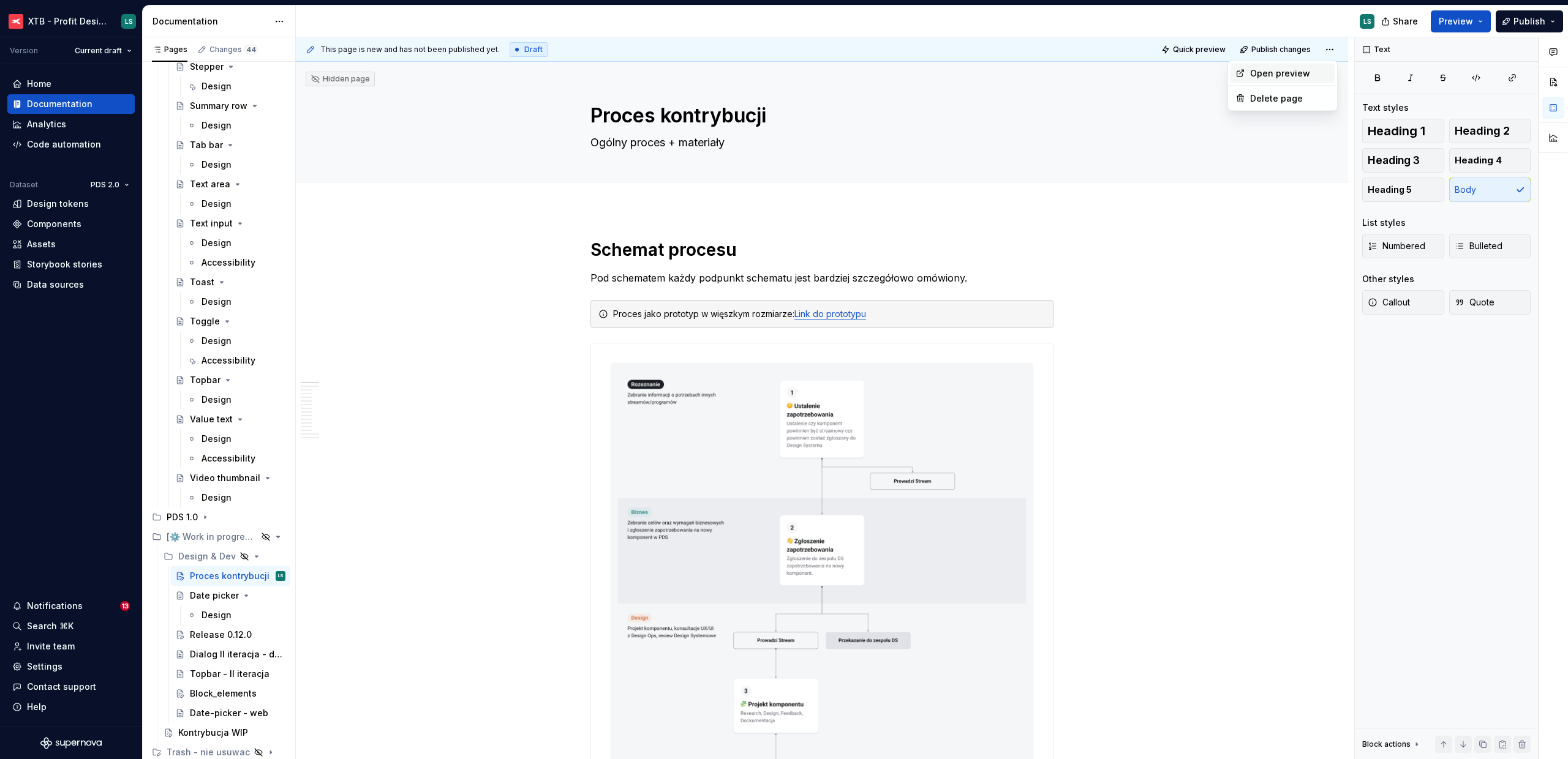
click at [1326, 65] on div "Open preview" at bounding box center [1283, 73] width 104 height 20
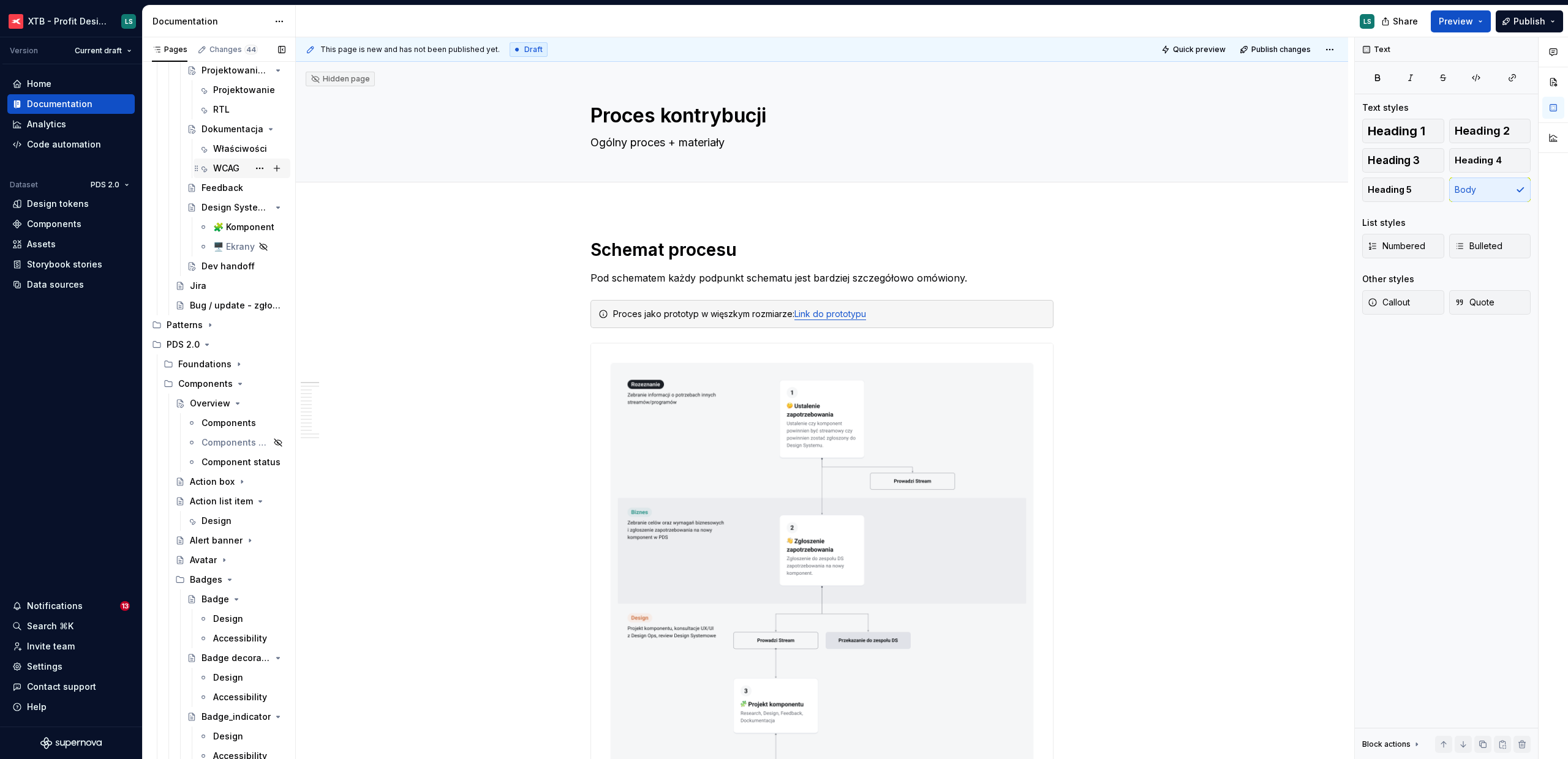
click at [226, 170] on div "WCAG" at bounding box center [226, 168] width 26 height 12
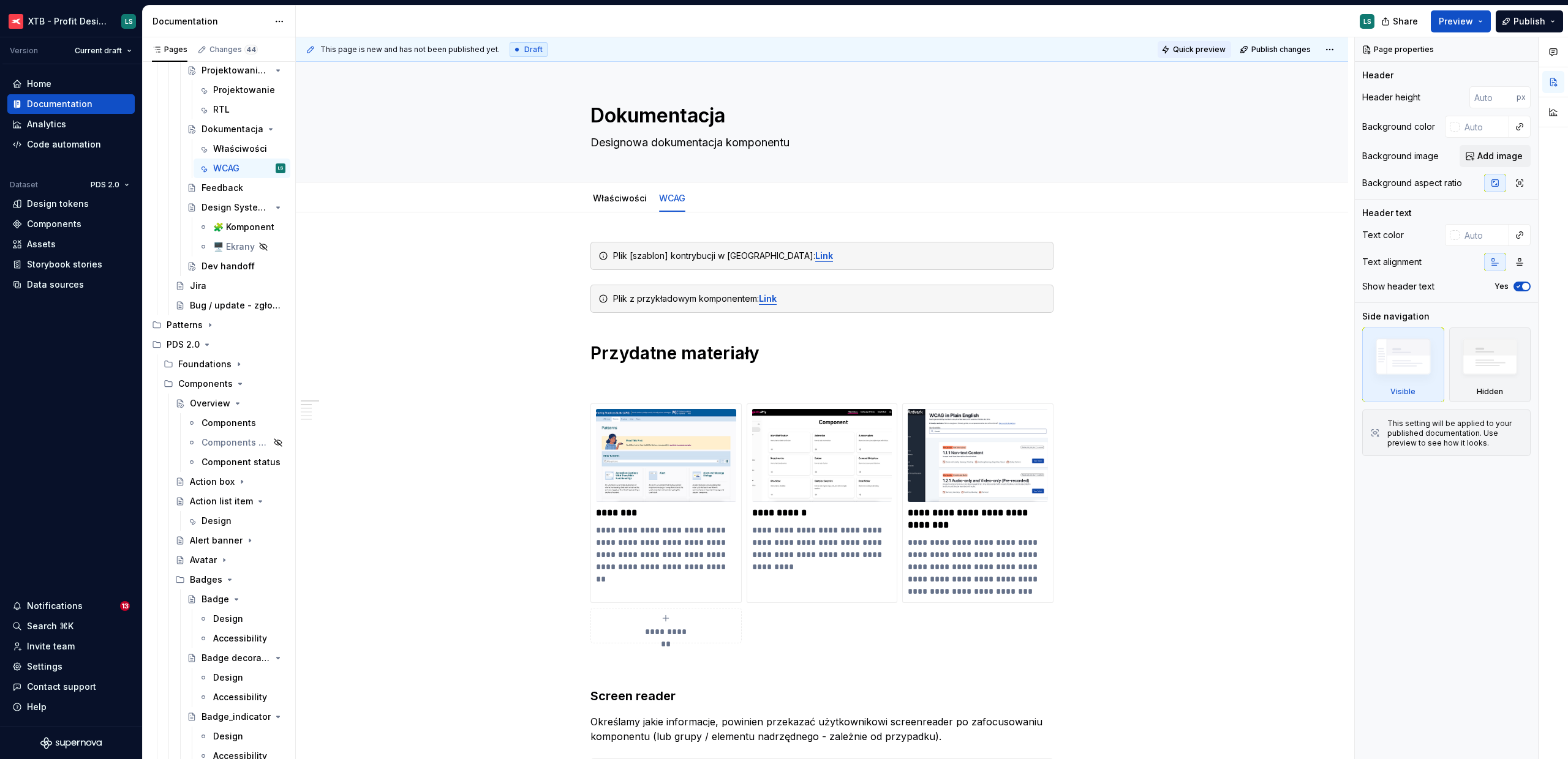
click at [1214, 54] on button "Quick preview" at bounding box center [1194, 49] width 73 height 17
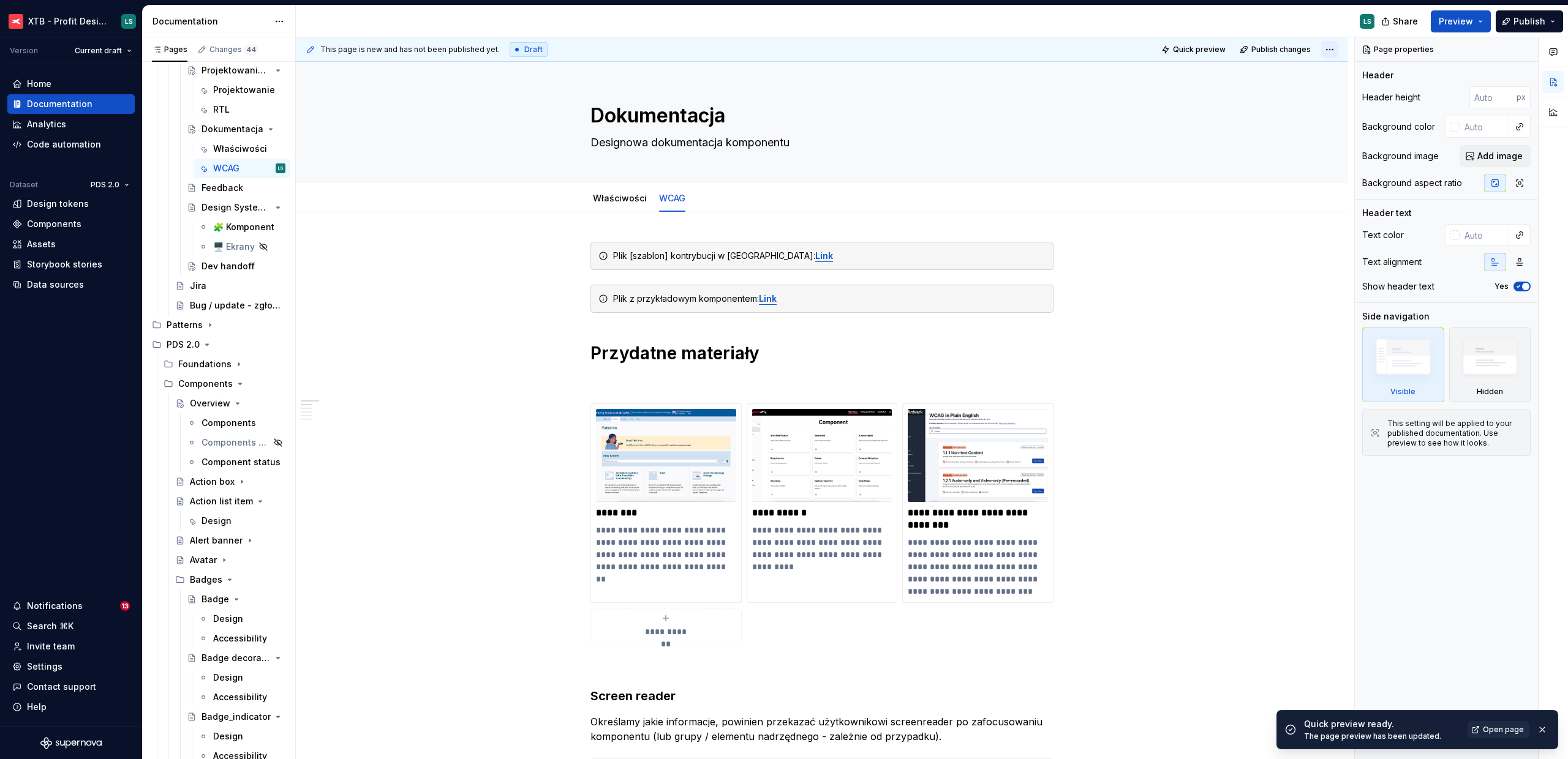
click at [1331, 45] on html "XTB - Profit Design System LS Version Current draft Home Documentation Analytic…" at bounding box center [784, 380] width 1568 height 759
click at [1309, 69] on div "Open preview" at bounding box center [1290, 73] width 79 height 12
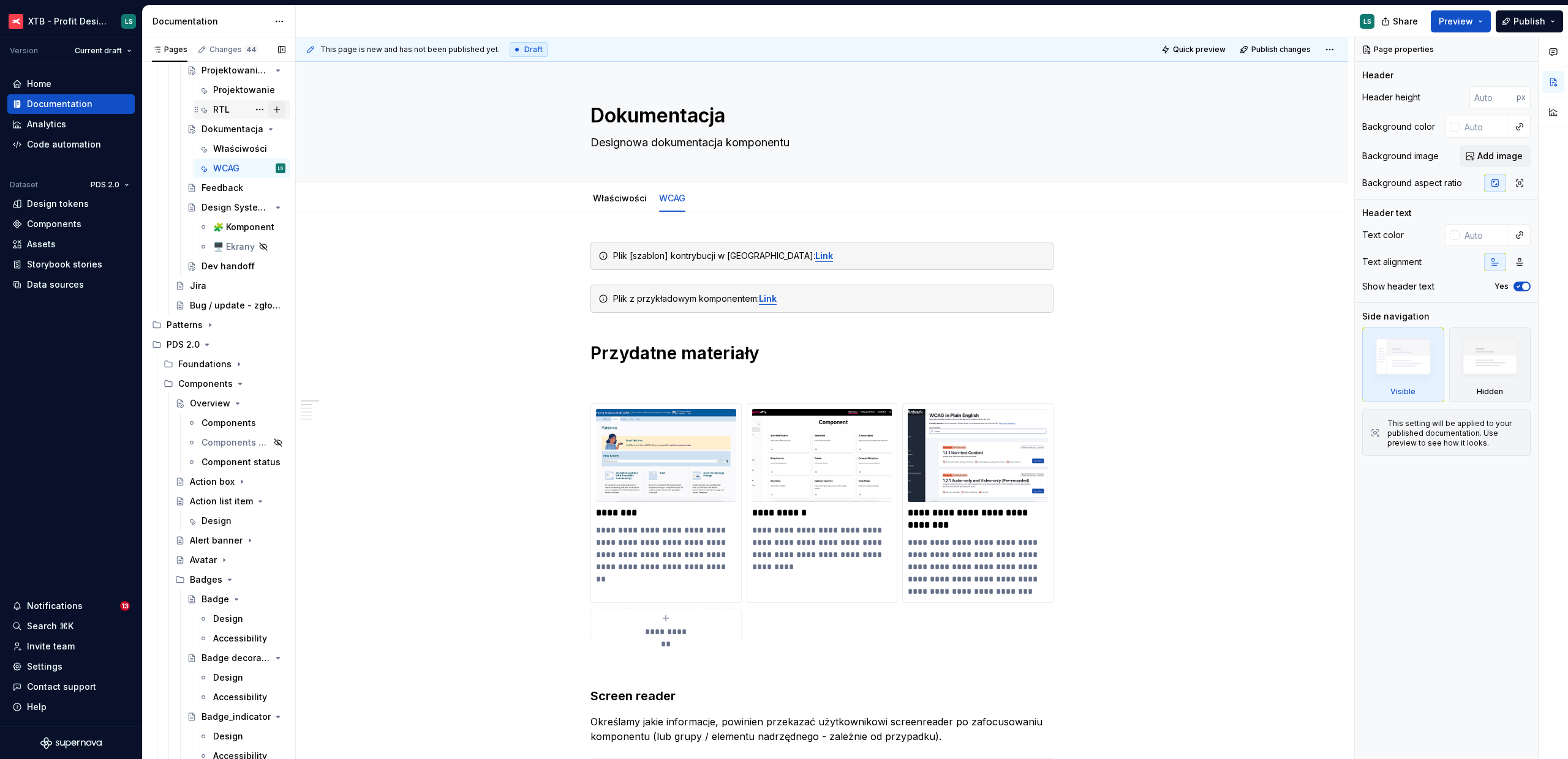
click at [224, 114] on div "RTL" at bounding box center [221, 110] width 17 height 12
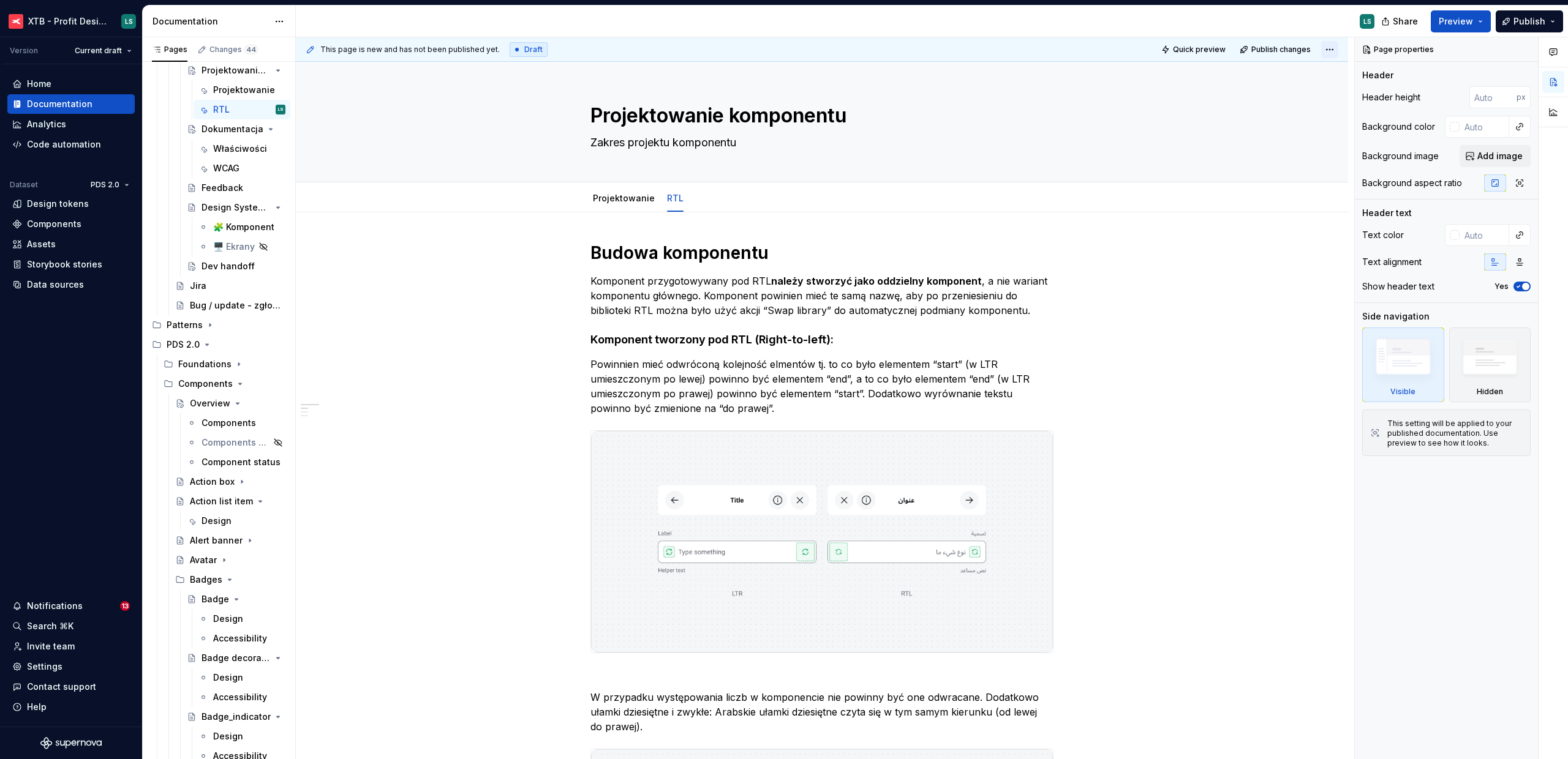
click at [1334, 48] on html "XTB - Profit Design System LS Version Current draft Home Documentation Analytic…" at bounding box center [784, 380] width 1568 height 759
click at [1182, 46] on span "Quick preview" at bounding box center [1200, 49] width 53 height 10
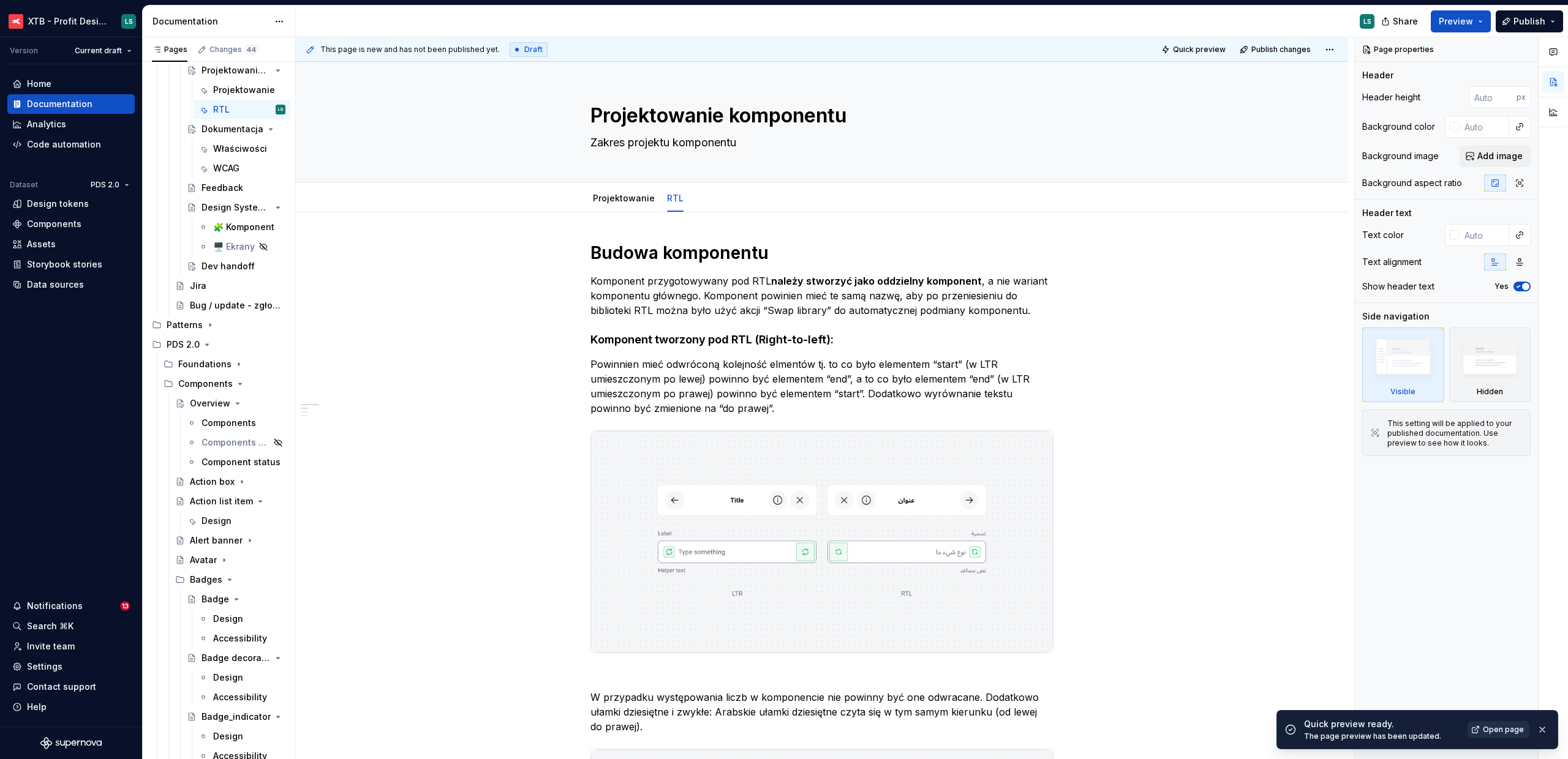
click at [1518, 733] on span "Open page" at bounding box center [1503, 729] width 41 height 10
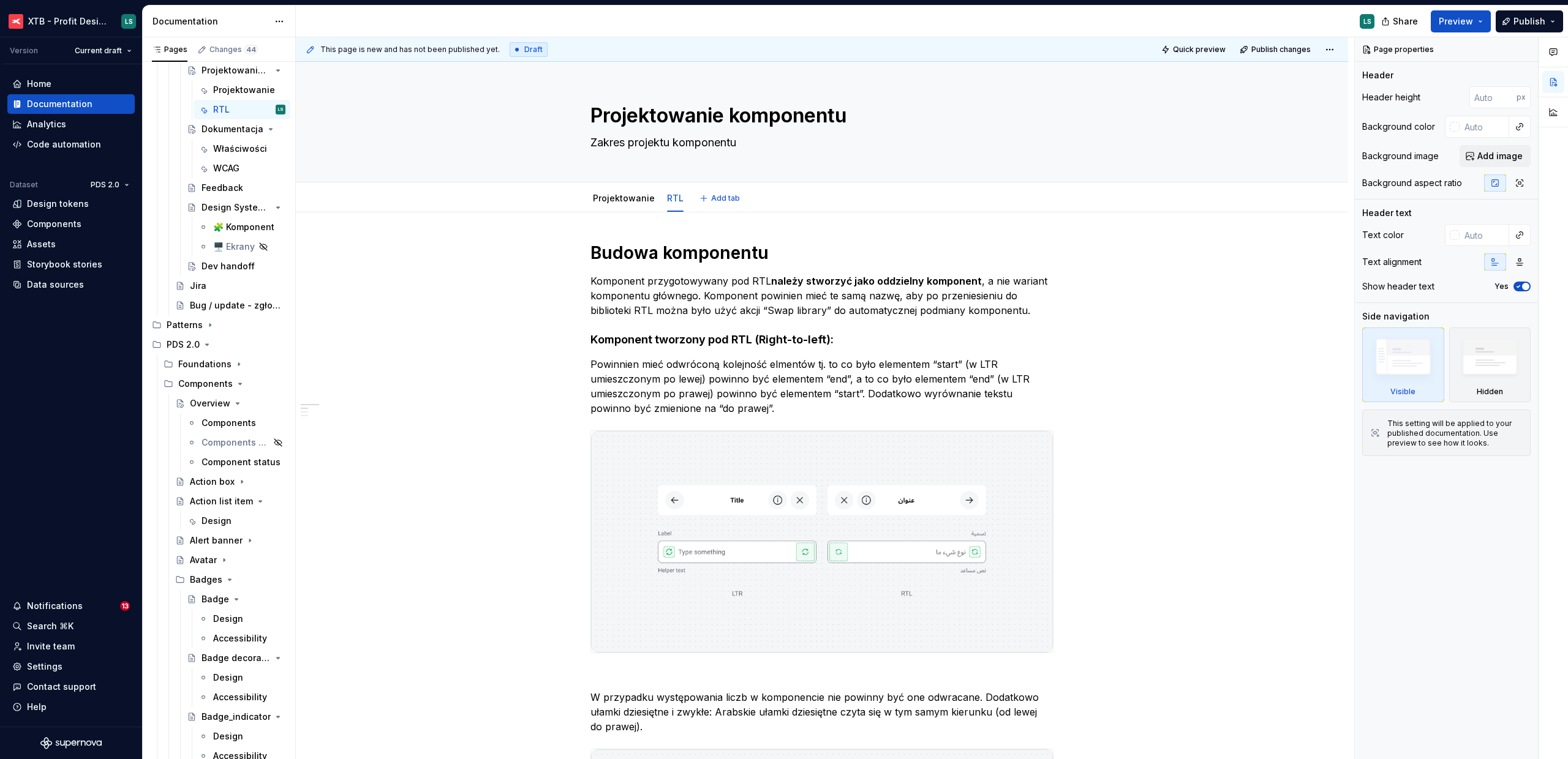
type textarea "*"
drag, startPoint x: 776, startPoint y: 363, endPoint x: 868, endPoint y: 386, distance: 94.8
click at [776, 363] on p "Powinnien mieć odwróconą kolejność elmentów tj. to co było elementem “start” (w…" at bounding box center [822, 386] width 463 height 59
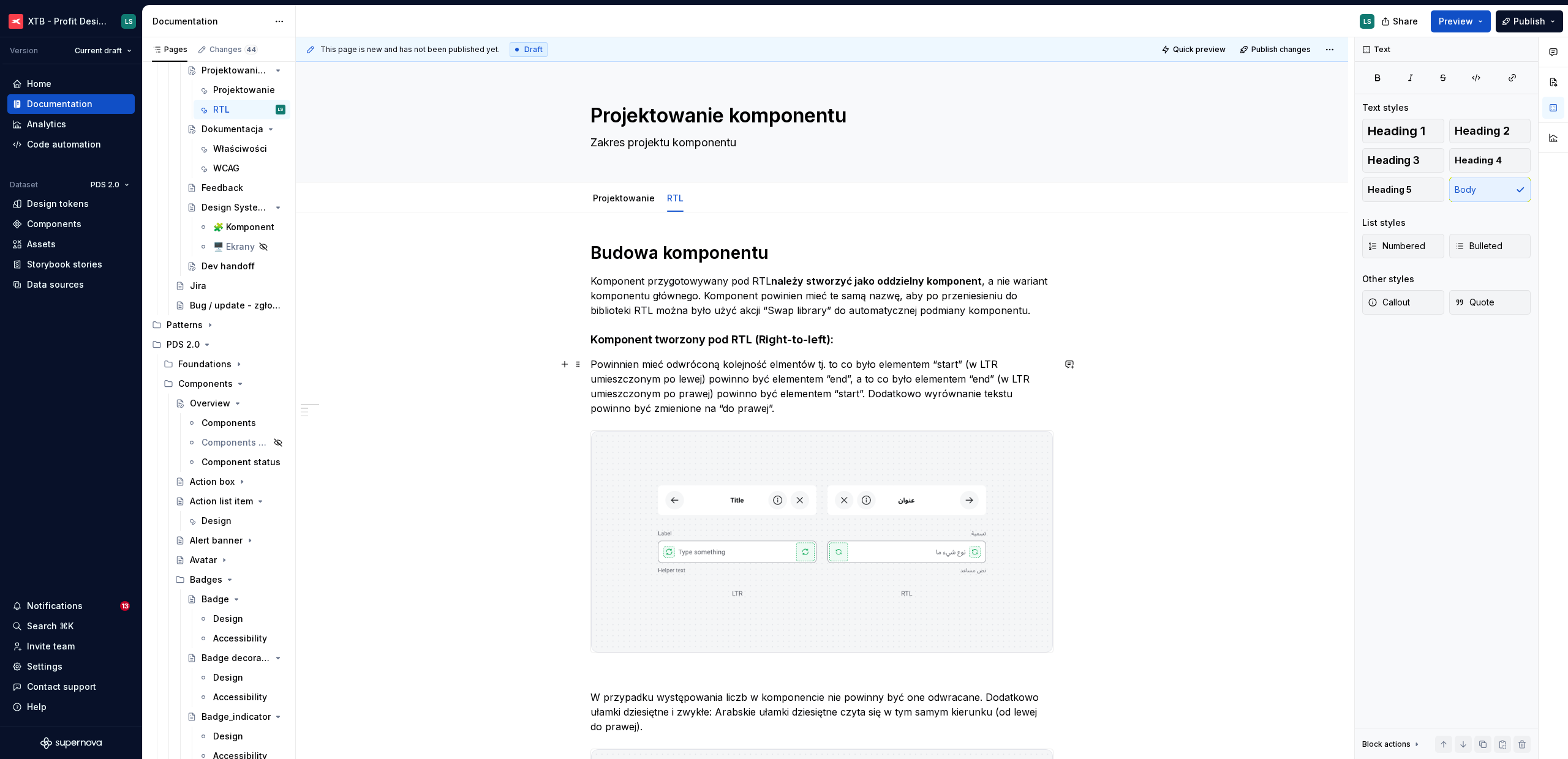
click at [777, 364] on p "Powinnien mieć odwróconą kolejność elmentów tj. to co było elementem “start” (w…" at bounding box center [822, 386] width 463 height 59
type textarea "*"
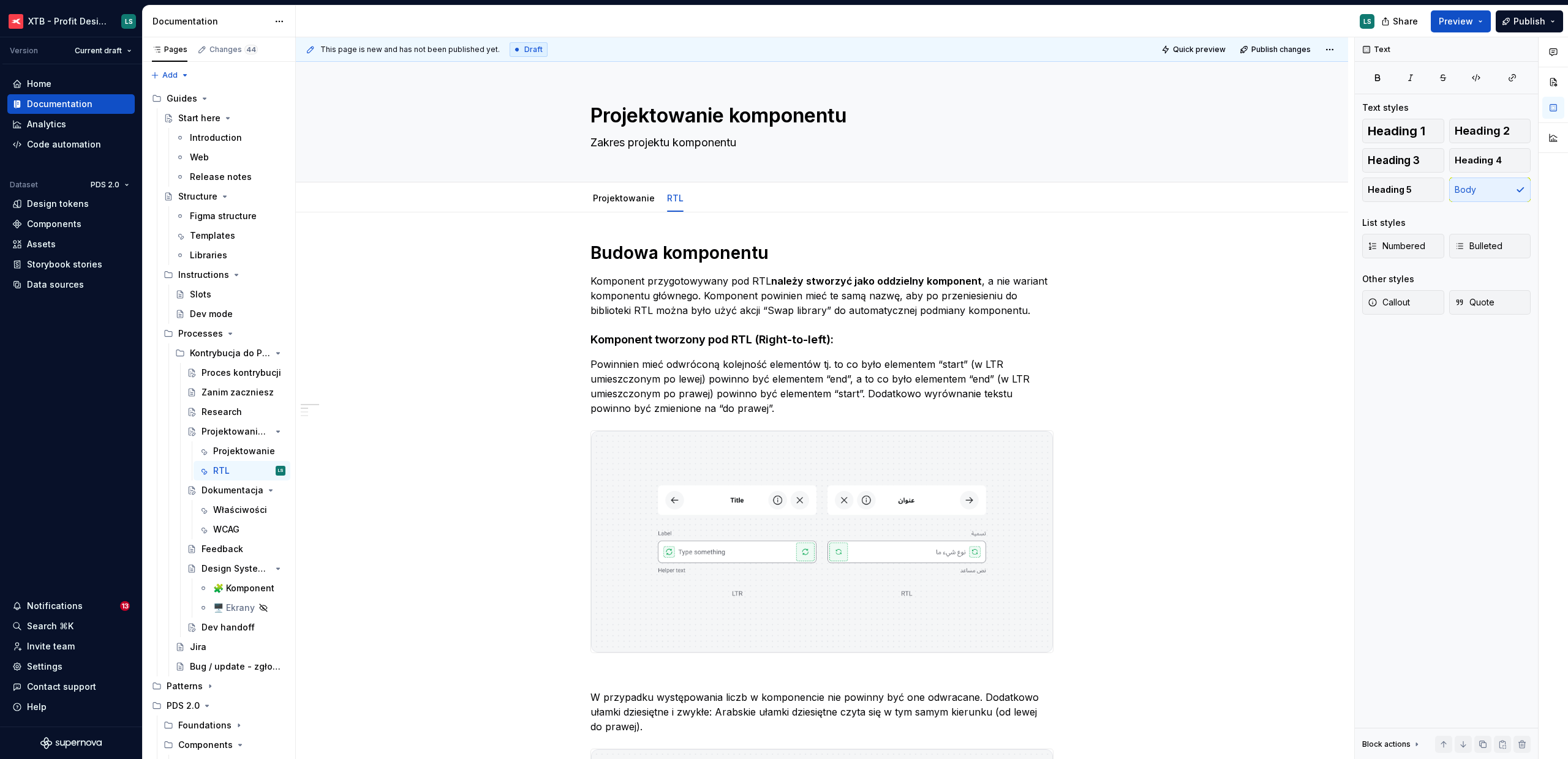
type textarea "*"
